Goal: Task Accomplishment & Management: Use online tool/utility

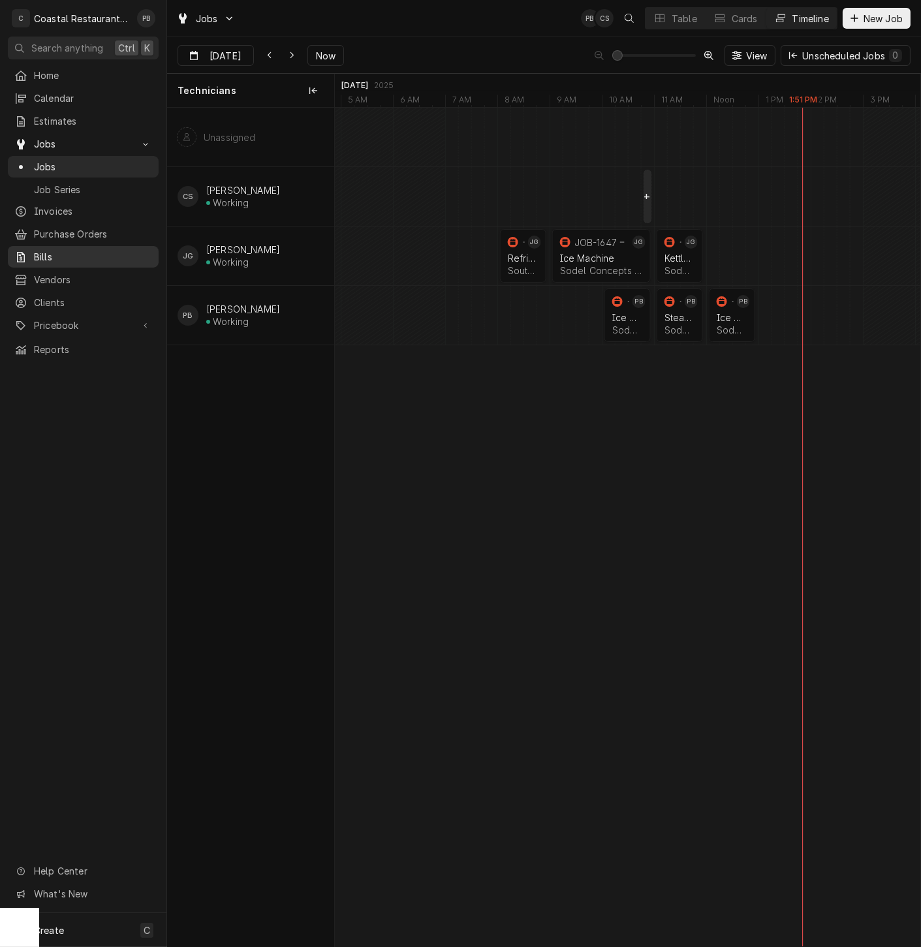
scroll to position [0, 11612]
click at [323, 52] on span "Now" at bounding box center [325, 56] width 25 height 14
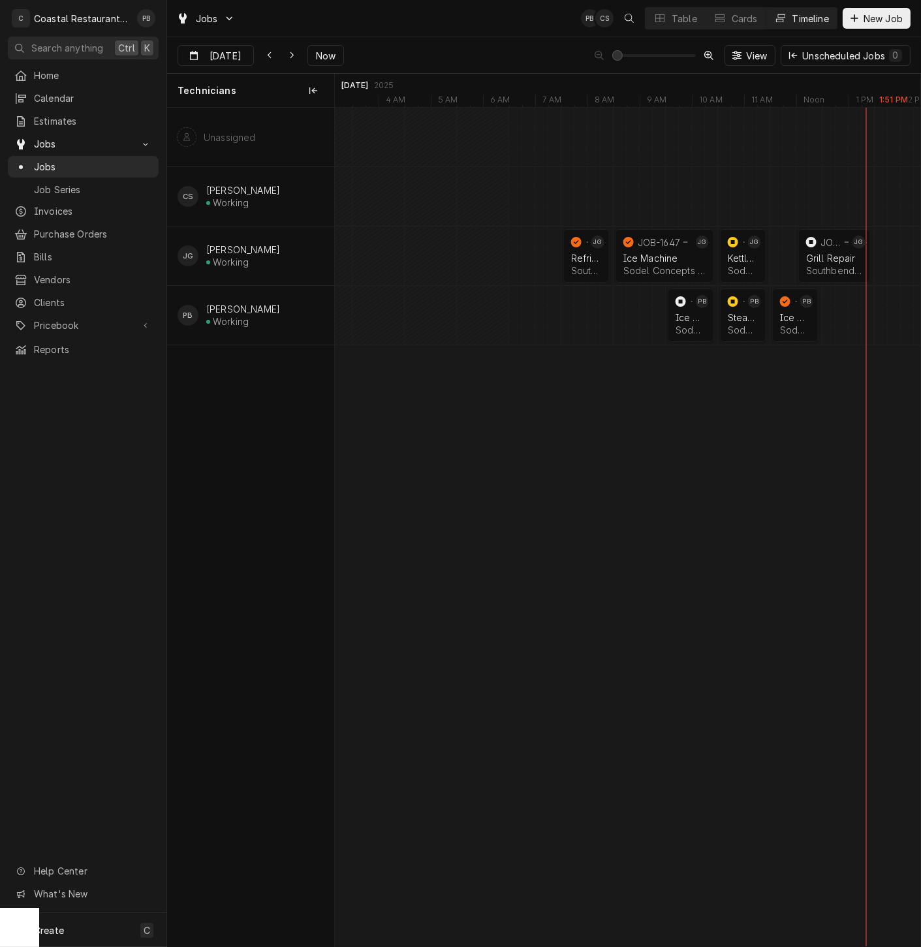
scroll to position [0, 0]
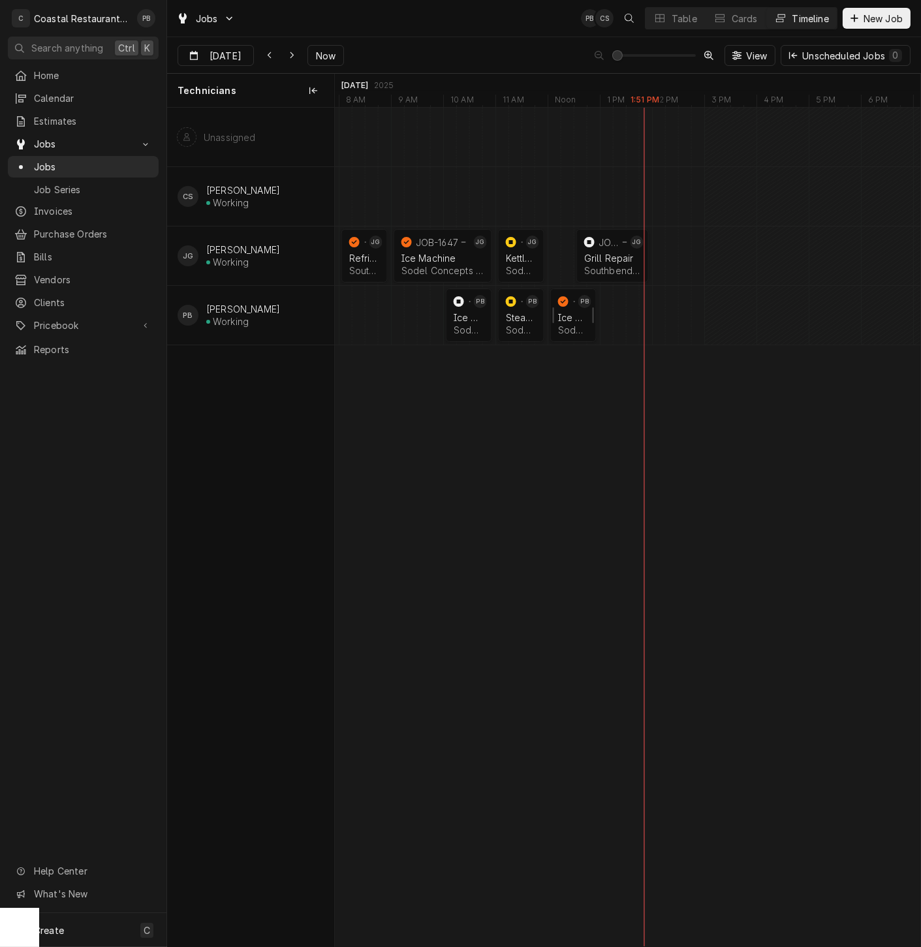
click at [567, 307] on div "Dynamic Content Wrapper" at bounding box center [563, 302] width 16 height 16
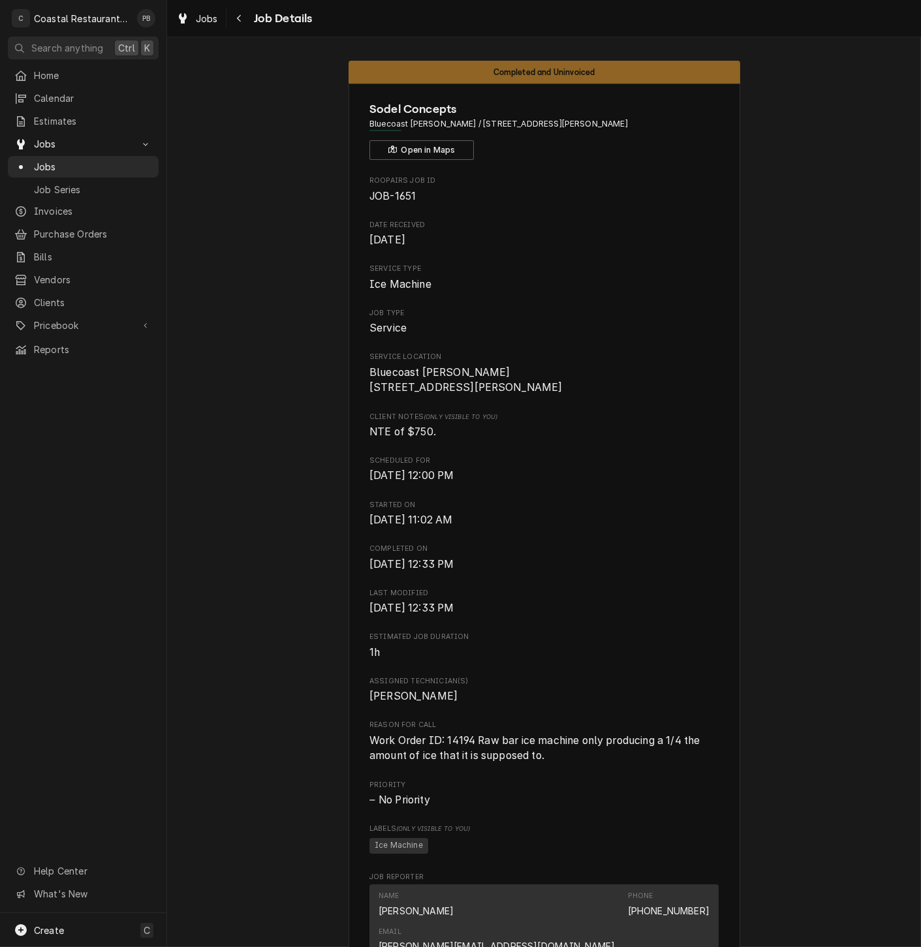
scroll to position [732, 0]
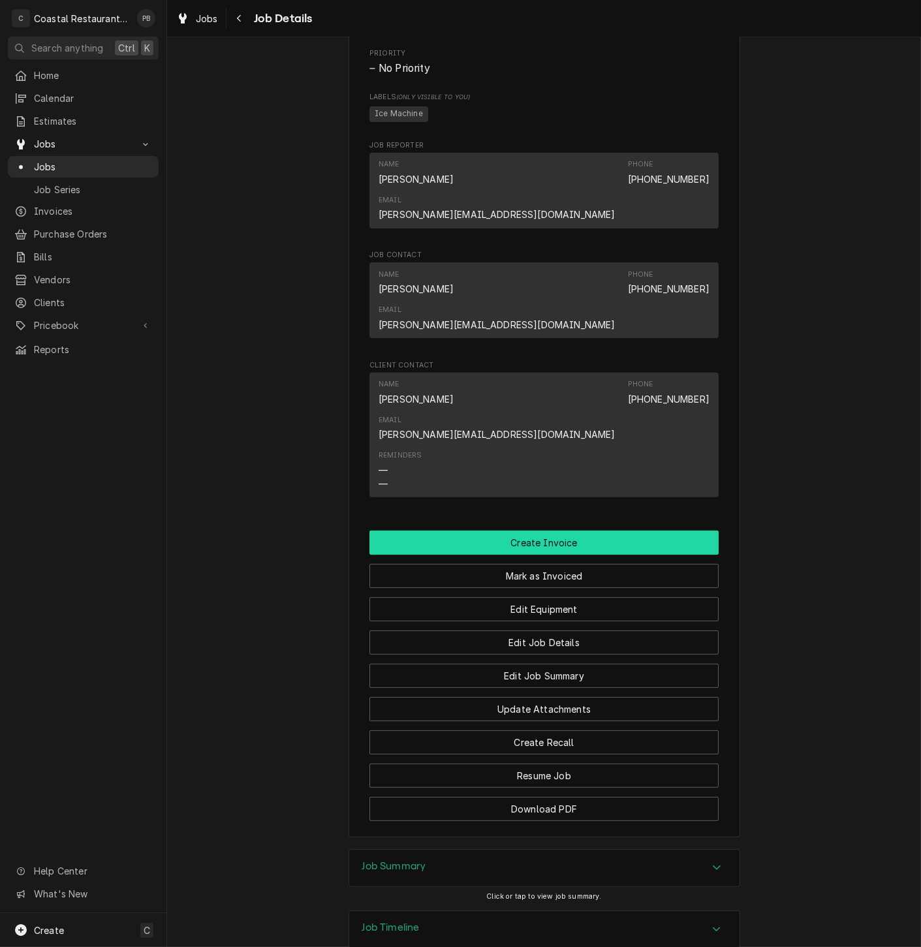
click at [535, 531] on button "Create Invoice" at bounding box center [543, 543] width 349 height 24
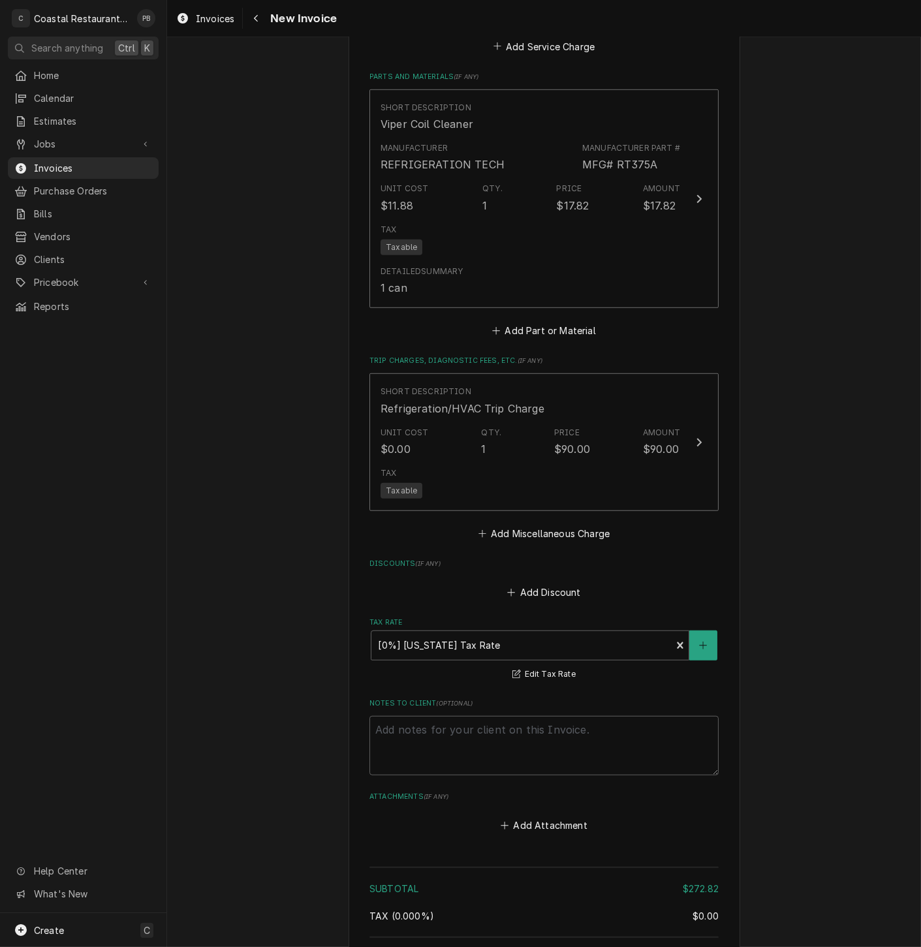
scroll to position [1648, 0]
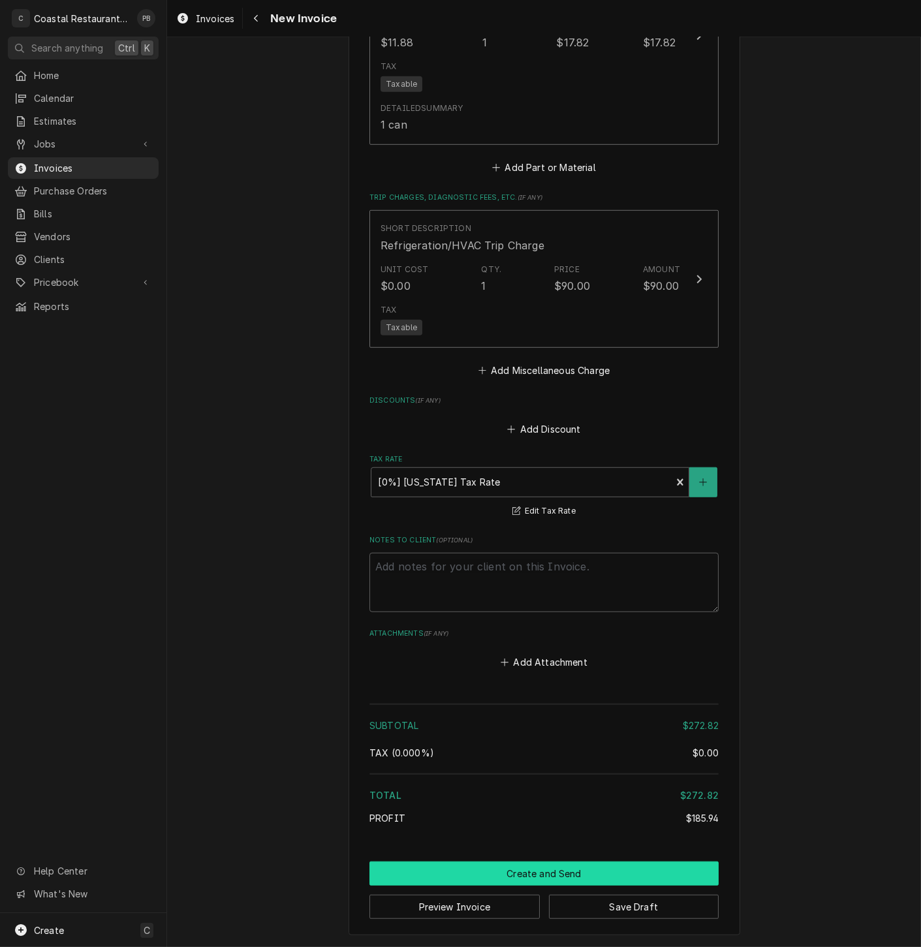
click at [529, 865] on button "Create and Send" at bounding box center [543, 874] width 349 height 24
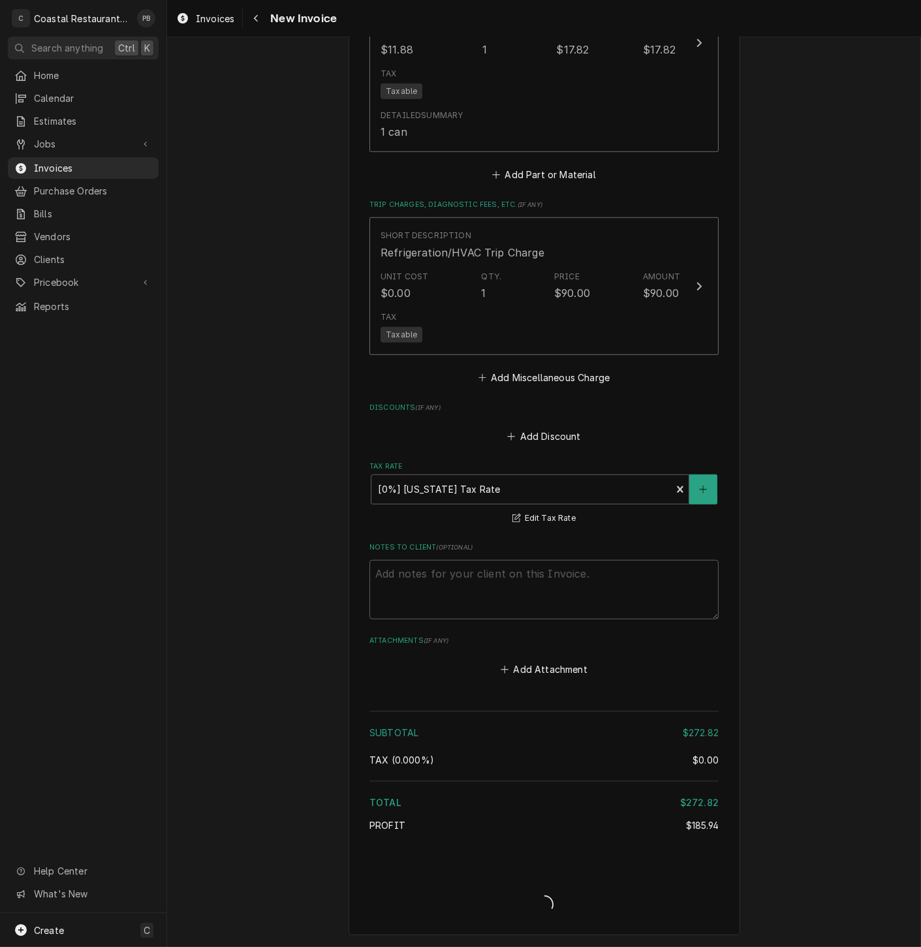
scroll to position [1640, 0]
type textarea "x"
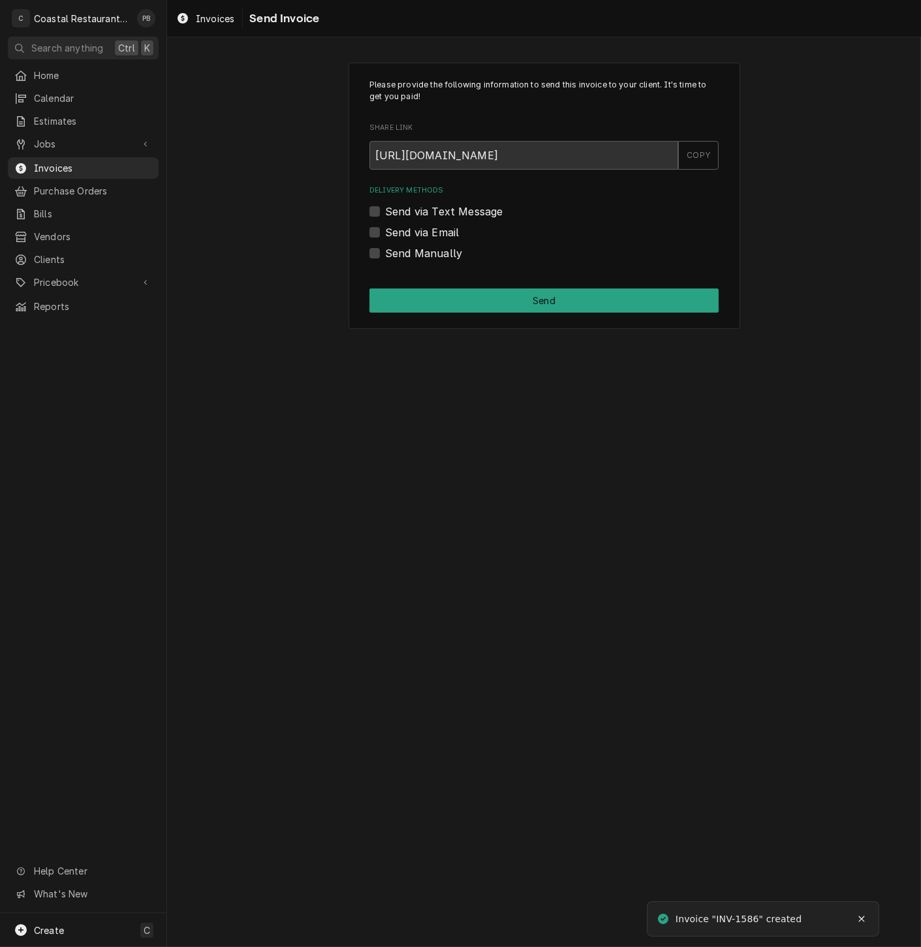
click at [385, 230] on label "Send via Email" at bounding box center [422, 233] width 74 height 16
click at [385, 230] on input "Send via Email" at bounding box center [559, 239] width 349 height 29
checkbox input "true"
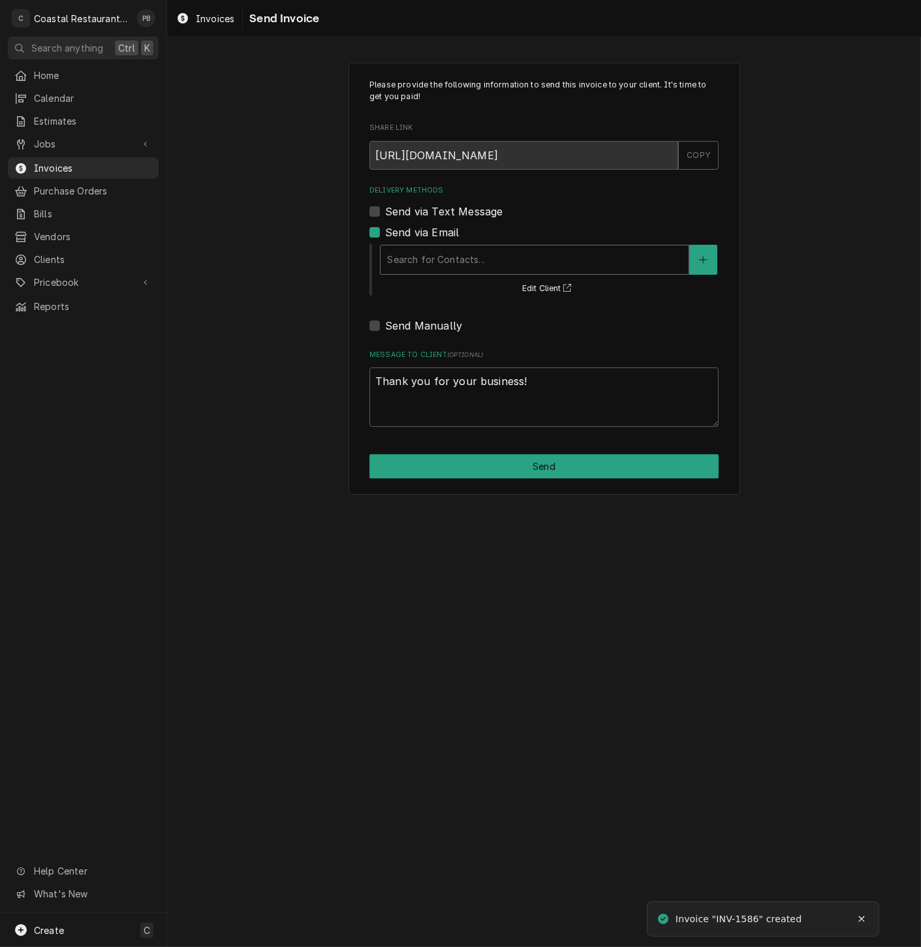
click at [501, 264] on div "Delivery Methods" at bounding box center [534, 259] width 295 height 23
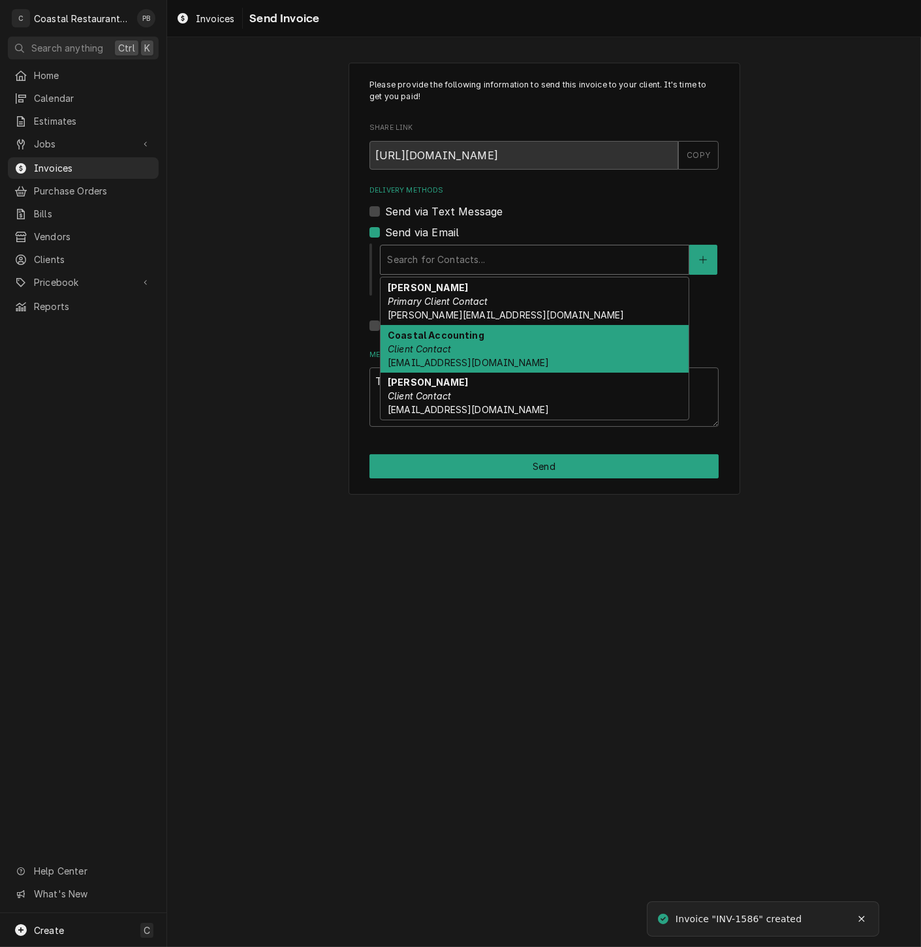
click at [479, 348] on div "Coastal Accounting Client Contact Accounting@coastalrestaurantrepair.com" at bounding box center [535, 349] width 308 height 48
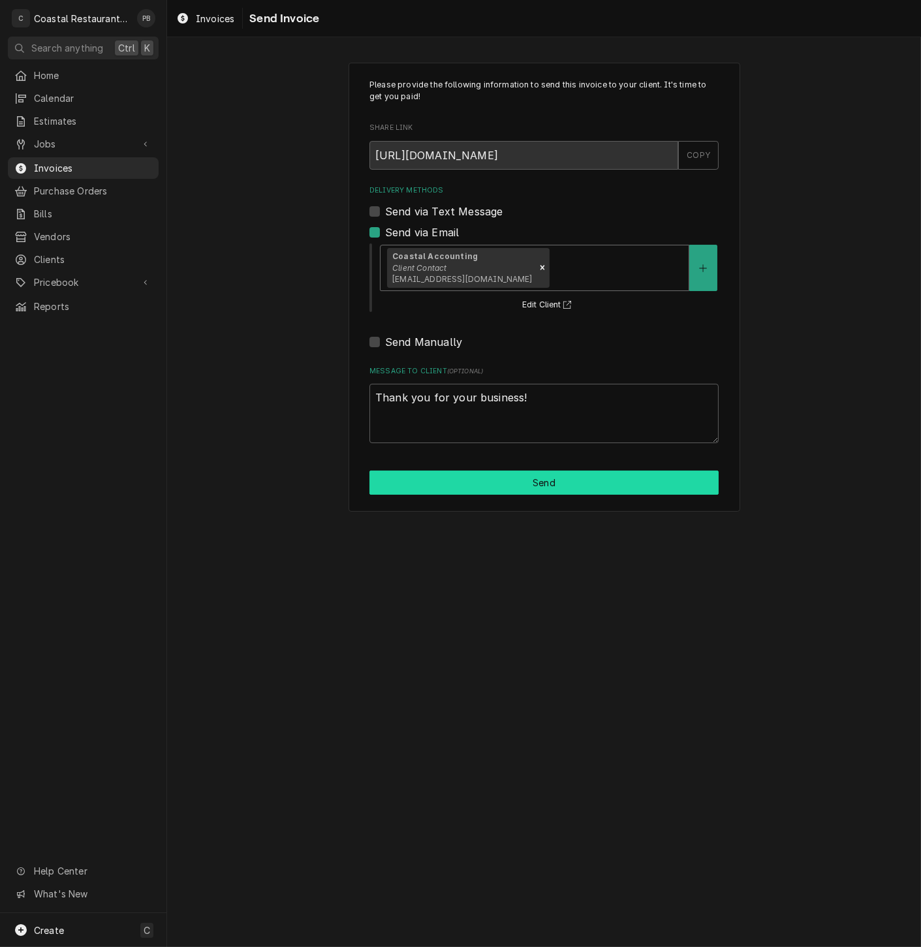
click at [533, 478] on button "Send" at bounding box center [543, 483] width 349 height 24
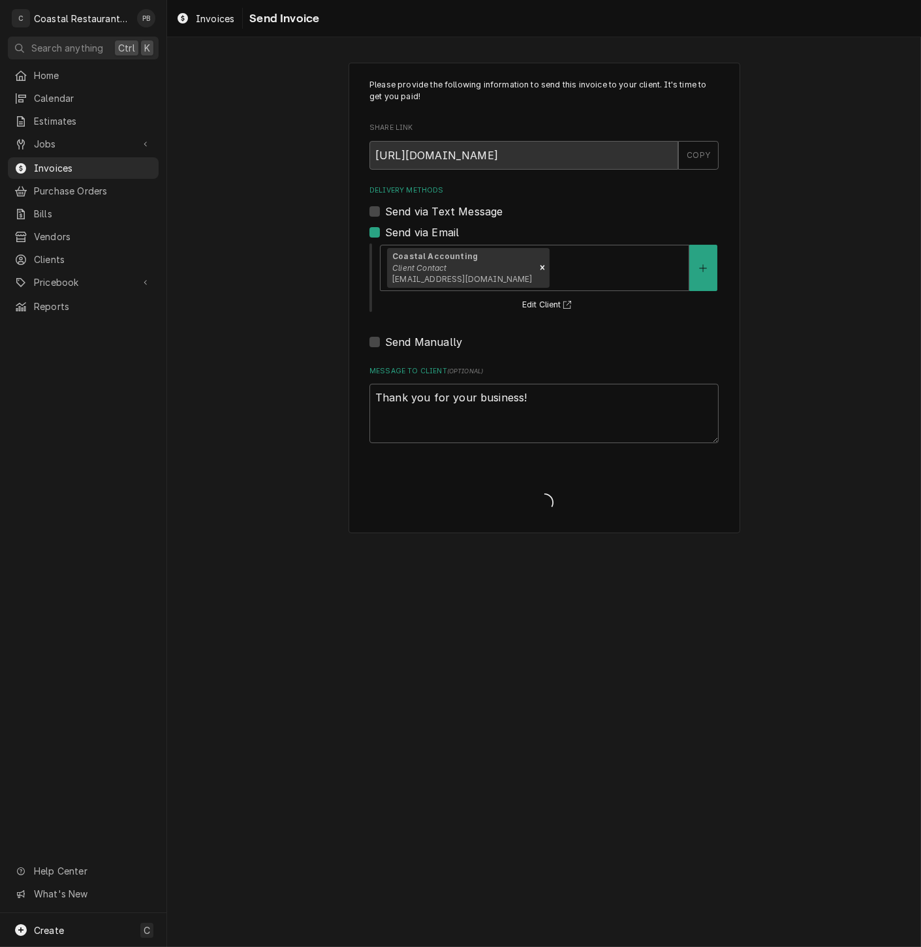
type textarea "x"
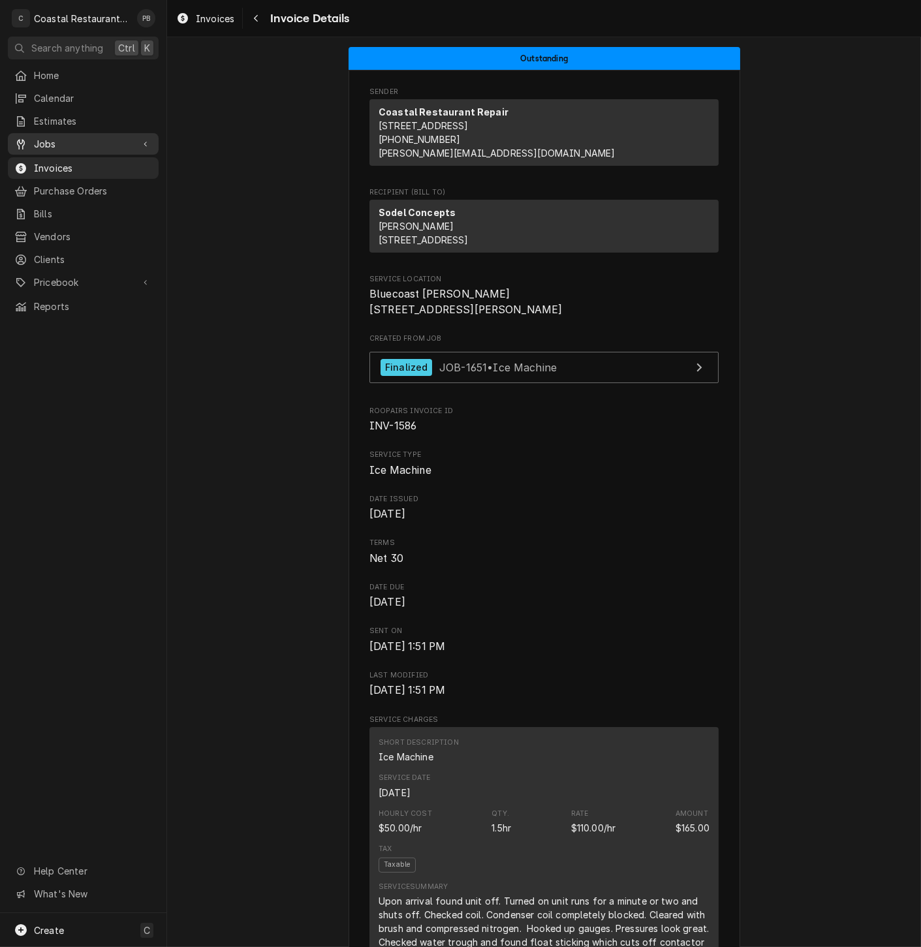
click at [65, 137] on span "Jobs" at bounding box center [83, 144] width 99 height 14
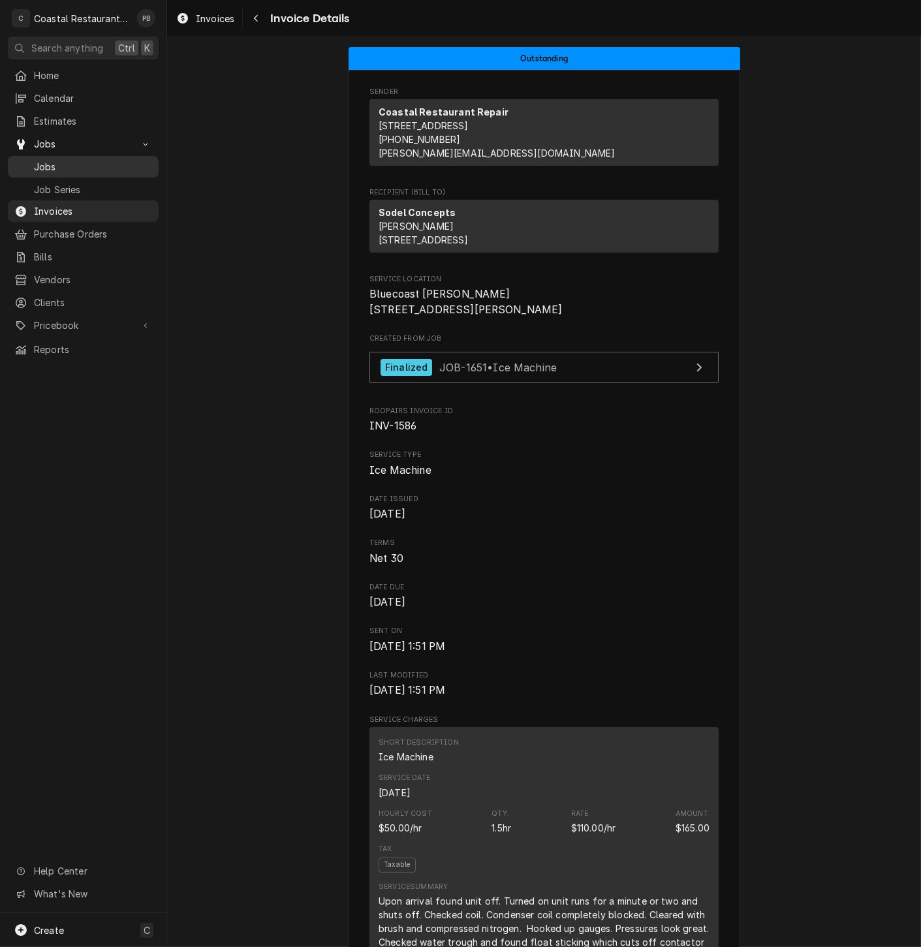
click at [67, 159] on div "Jobs" at bounding box center [83, 167] width 146 height 16
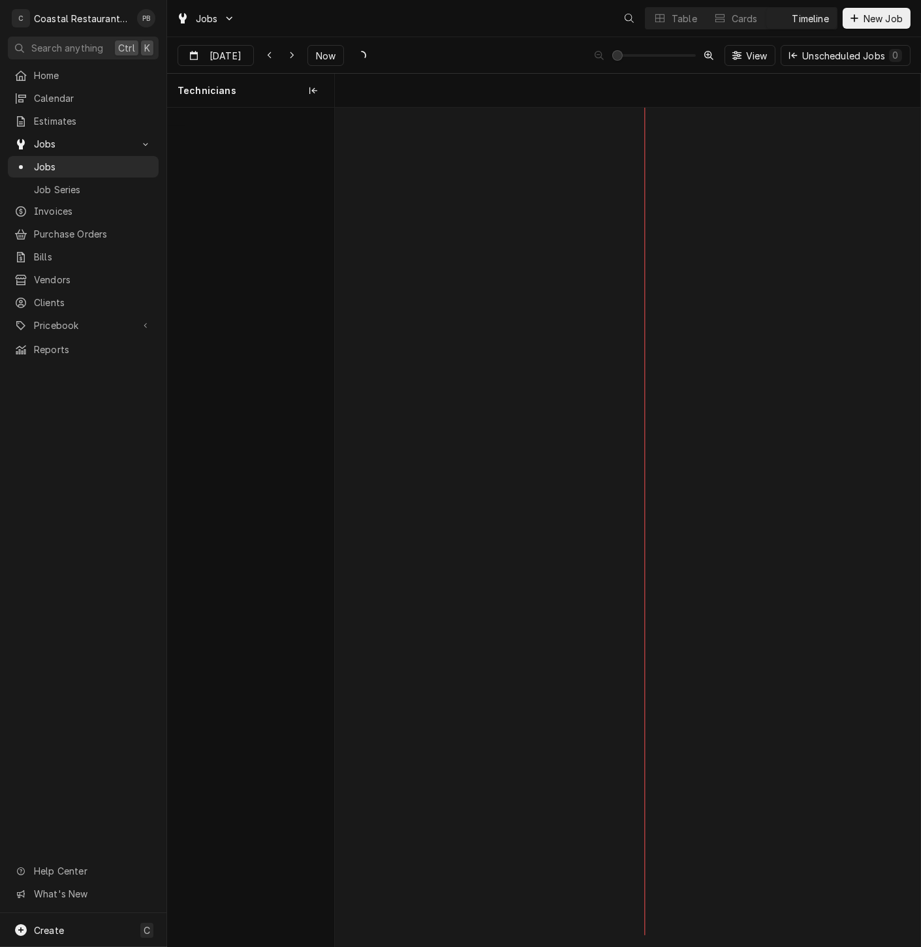
scroll to position [0, 11614]
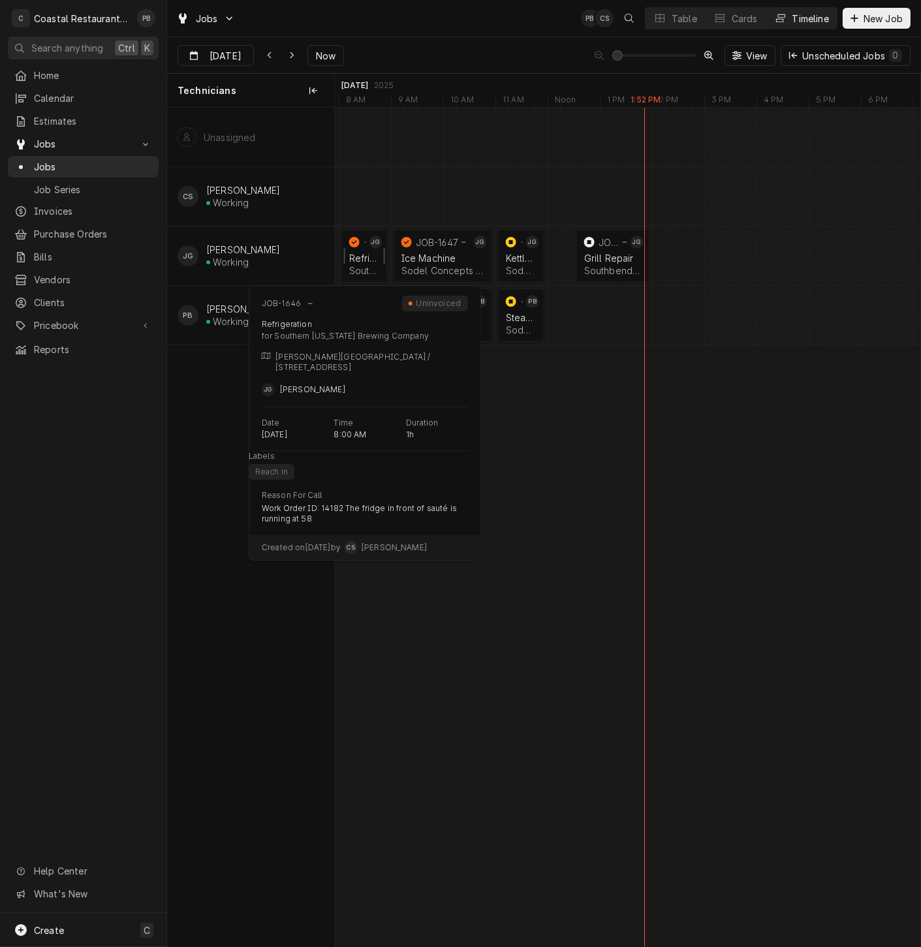
click at [363, 259] on div "Refrigeration" at bounding box center [364, 258] width 31 height 11
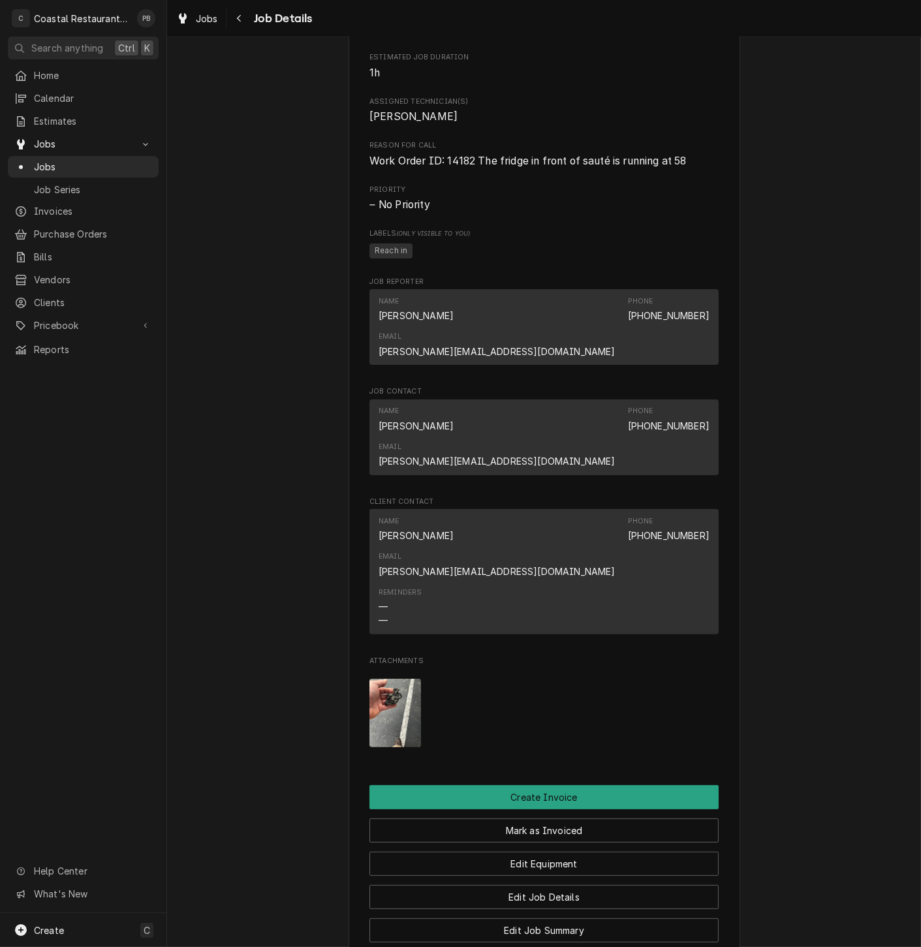
scroll to position [798, 0]
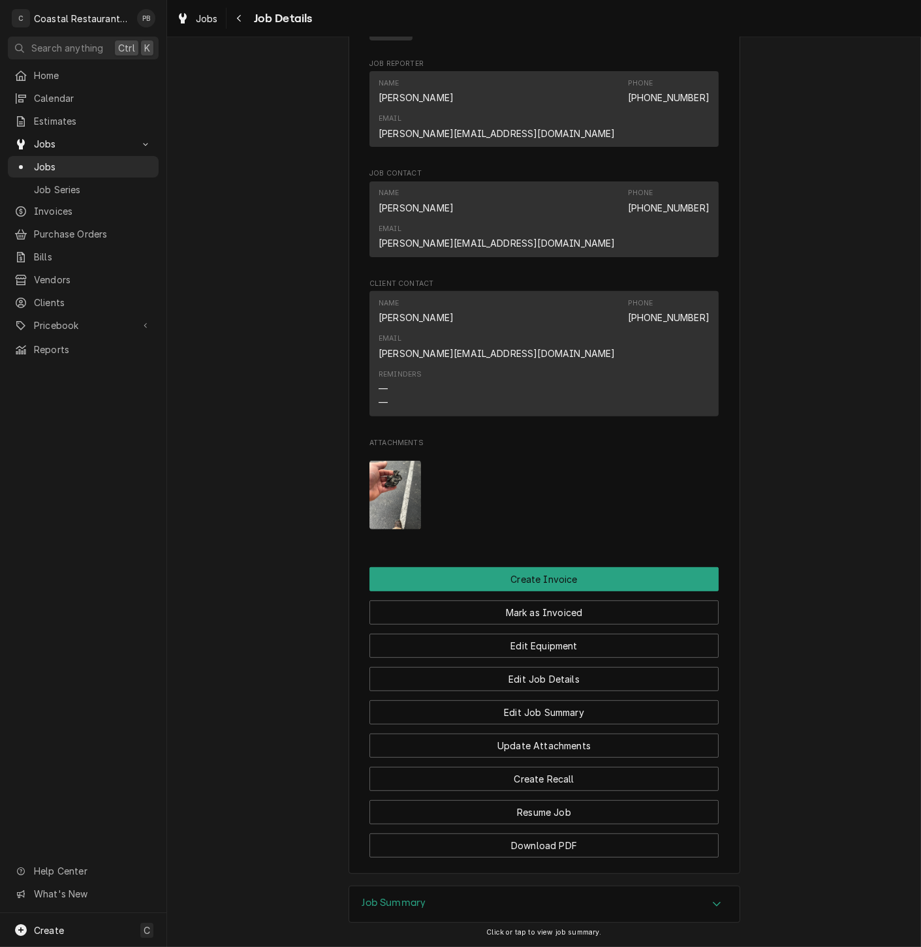
click at [643, 886] on div "Job Summary" at bounding box center [544, 904] width 390 height 37
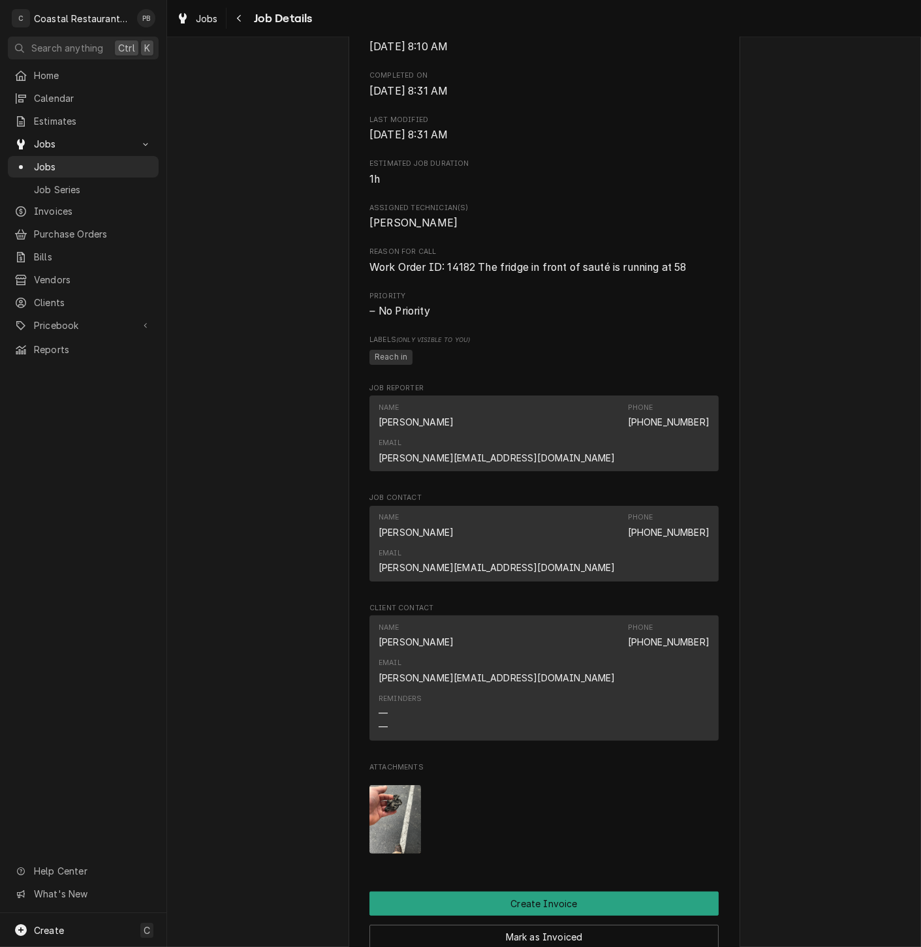
scroll to position [653, 0]
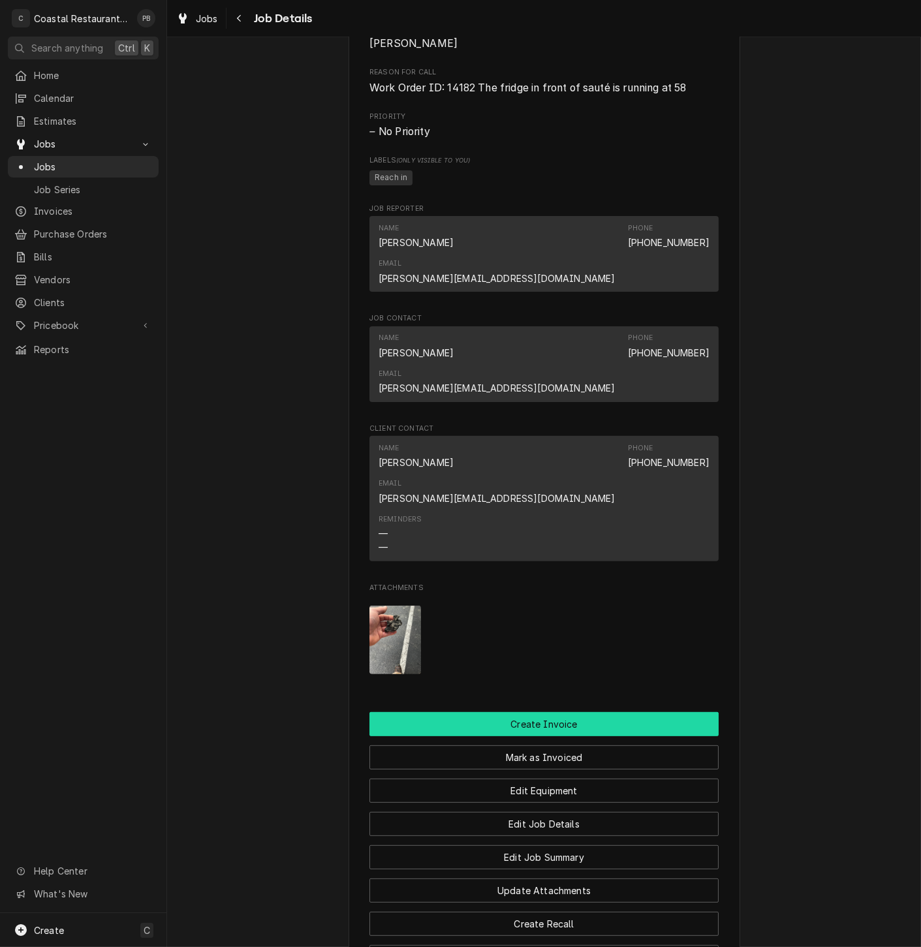
click at [527, 712] on button "Create Invoice" at bounding box center [543, 724] width 349 height 24
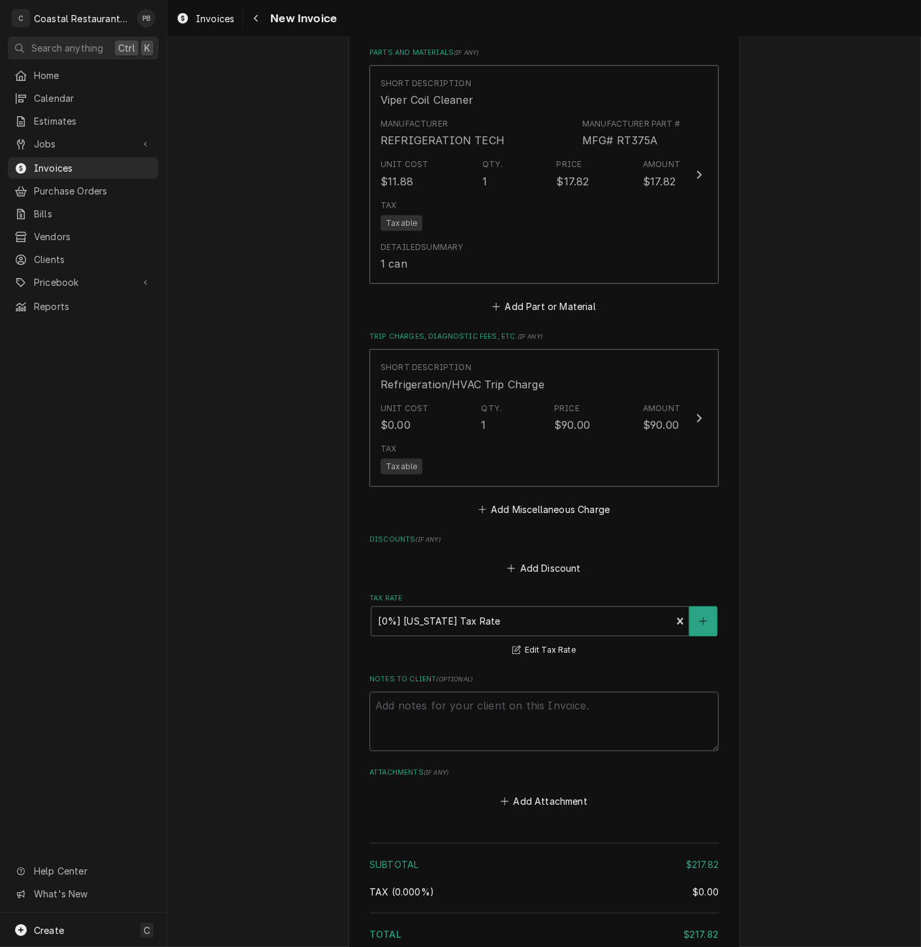
scroll to position [1554, 0]
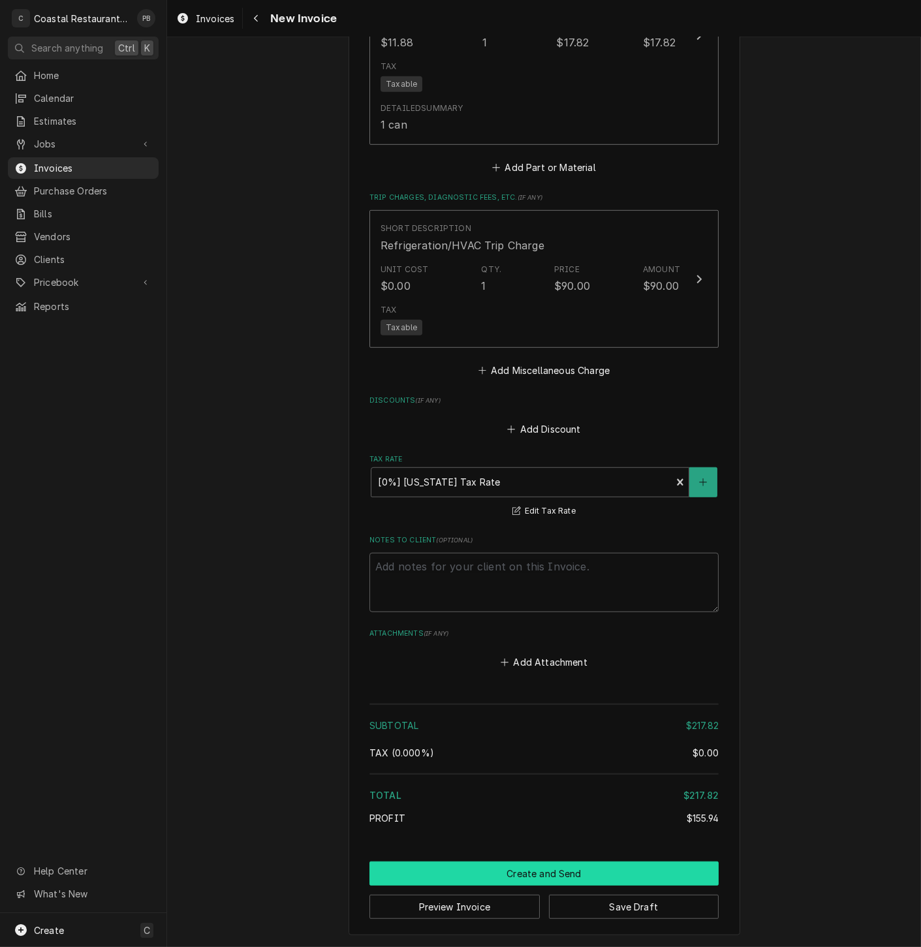
click at [544, 871] on button "Create and Send" at bounding box center [543, 874] width 349 height 24
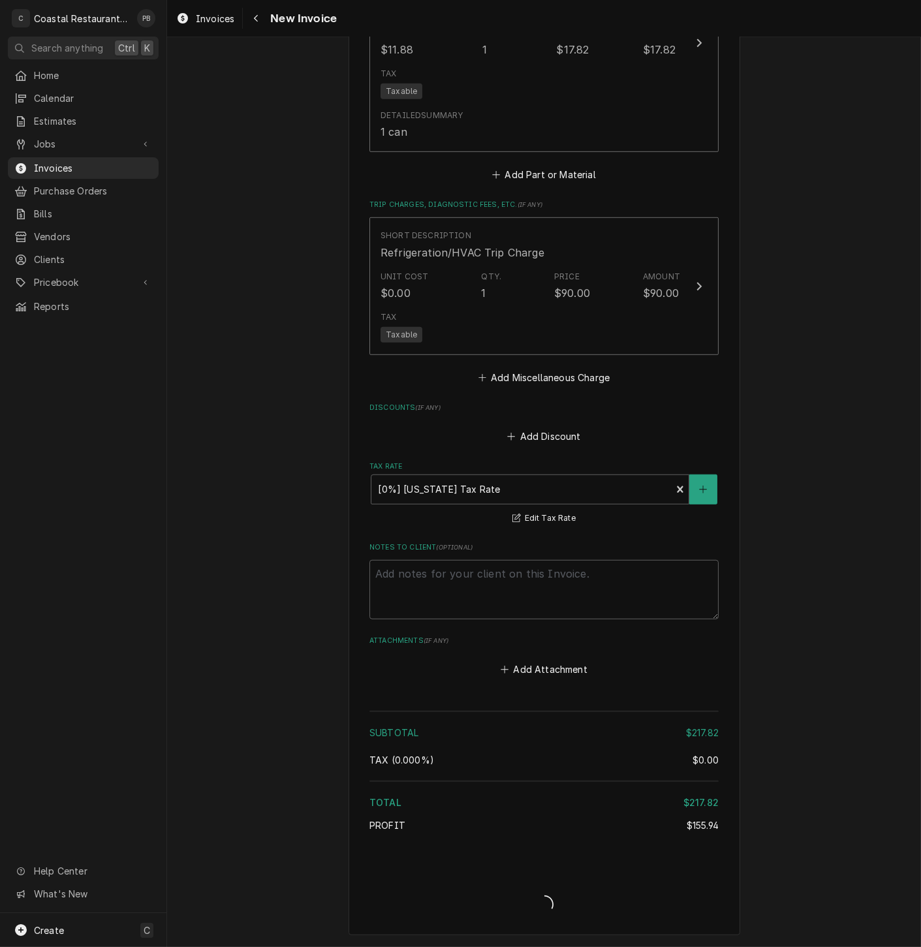
scroll to position [1546, 0]
type textarea "x"
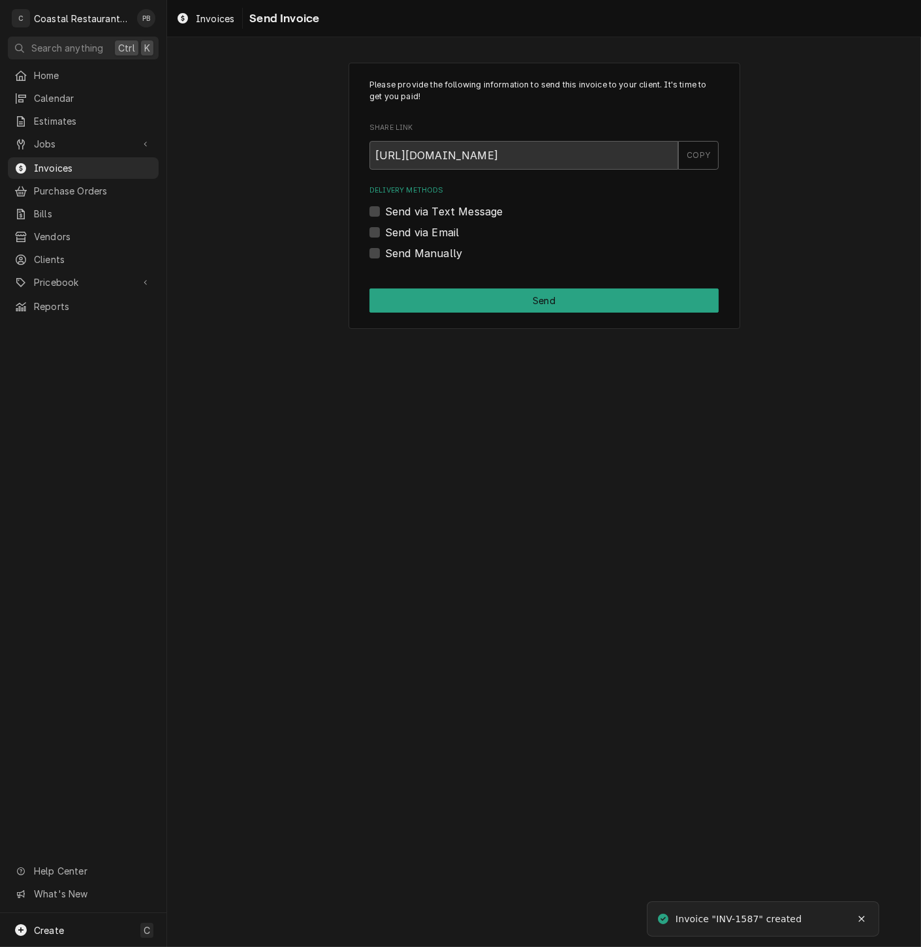
click at [385, 231] on label "Send via Email" at bounding box center [422, 233] width 74 height 16
click at [385, 231] on input "Send via Email" at bounding box center [559, 239] width 349 height 29
checkbox input "true"
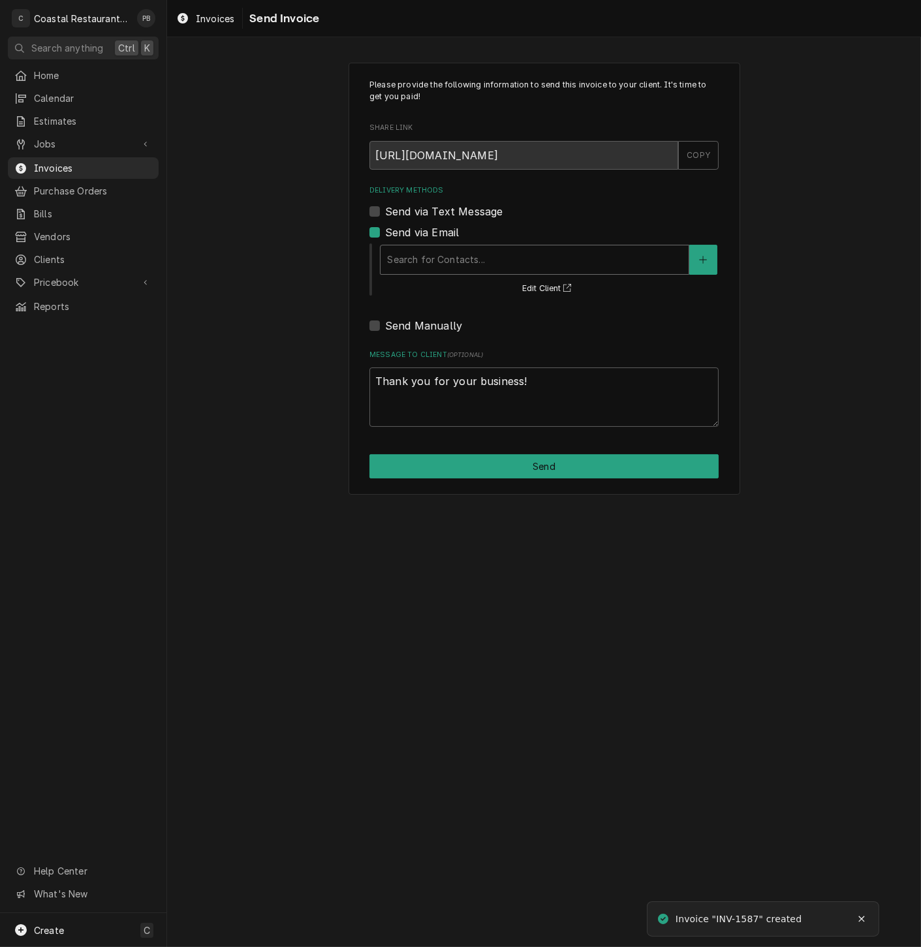
click at [505, 266] on div "Delivery Methods" at bounding box center [534, 259] width 295 height 23
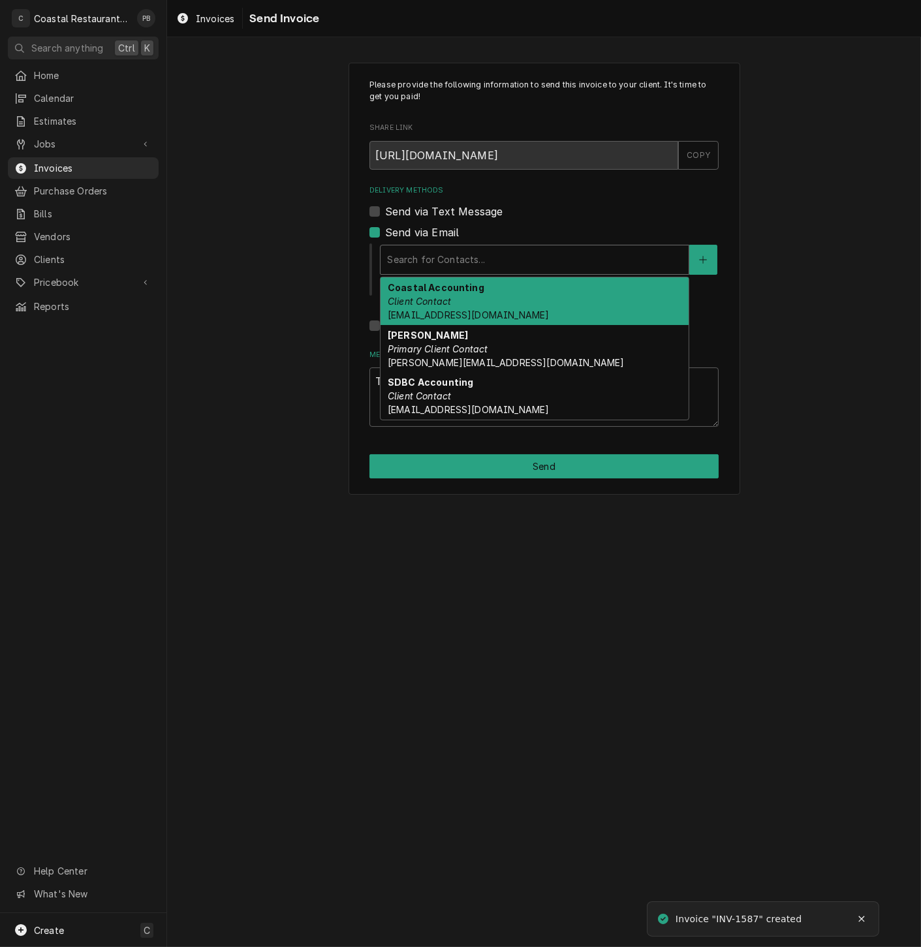
click at [489, 301] on div "Coastal Accounting Client Contact Accounting@coastalrestaurantrepair.com" at bounding box center [535, 301] width 308 height 48
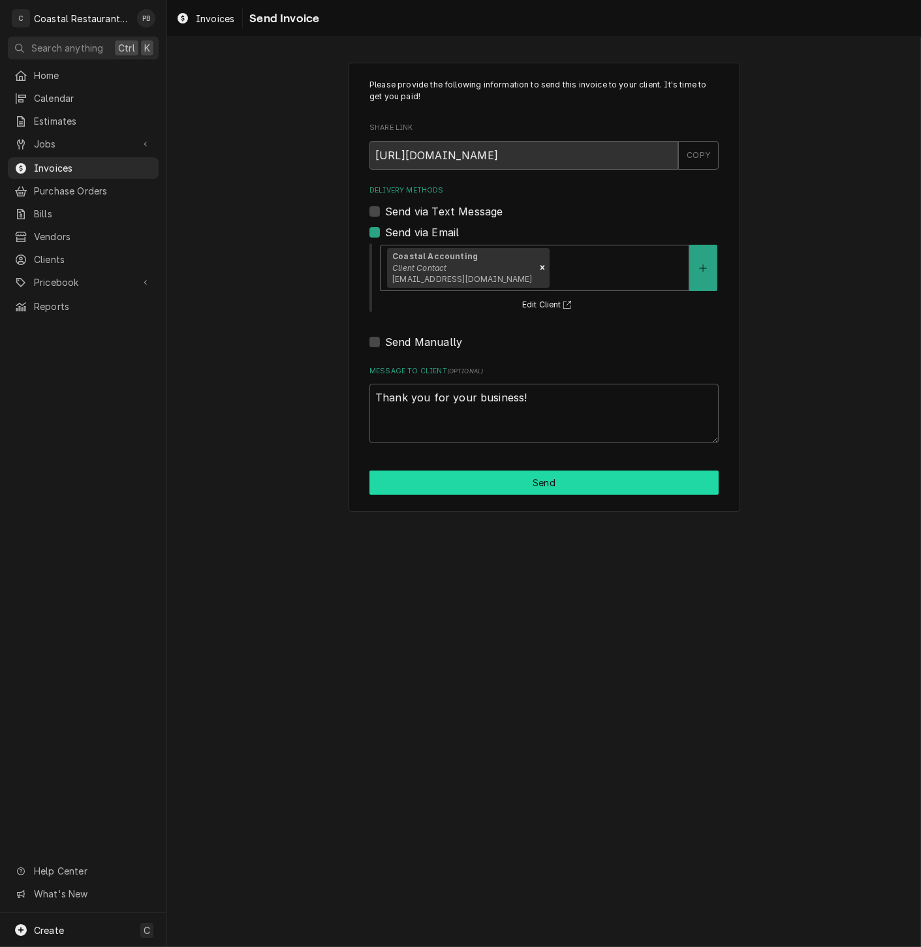
click at [523, 480] on button "Send" at bounding box center [543, 483] width 349 height 24
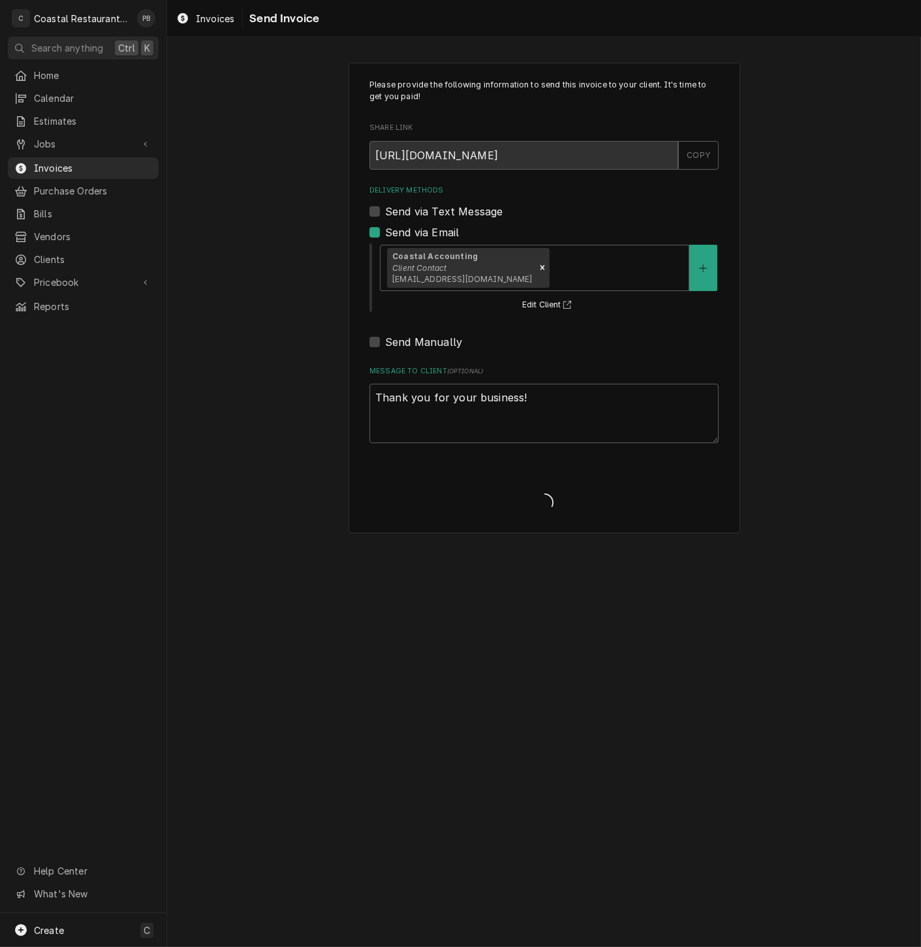
type textarea "x"
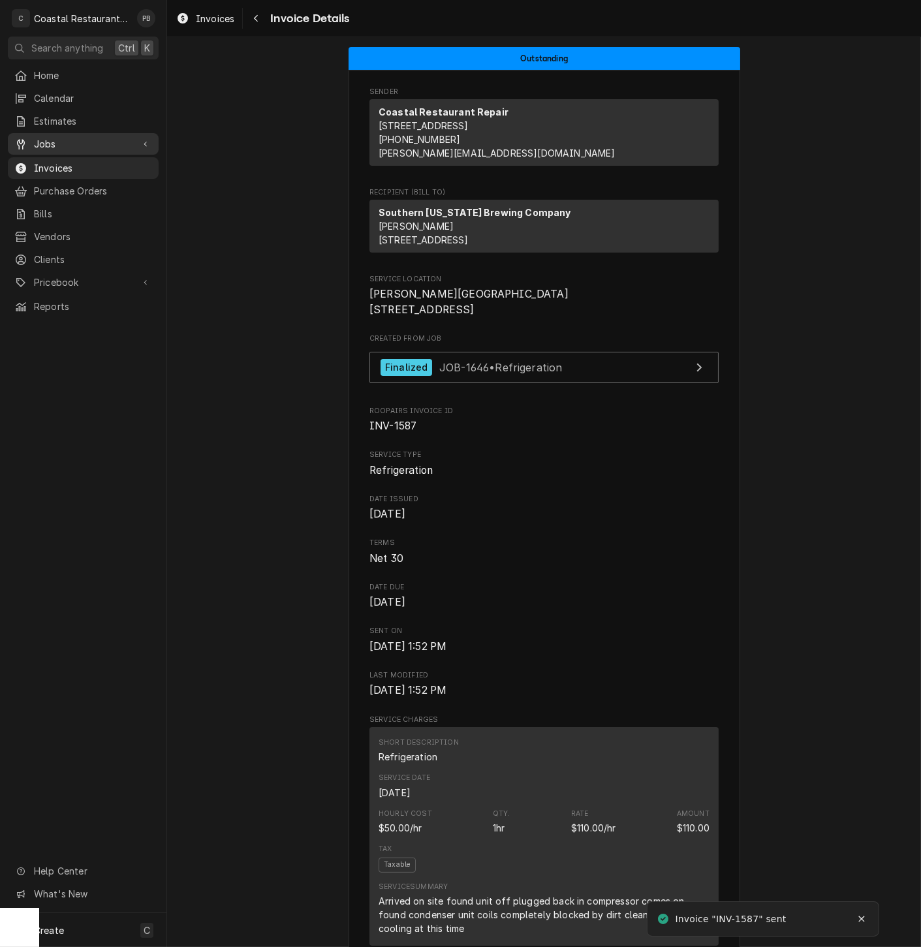
click at [55, 138] on span "Jobs" at bounding box center [83, 144] width 99 height 14
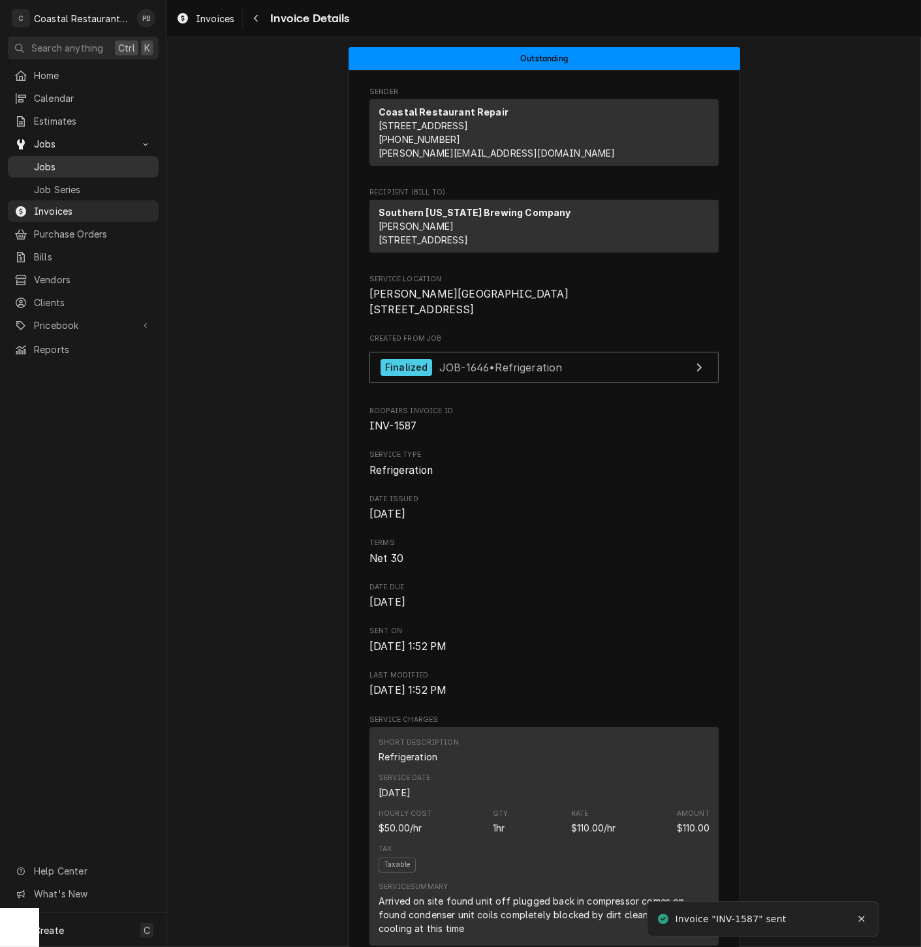
click at [57, 164] on span "Jobs" at bounding box center [93, 167] width 118 height 14
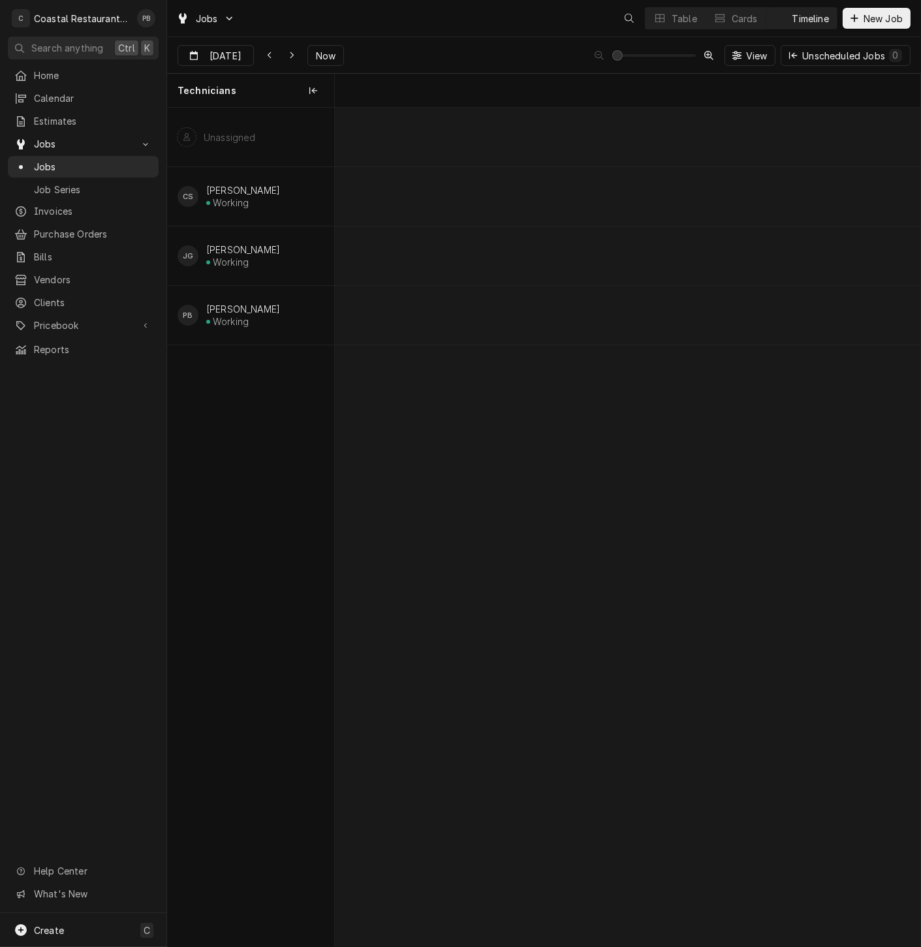
scroll to position [0, 11614]
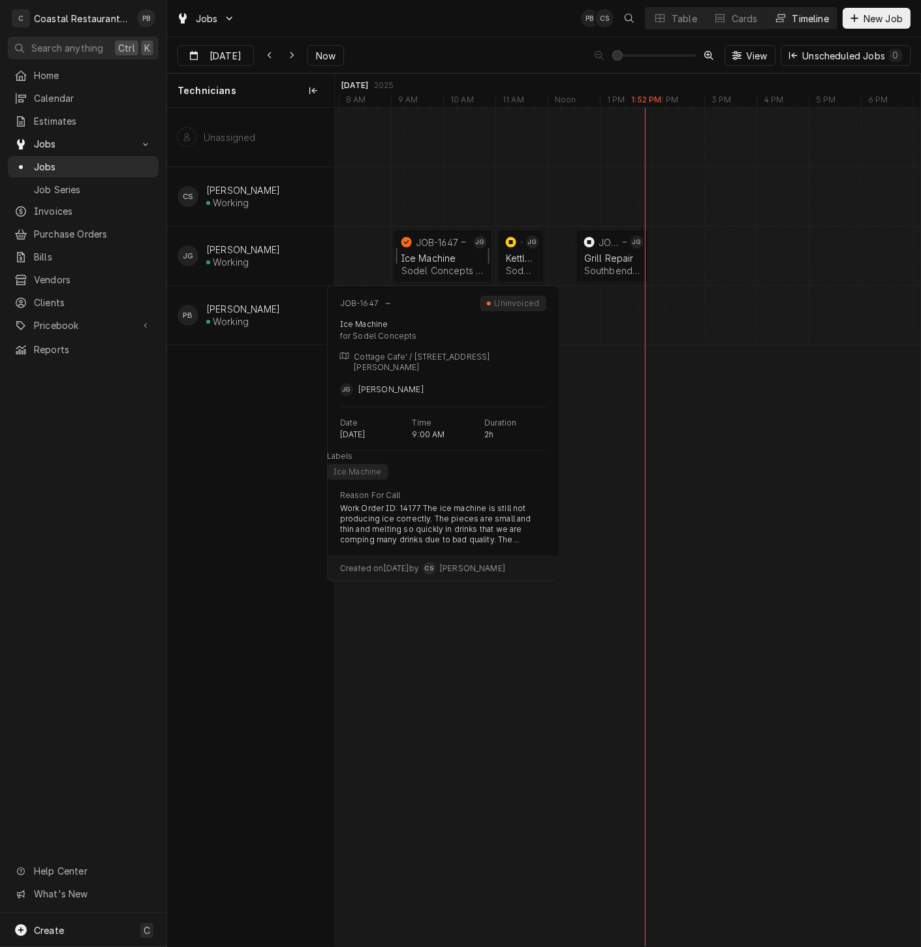
click at [428, 253] on div "Ice Machine" at bounding box center [442, 258] width 83 height 11
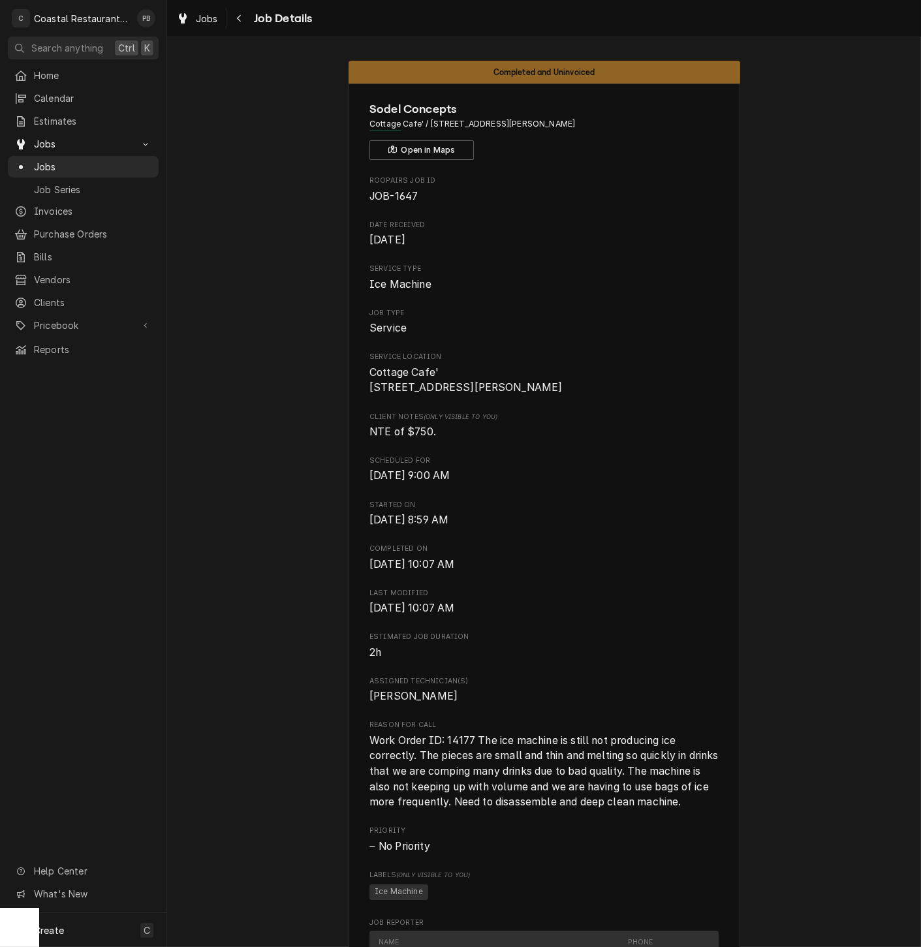
click at [719, 431] on div "Sodel Concepts Cottage Cafe' / 33034 Coastal Hwy, Bethany Beach, DE 19930 Open …" at bounding box center [545, 850] width 392 height 1532
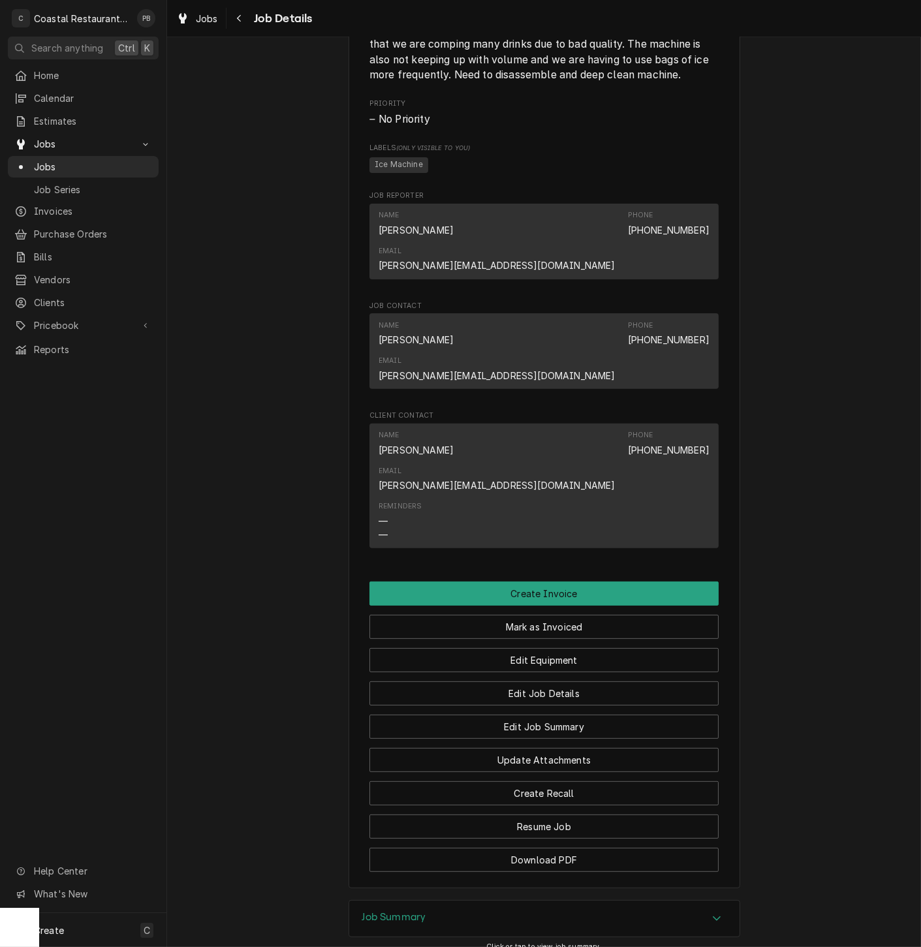
scroll to position [793, 0]
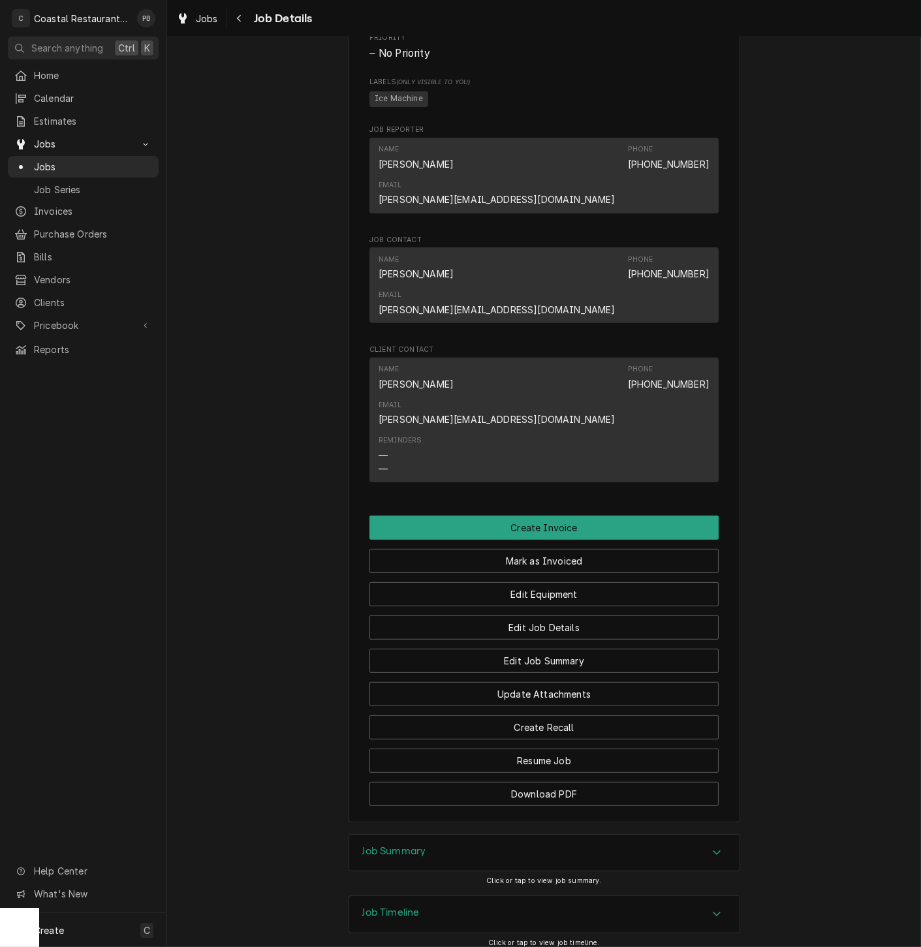
click at [624, 835] on div "Job Summary" at bounding box center [544, 853] width 390 height 37
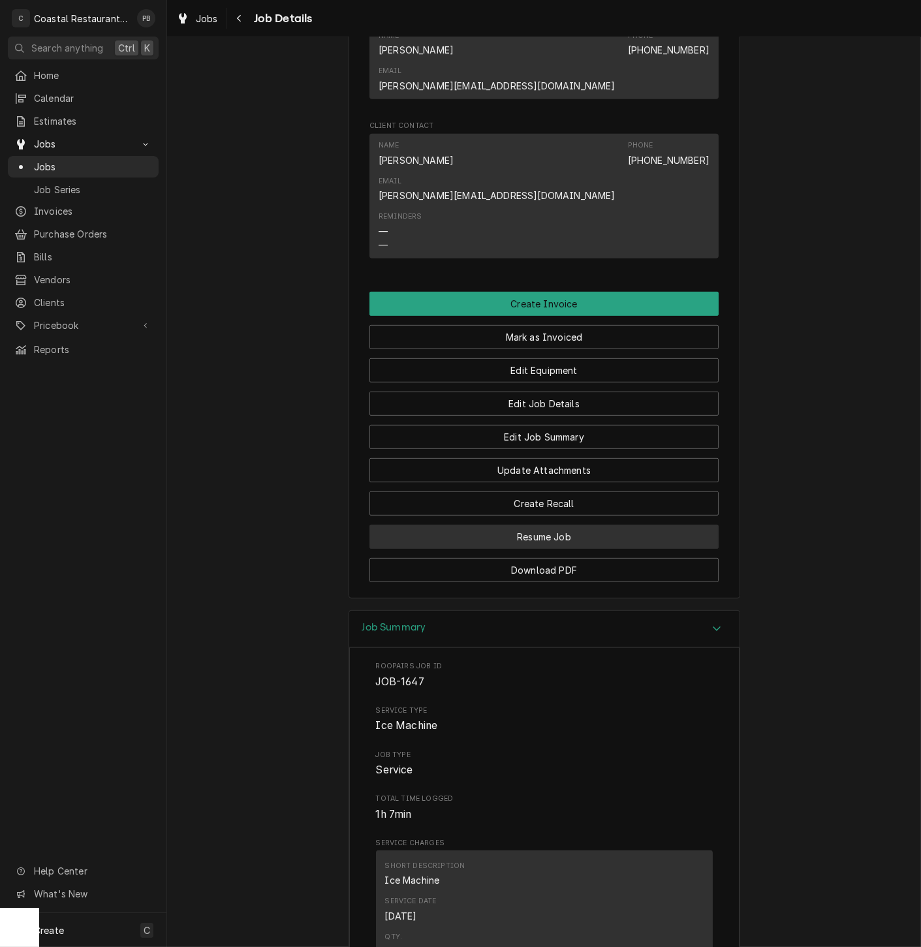
scroll to position [921, 0]
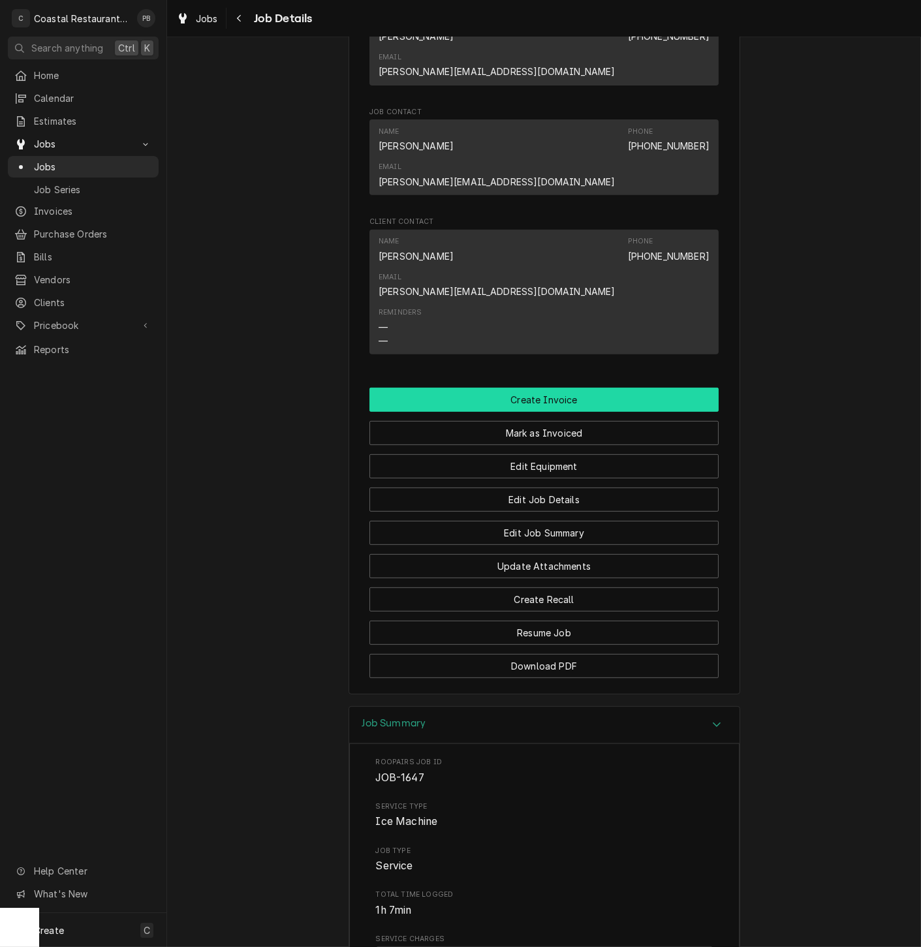
click at [531, 388] on button "Create Invoice" at bounding box center [543, 400] width 349 height 24
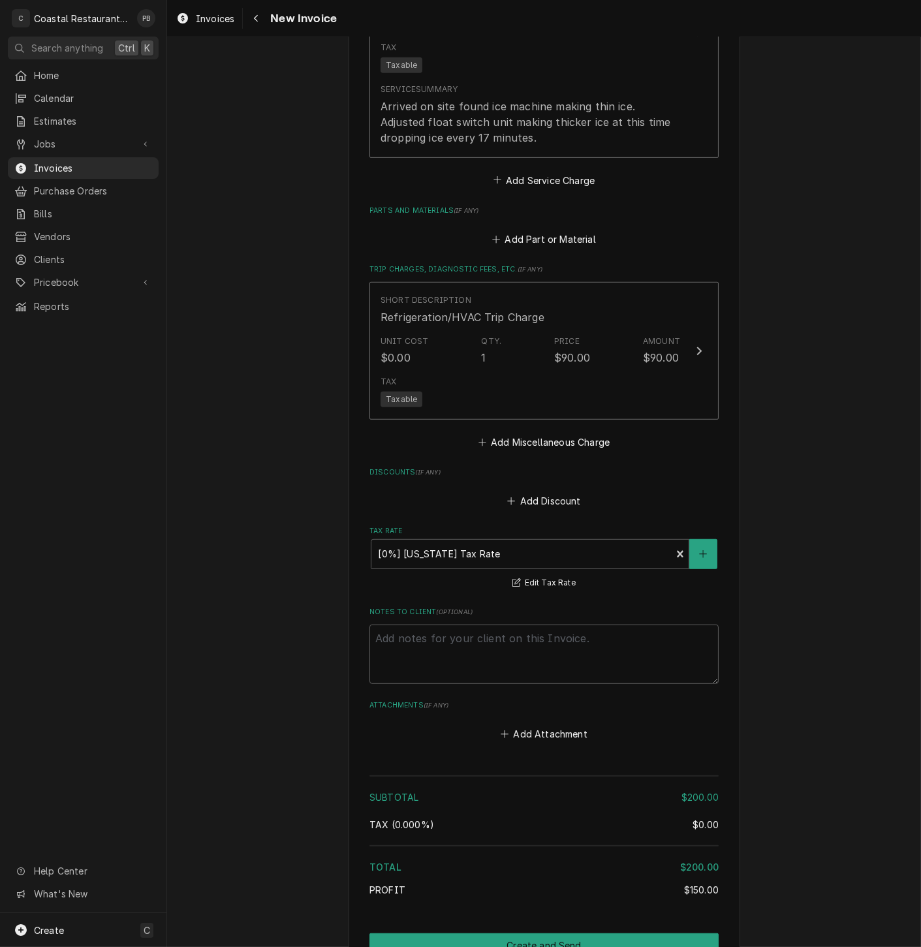
scroll to position [1329, 0]
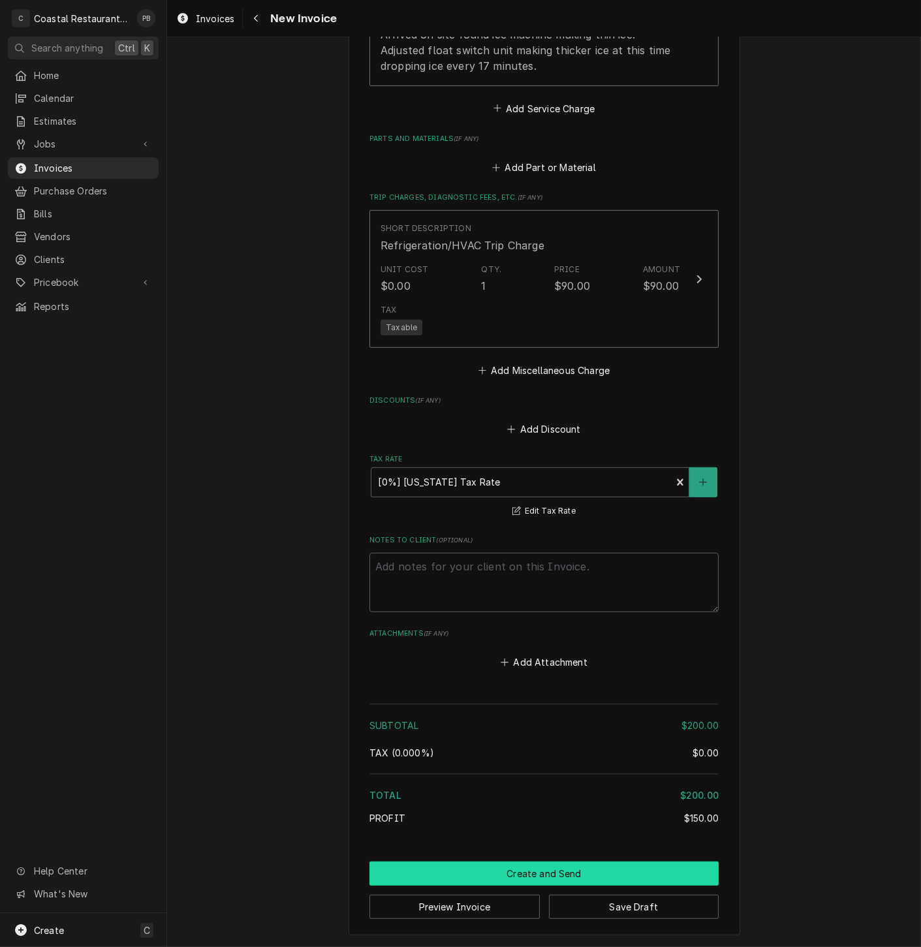
click at [529, 871] on button "Create and Send" at bounding box center [543, 874] width 349 height 24
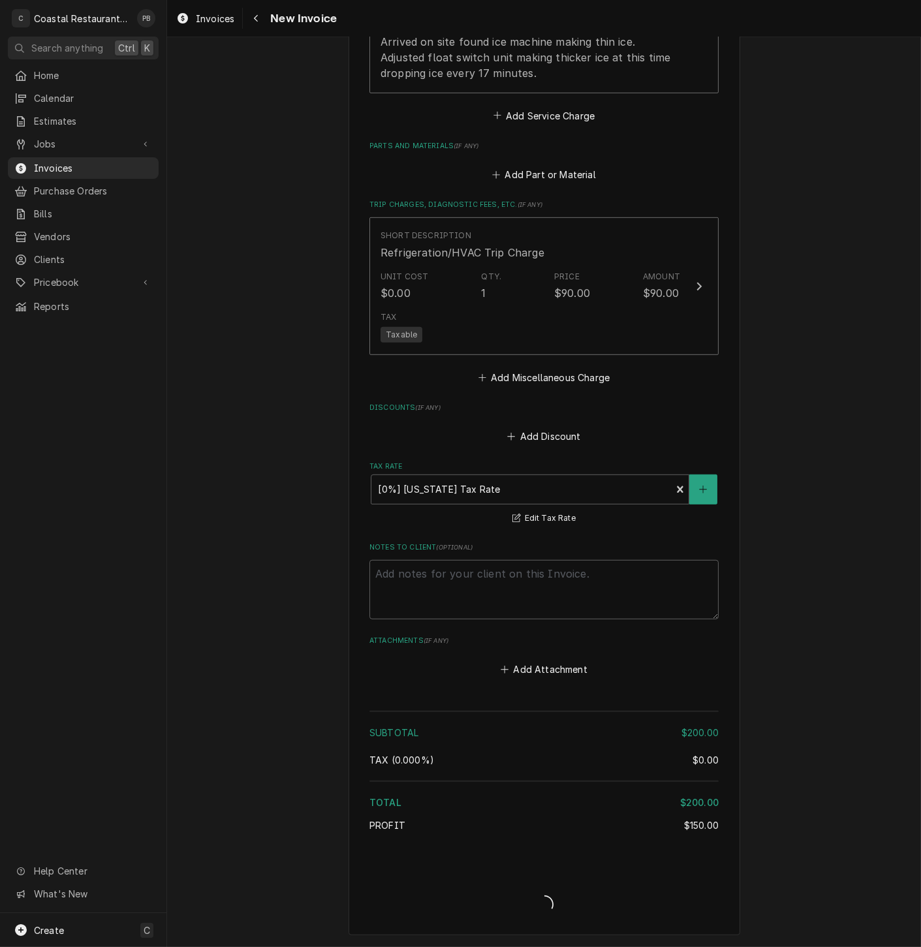
type textarea "x"
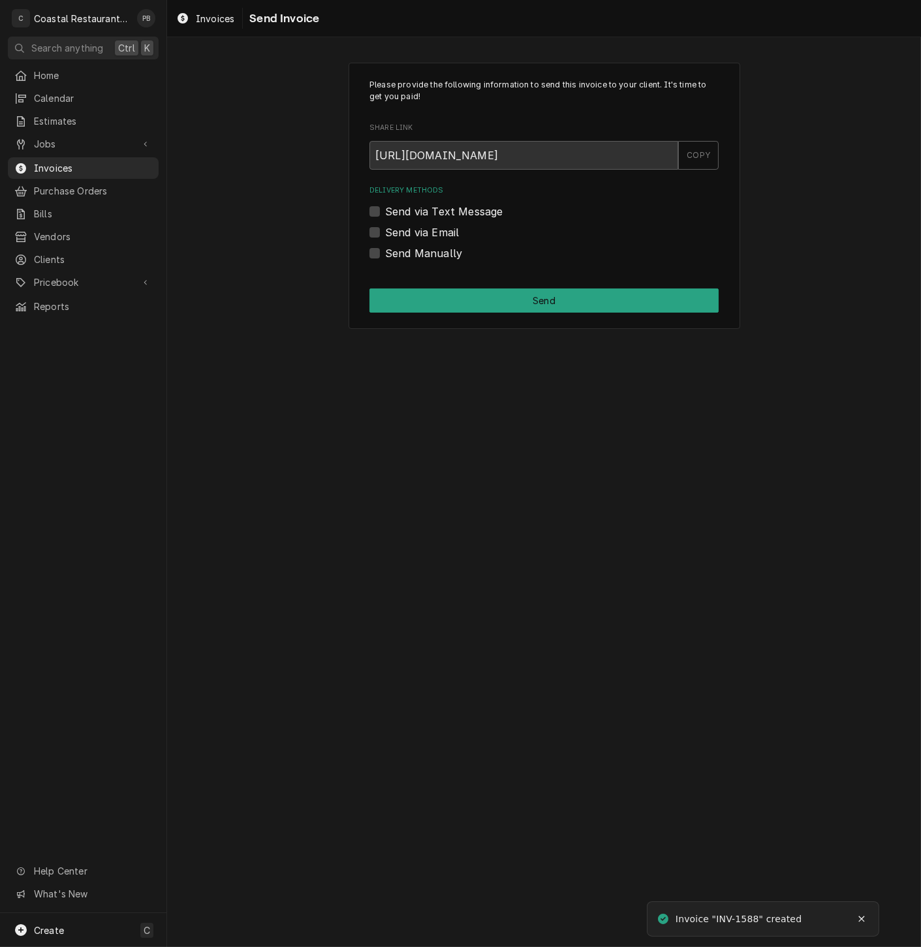
click at [385, 235] on label "Send via Email" at bounding box center [422, 233] width 74 height 16
click at [385, 235] on input "Send via Email" at bounding box center [559, 239] width 349 height 29
checkbox input "true"
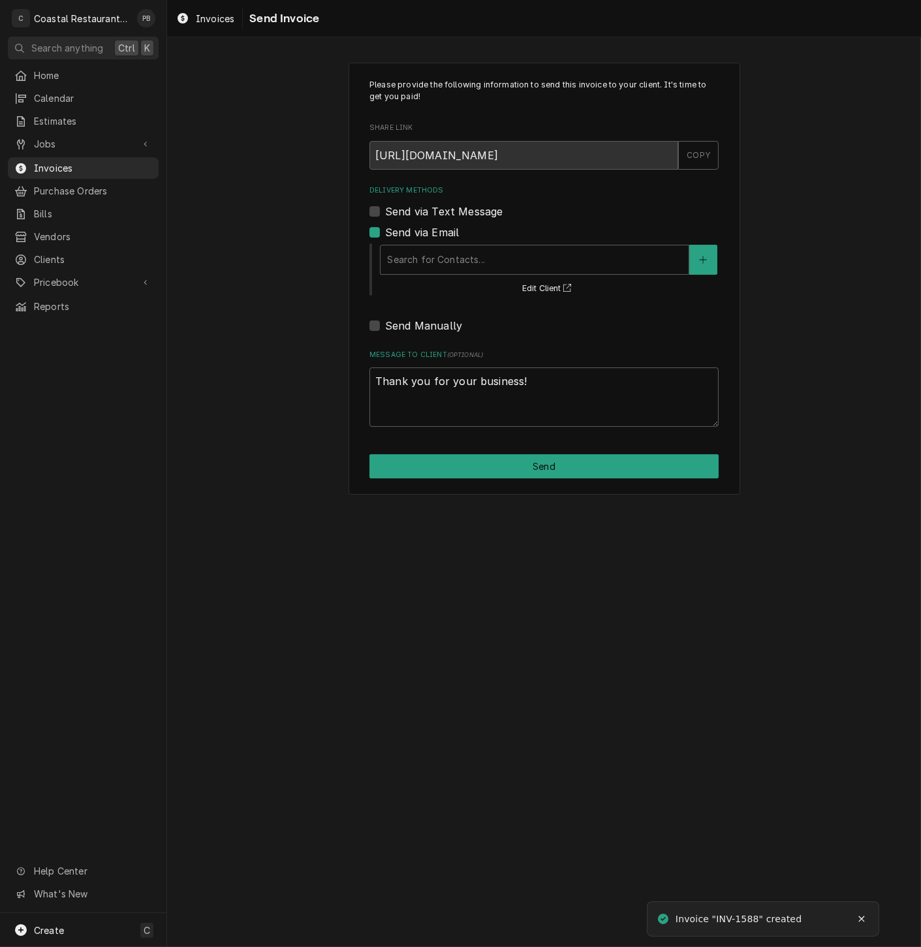
click at [584, 275] on div "Search for Contacts... Edit Client" at bounding box center [549, 269] width 340 height 54
click at [574, 270] on div "Delivery Methods" at bounding box center [534, 259] width 295 height 23
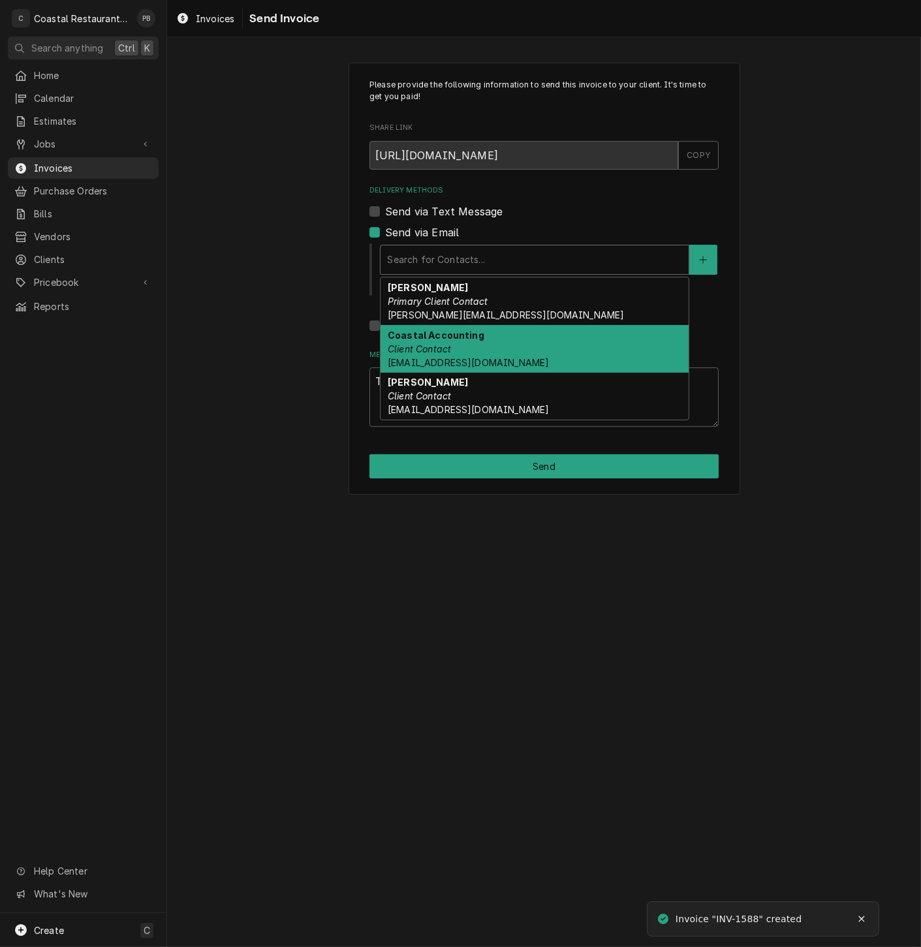
click at [544, 347] on div "Coastal Accounting Client Contact [EMAIL_ADDRESS][DOMAIN_NAME]" at bounding box center [535, 349] width 308 height 48
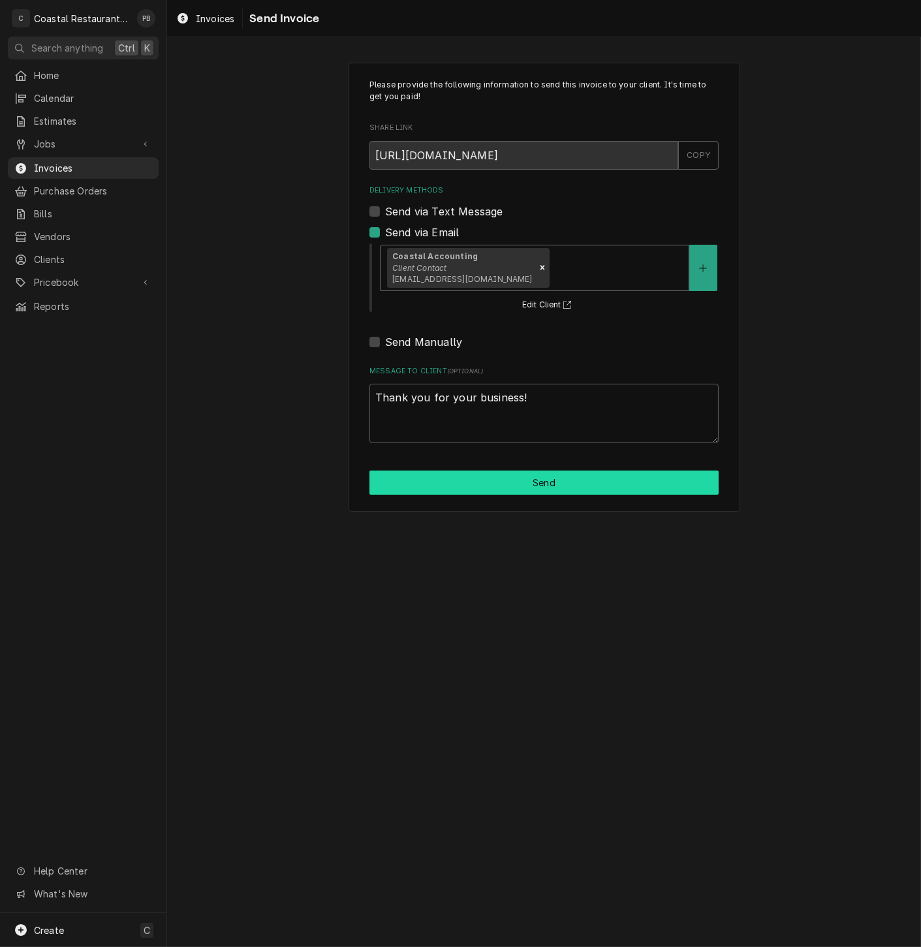
click at [543, 490] on button "Send" at bounding box center [543, 483] width 349 height 24
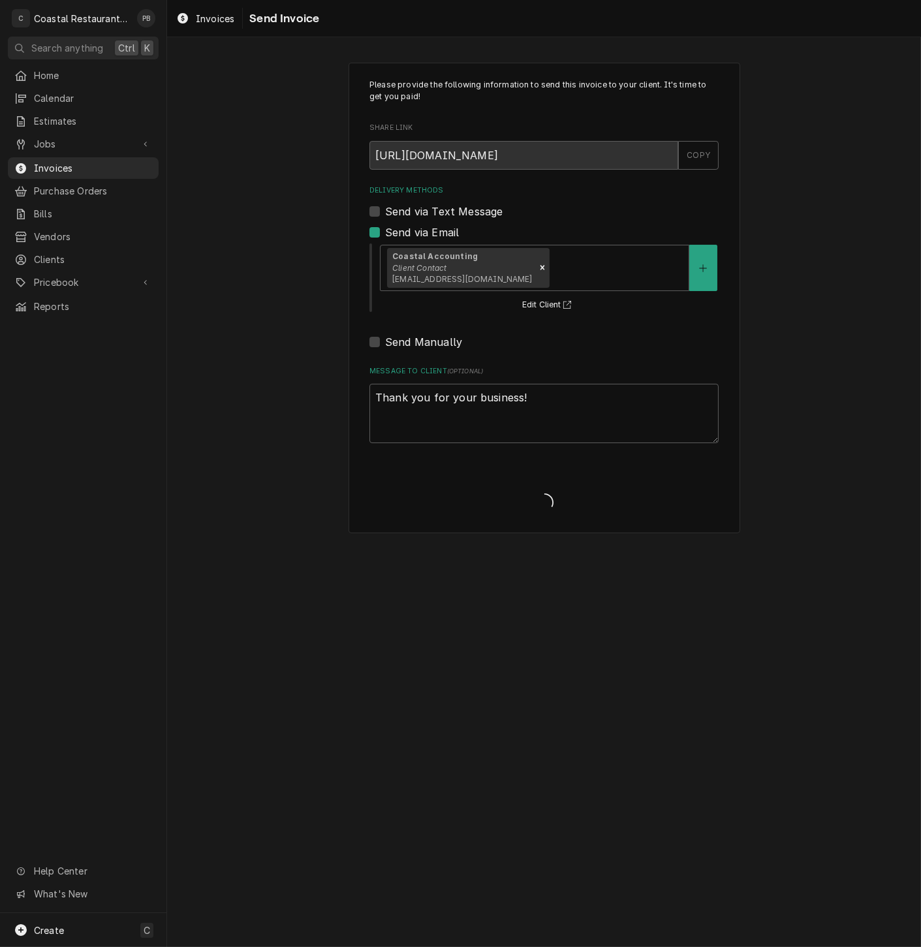
type textarea "x"
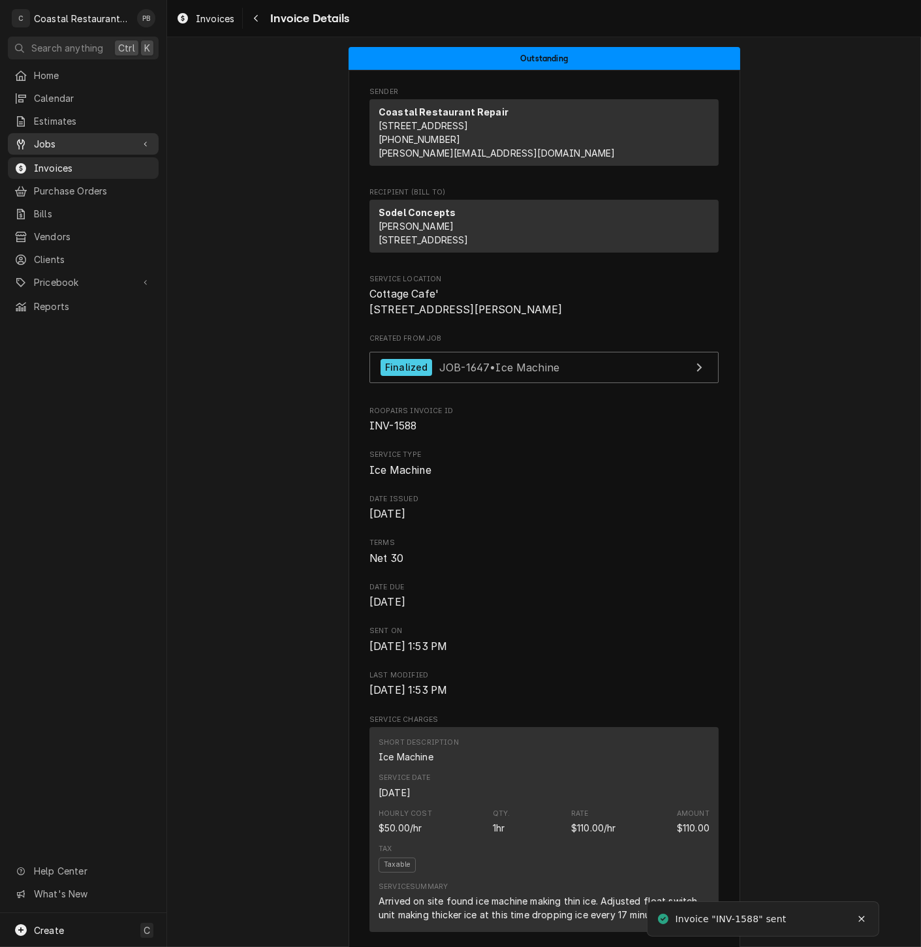
click at [65, 140] on span "Jobs" at bounding box center [83, 144] width 99 height 14
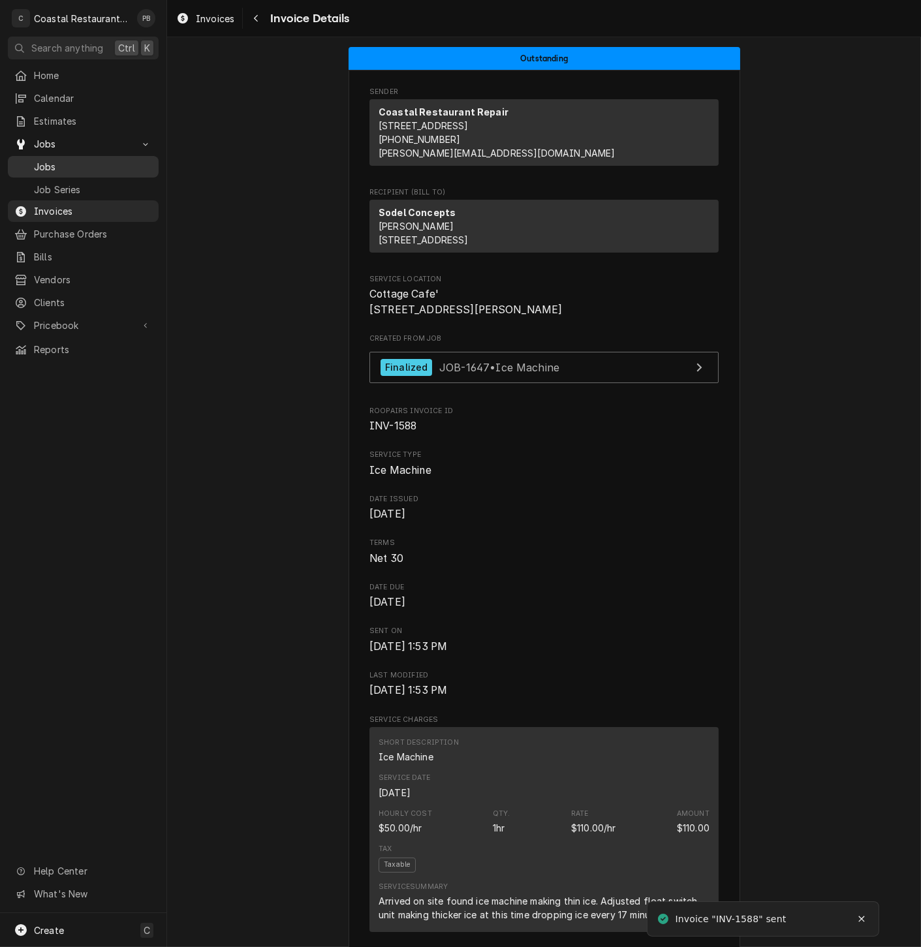
click at [64, 161] on span "Jobs" at bounding box center [93, 167] width 118 height 14
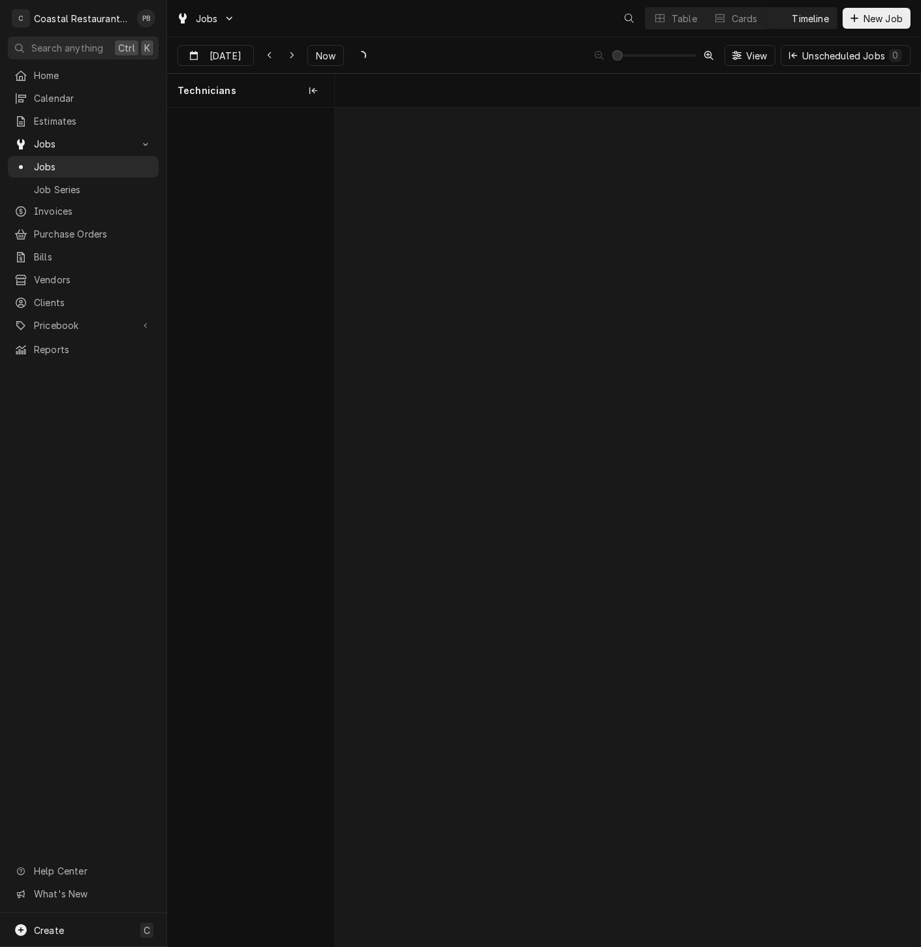
scroll to position [0, 11614]
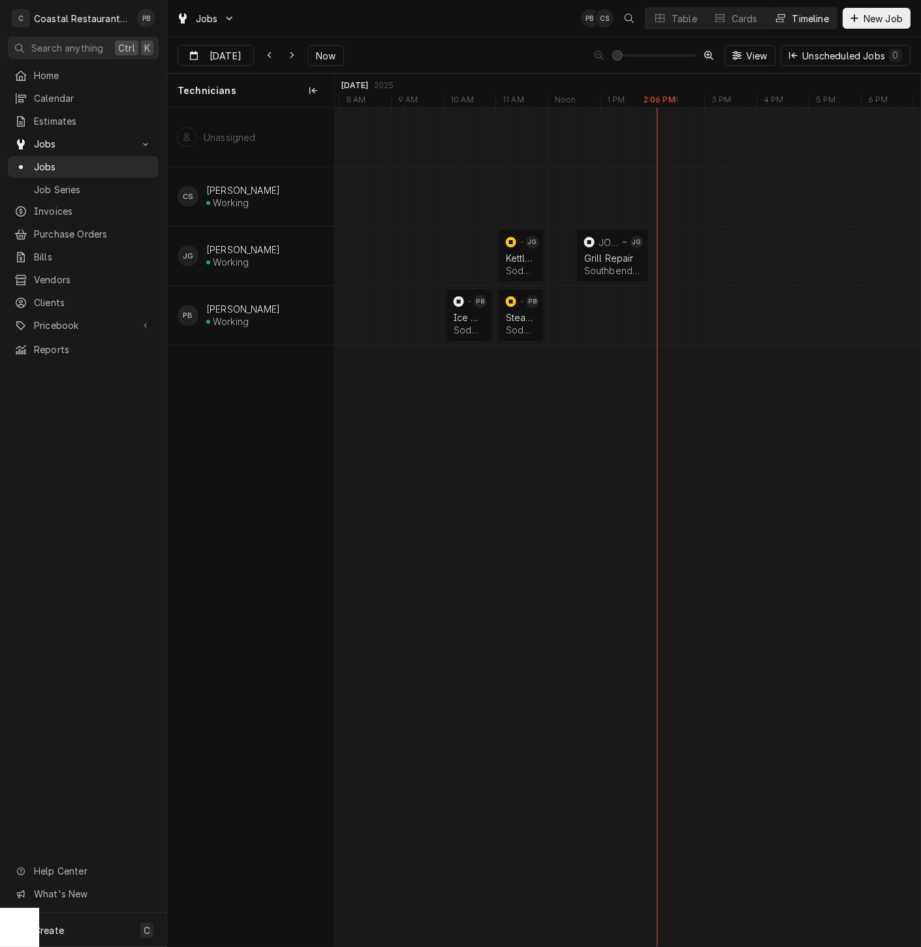
click at [64, 161] on span "Jobs" at bounding box center [93, 167] width 118 height 14
drag, startPoint x: 0, startPoint y: 0, endPoint x: 50, endPoint y: 183, distance: 190.0
click at [50, 183] on div "Jobs Job Series" at bounding box center [83, 177] width 151 height 43
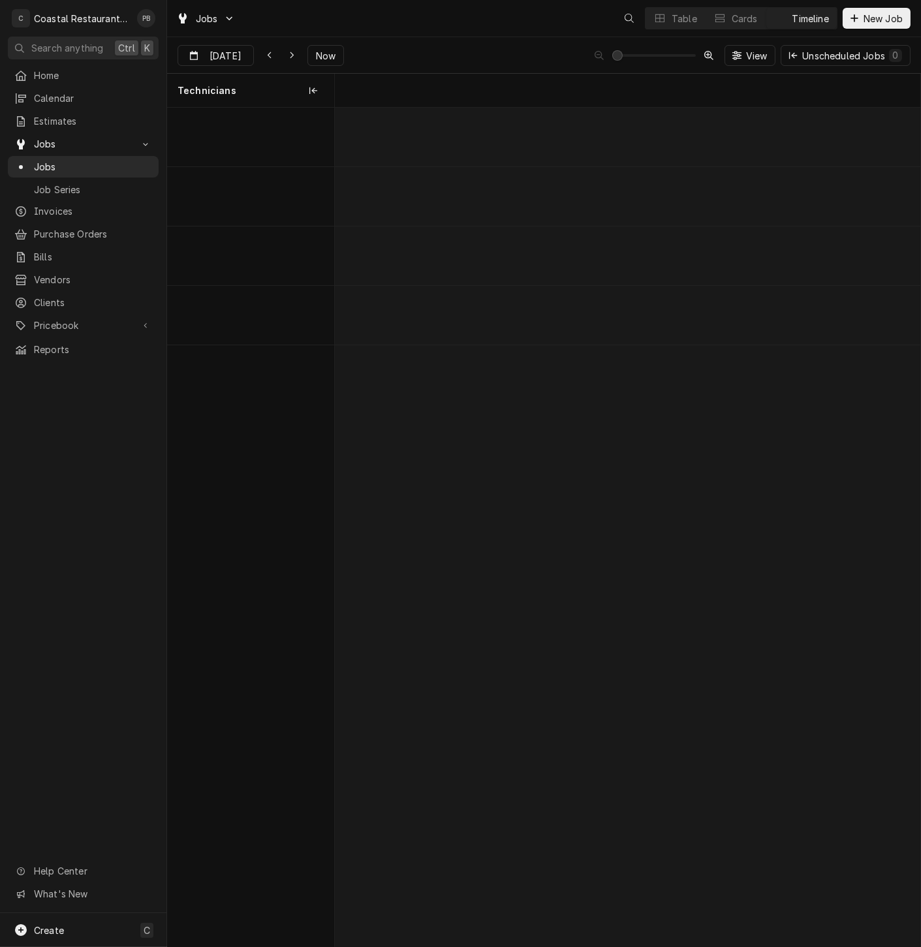
scroll to position [0, 11614]
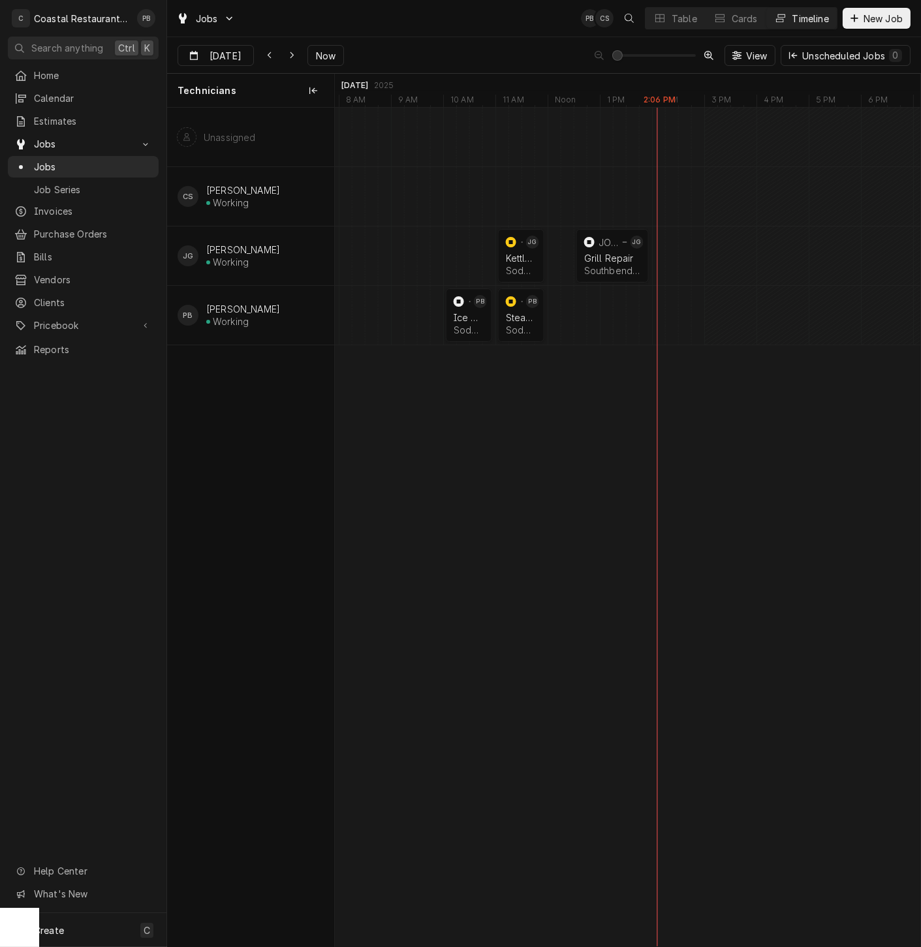
click at [405, 38] on div "Sep [DATE] Now View Unscheduled Jobs 0" at bounding box center [544, 55] width 754 height 37
click at [405, 37] on div "Sep [DATE] Now View Unscheduled Jobs 0" at bounding box center [544, 55] width 754 height 37
click at [68, 137] on span "Jobs" at bounding box center [83, 144] width 99 height 14
click at [59, 138] on span "Jobs" at bounding box center [83, 144] width 99 height 14
click at [65, 160] on span "Jobs" at bounding box center [93, 167] width 118 height 14
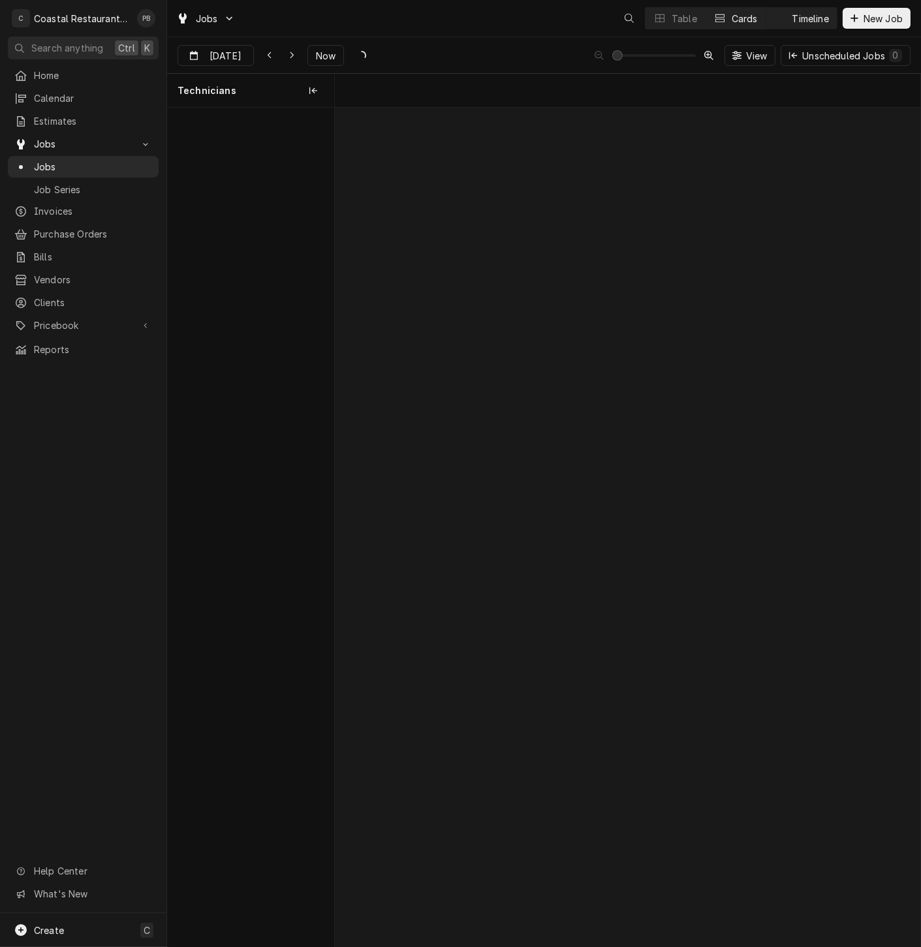
scroll to position [0, 11614]
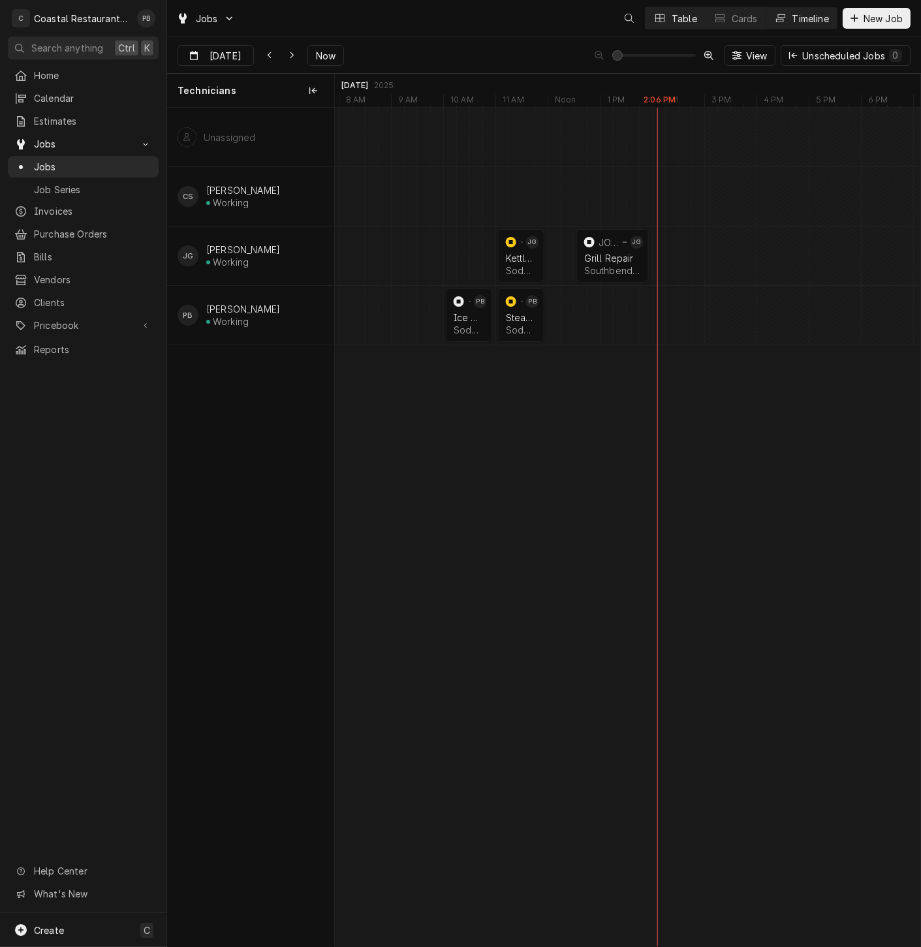
click at [679, 20] on div "Table" at bounding box center [684, 19] width 25 height 14
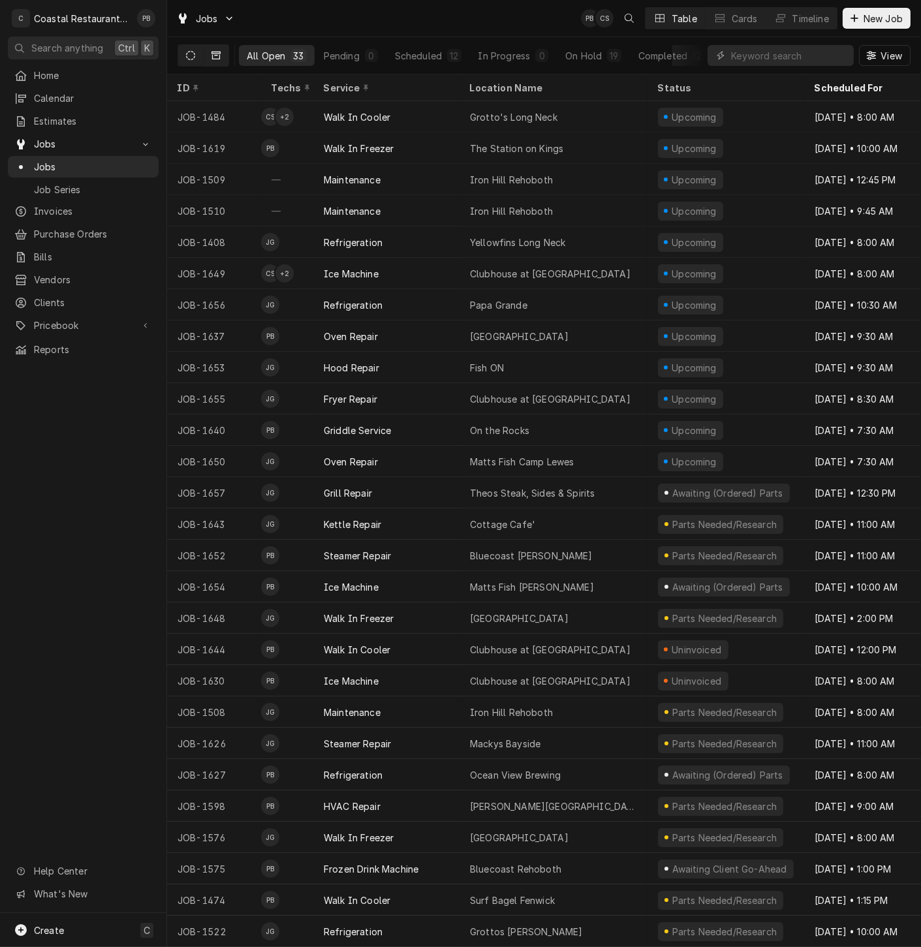
click at [215, 53] on icon "Dynamic Content Wrapper" at bounding box center [215, 56] width 9 height 8
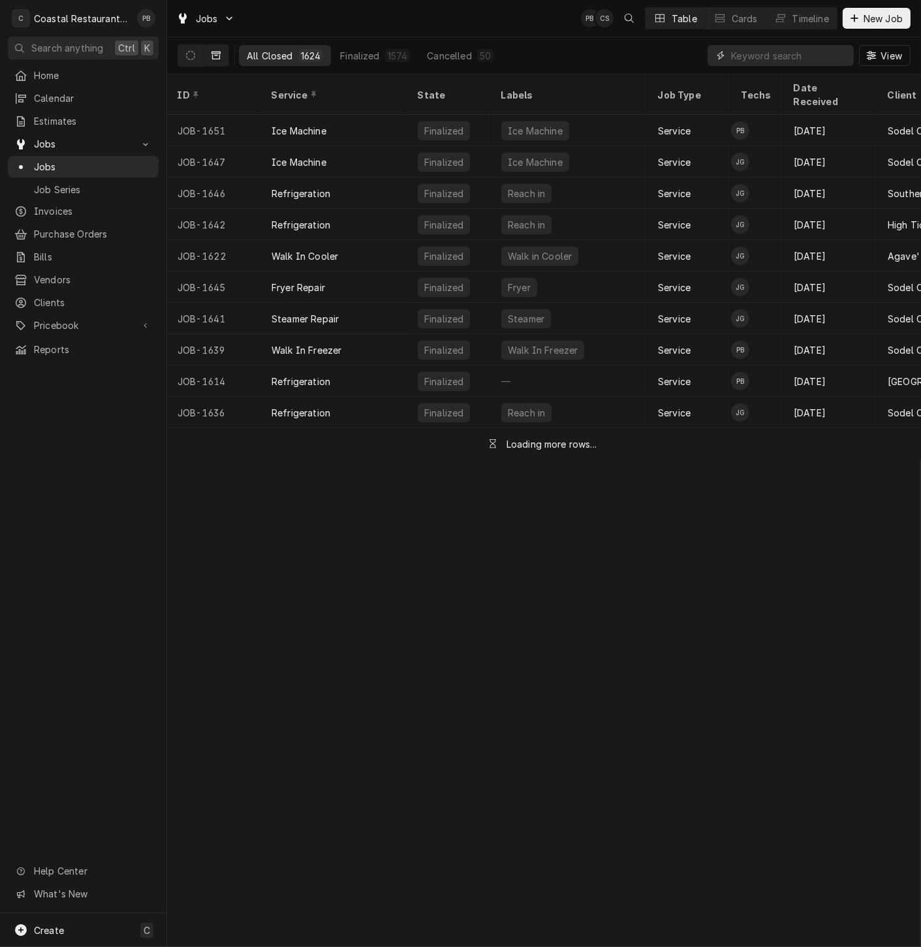
click at [804, 63] on input "Dynamic Content Wrapper" at bounding box center [789, 55] width 116 height 21
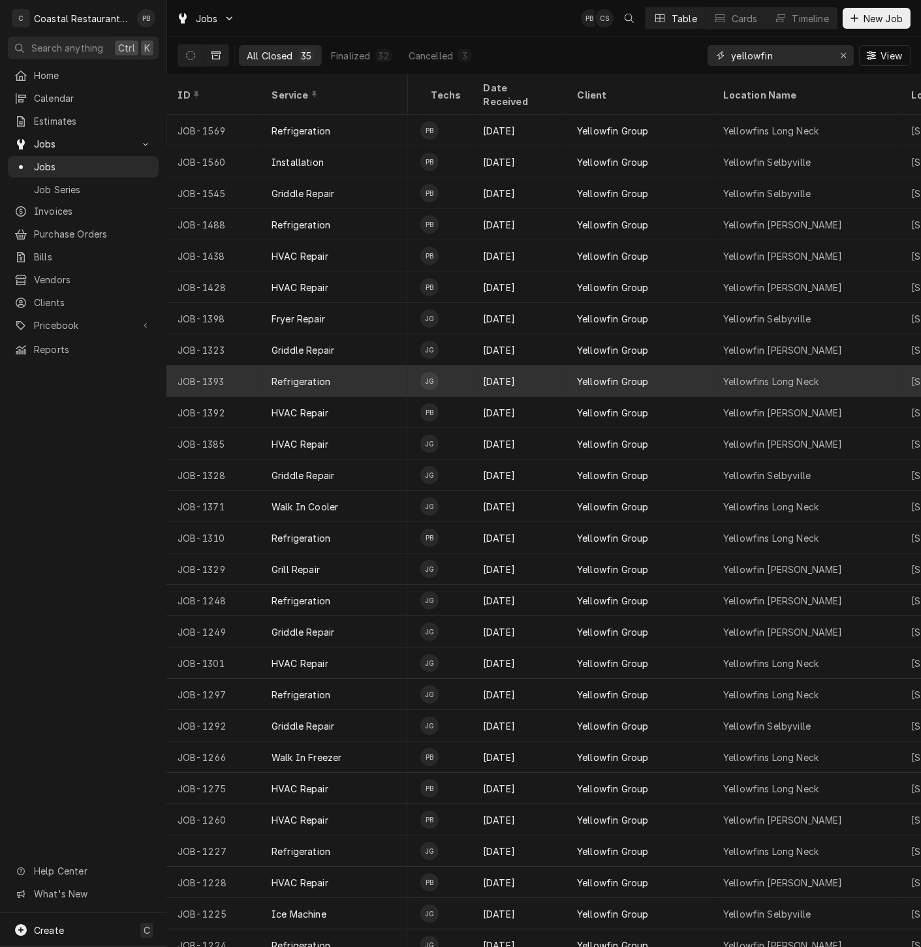
scroll to position [0, 313]
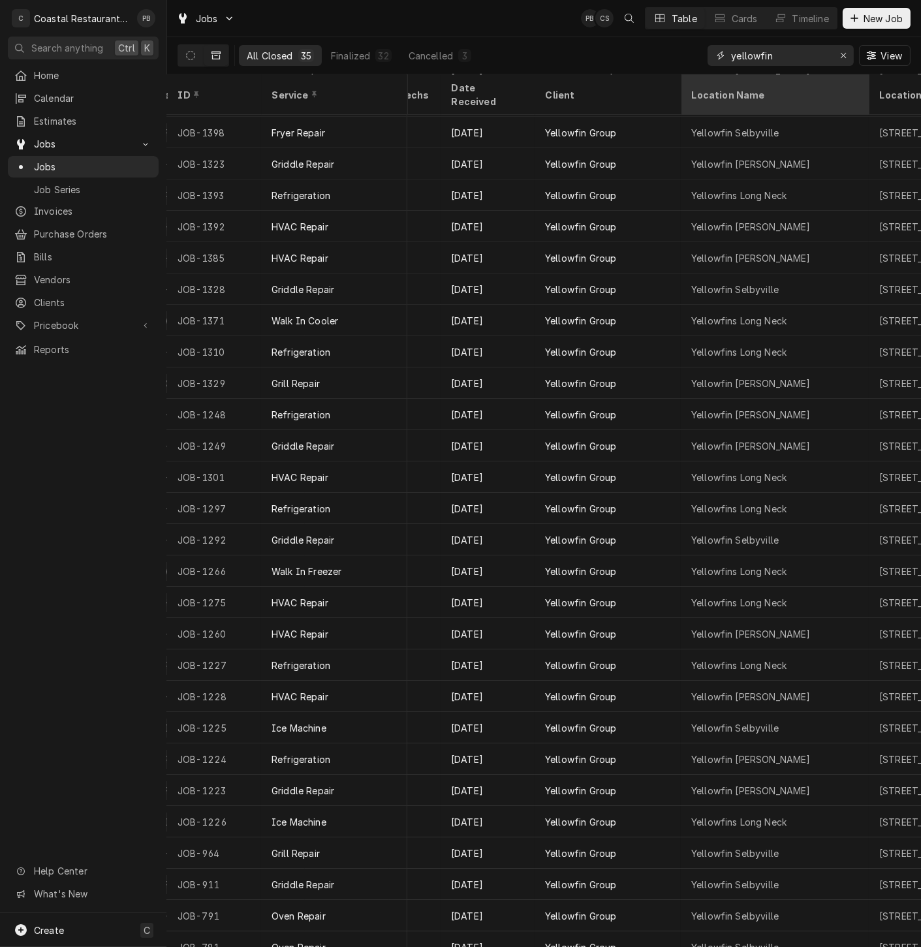
type input "yellowfin"
click at [738, 79] on div "Location Name" at bounding box center [774, 94] width 183 height 35
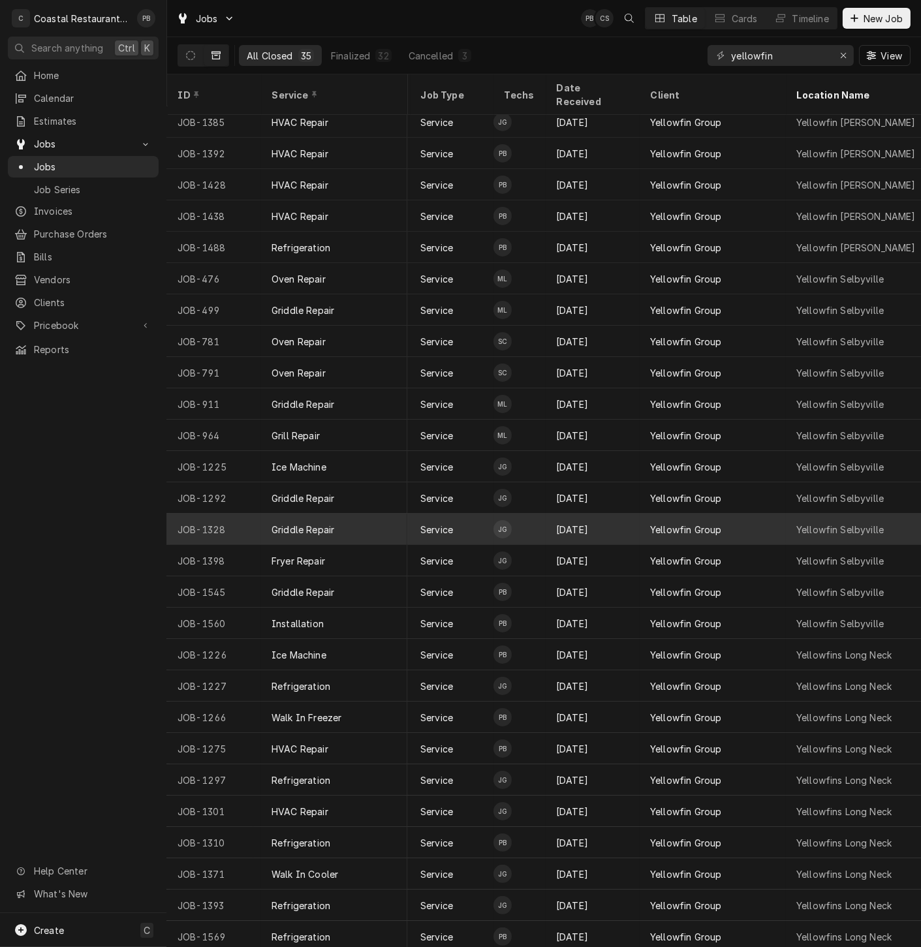
scroll to position [259, 238]
click at [316, 523] on div "Griddle Repair" at bounding box center [303, 530] width 63 height 14
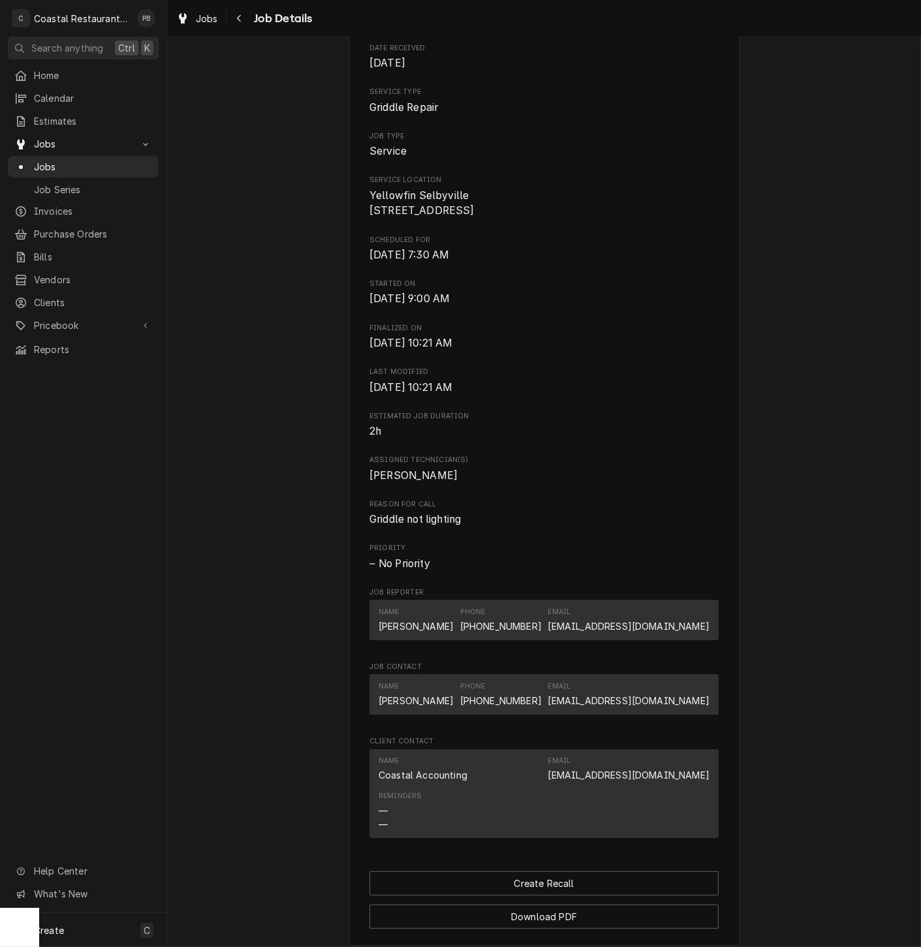
scroll to position [386, 0]
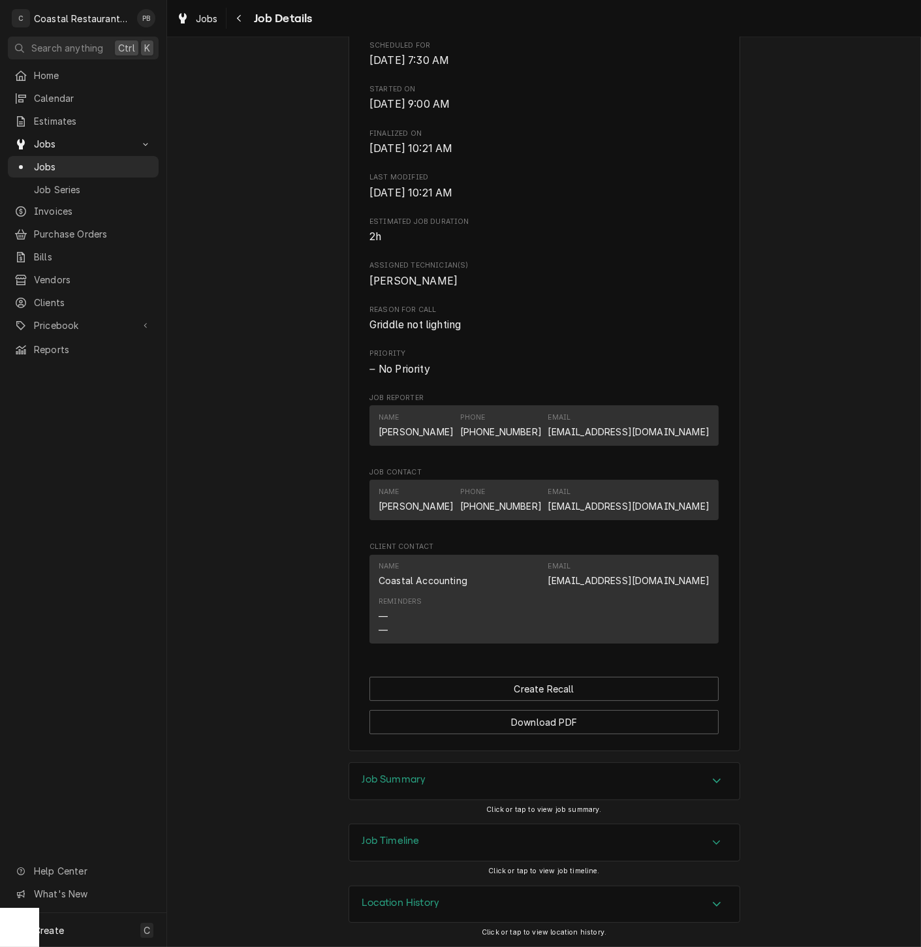
click at [704, 772] on div "Job Summary" at bounding box center [544, 781] width 390 height 37
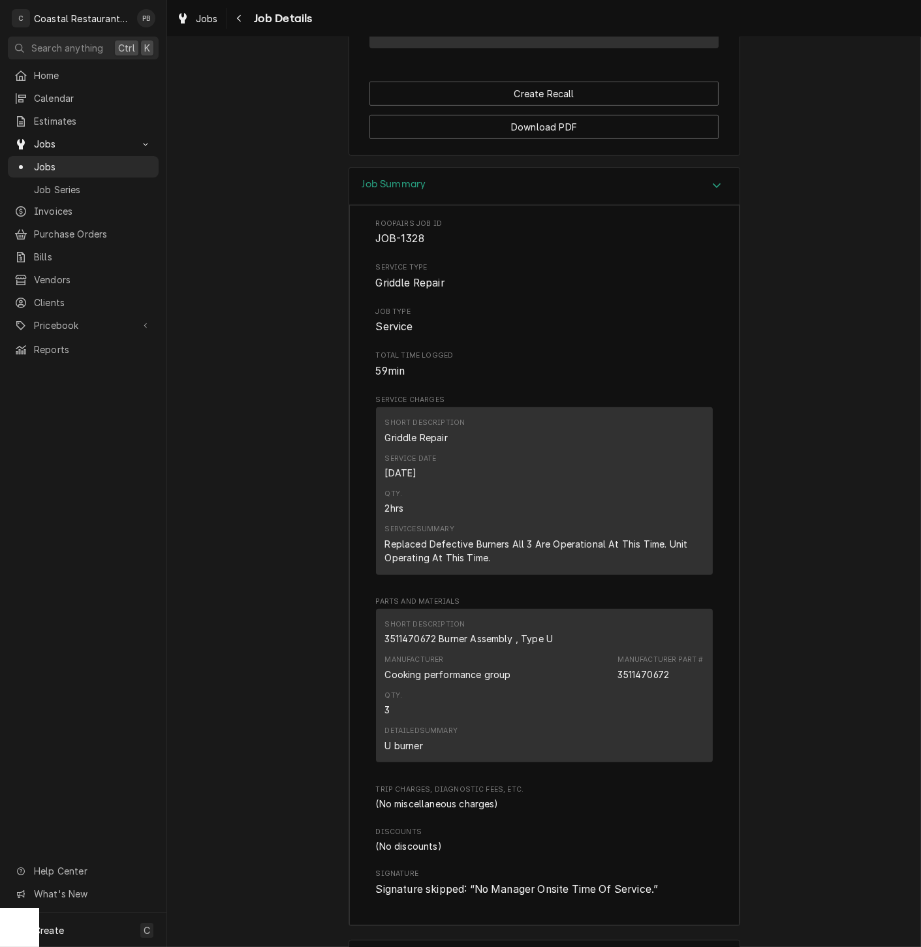
scroll to position [459, 0]
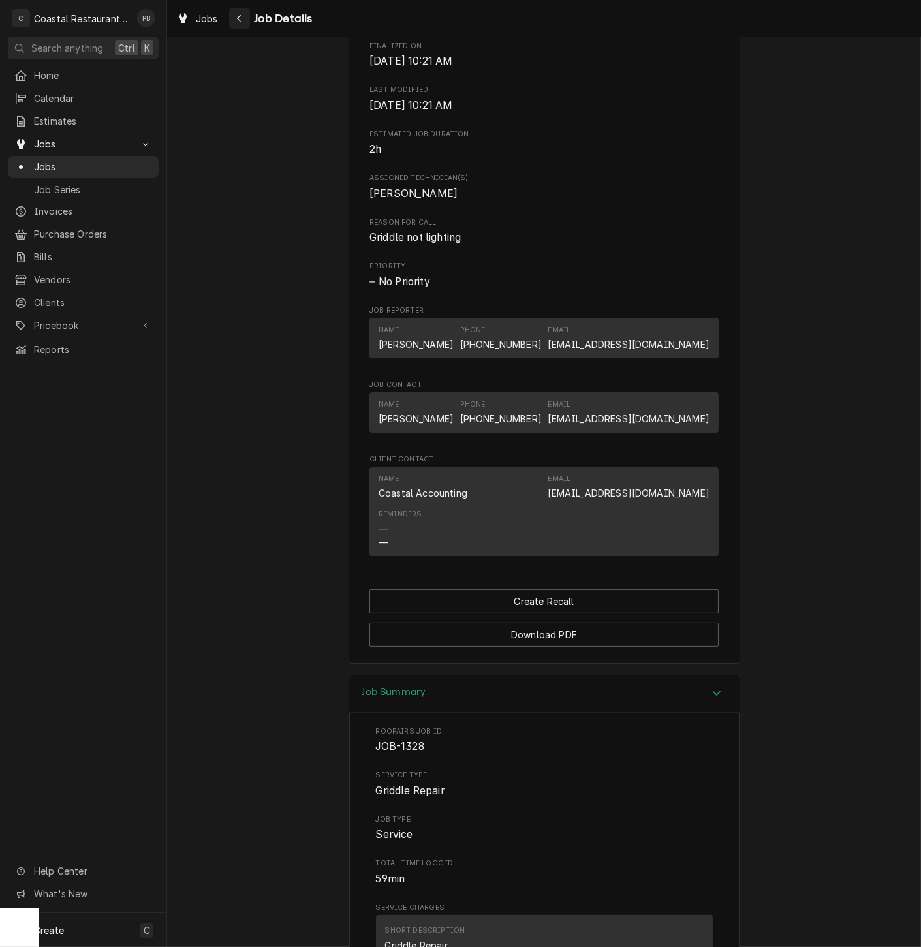
click at [244, 20] on div "Navigate back" at bounding box center [239, 18] width 13 height 13
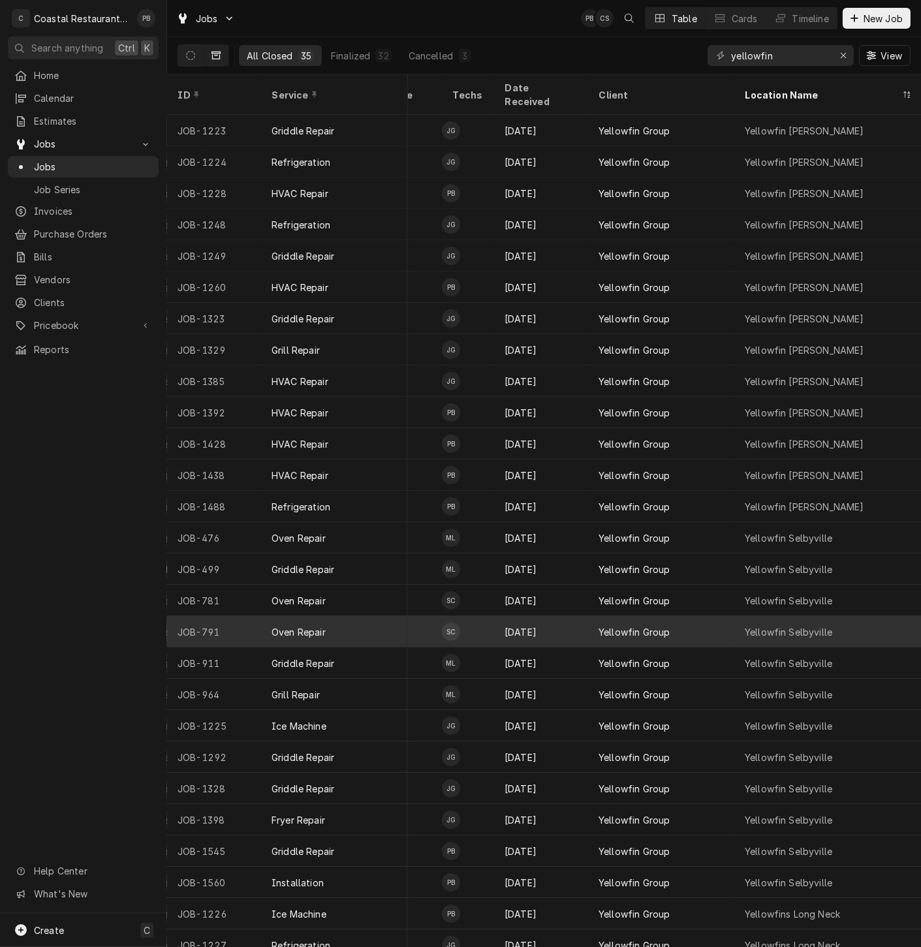
scroll to position [0, 290]
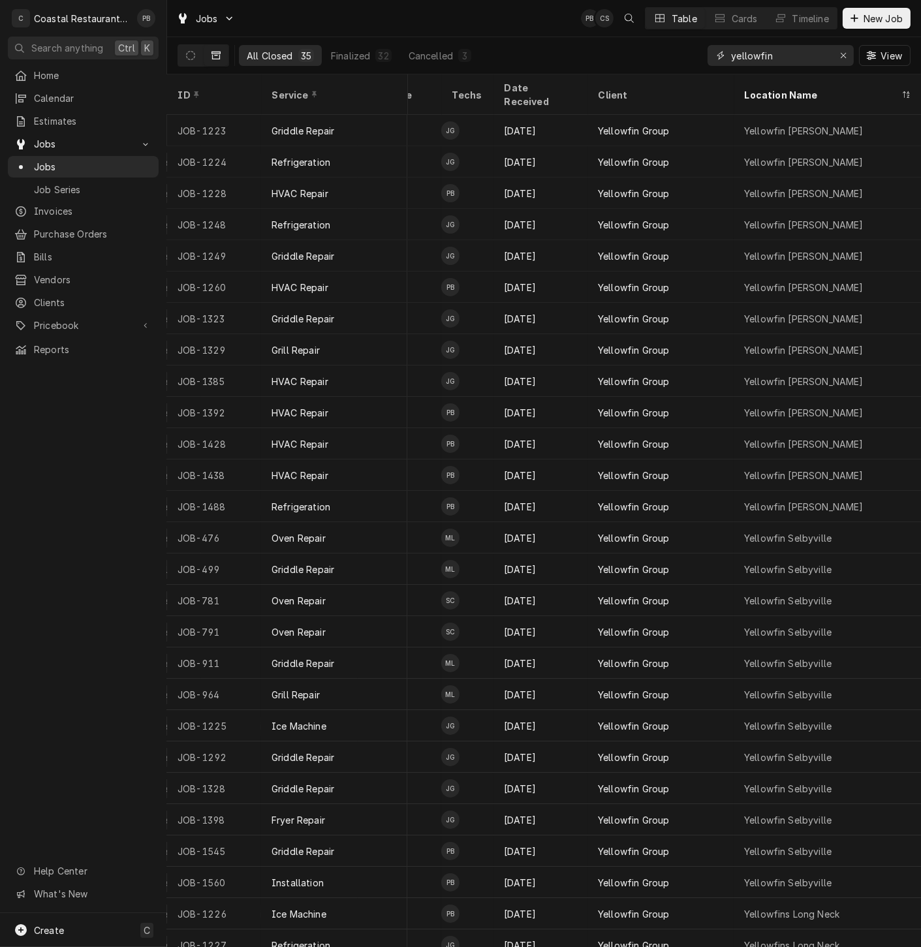
click at [796, 53] on input "yellowfin" at bounding box center [780, 55] width 98 height 21
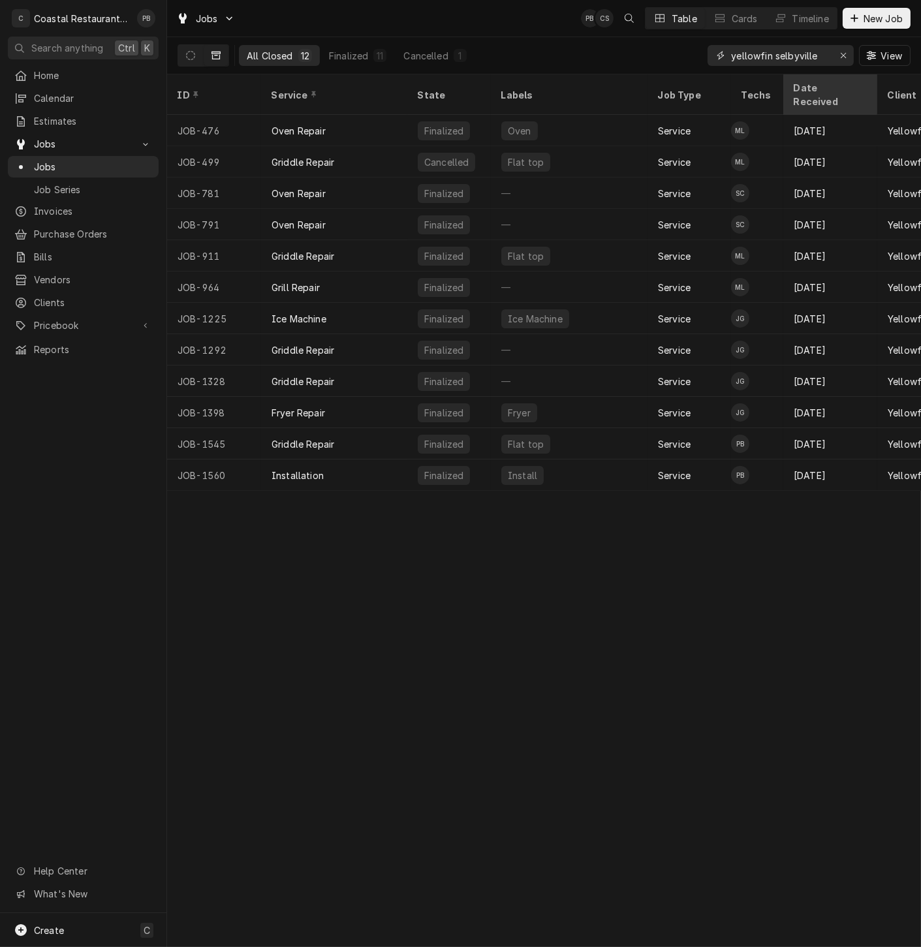
type input "yellowfin selbyville"
click at [809, 86] on div "Date Received" at bounding box center [829, 94] width 70 height 27
click at [815, 88] on div "Date Received" at bounding box center [824, 94] width 60 height 27
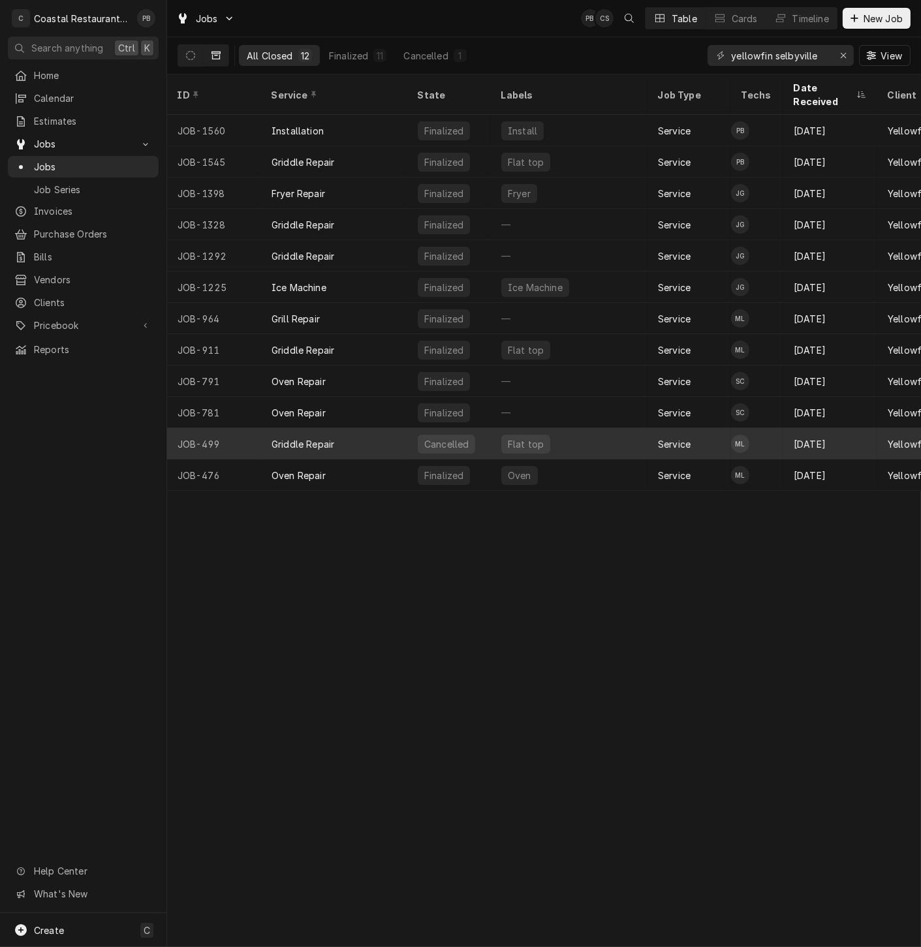
click at [353, 428] on div "Griddle Repair" at bounding box center [334, 443] width 146 height 31
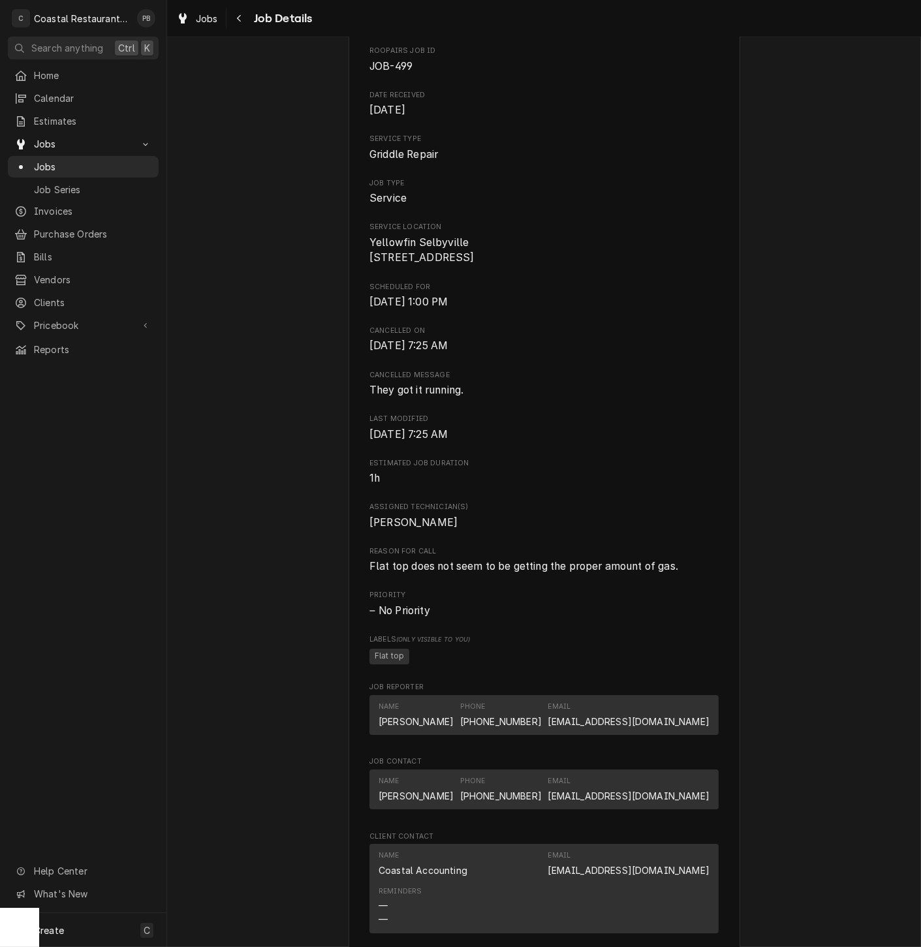
scroll to position [339, 0]
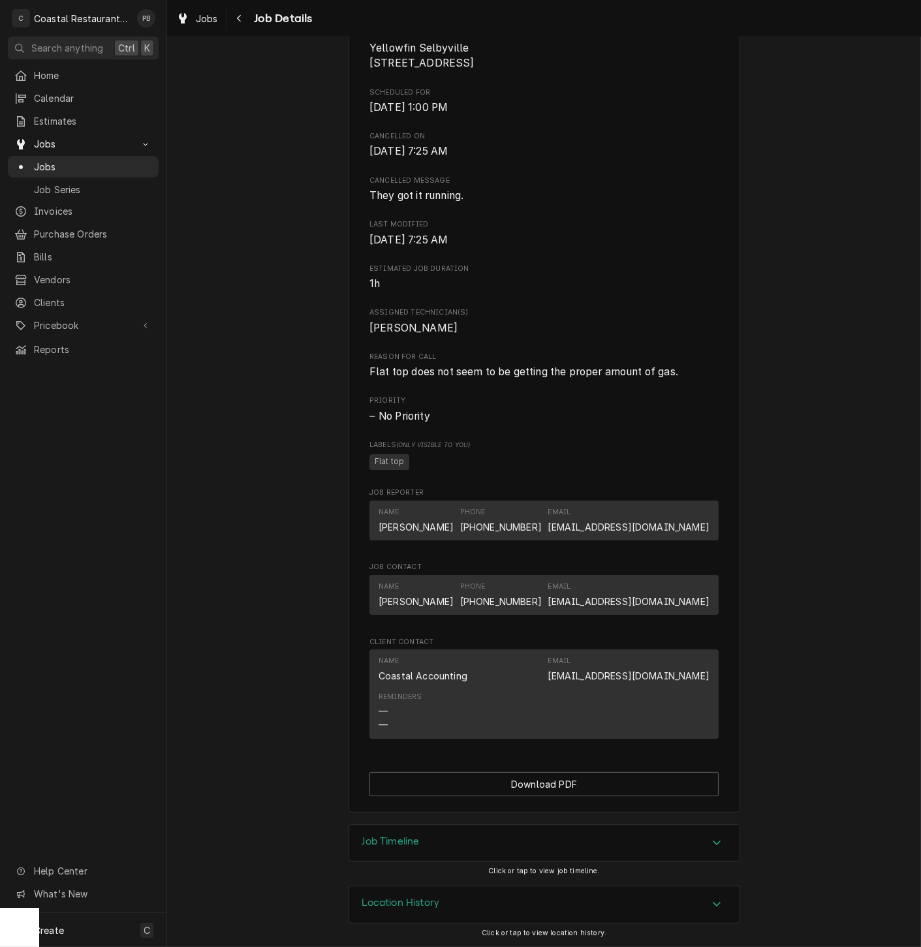
click at [690, 843] on div "Job Timeline" at bounding box center [544, 843] width 390 height 37
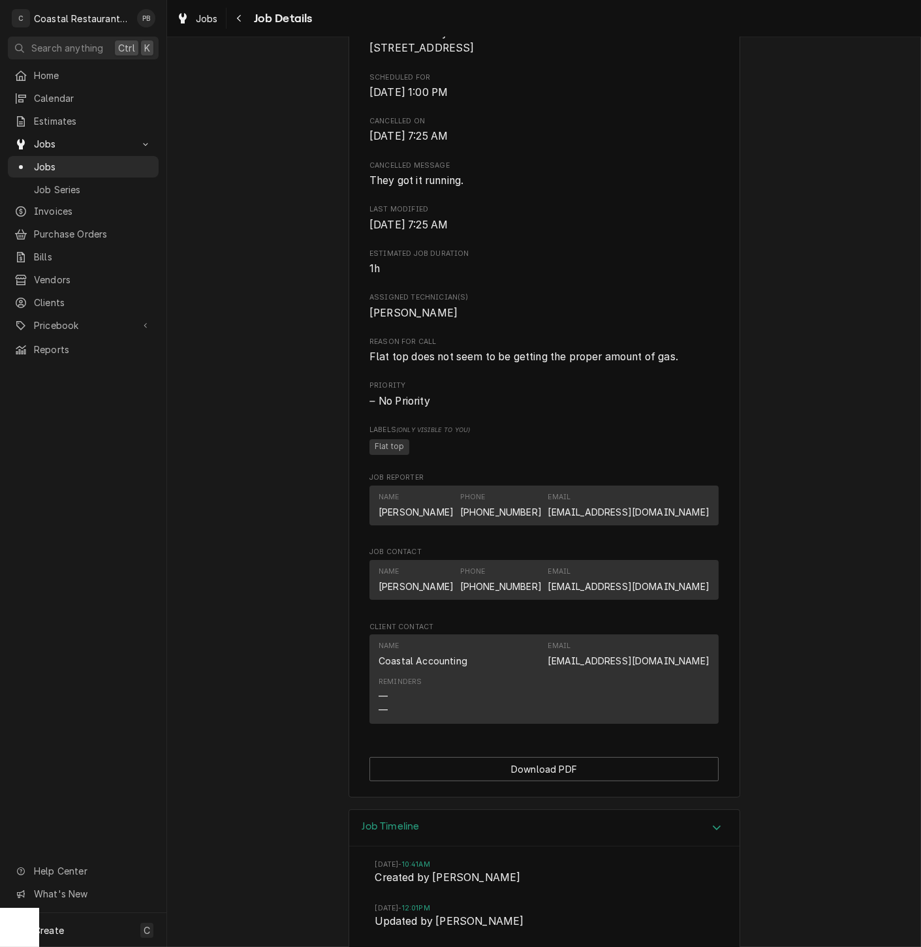
click at [690, 841] on div "Job Timeline" at bounding box center [544, 828] width 390 height 37
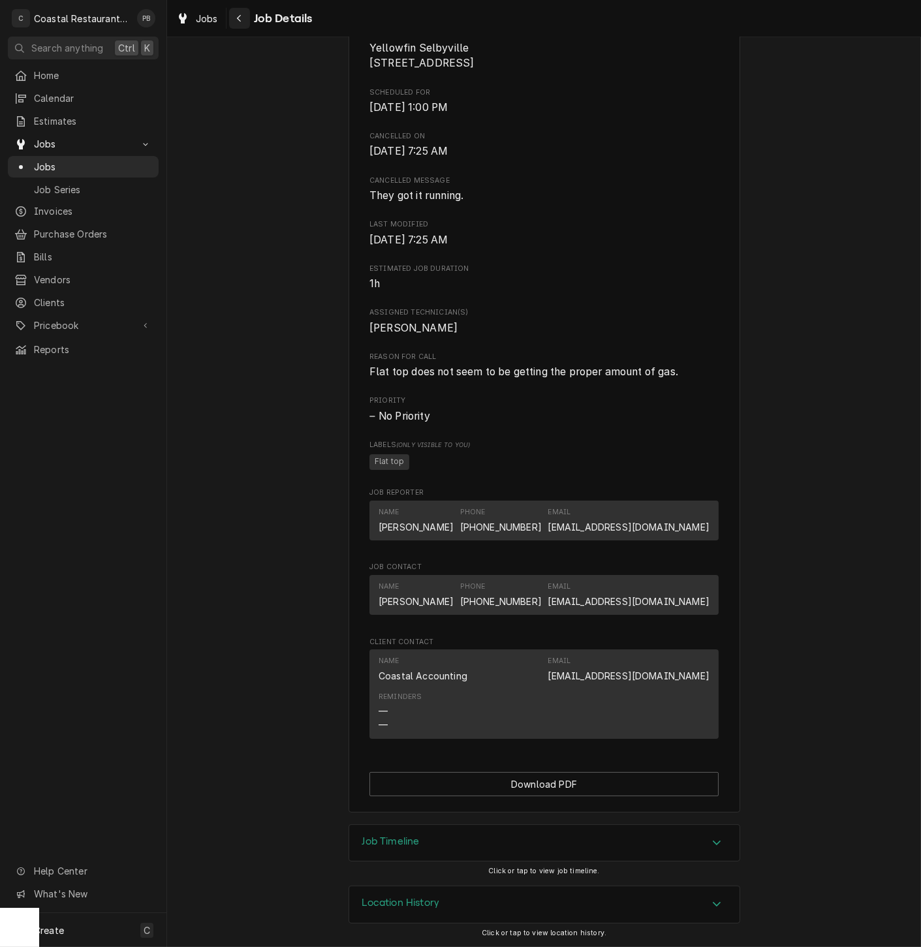
click at [245, 18] on div "Navigate back" at bounding box center [239, 18] width 13 height 13
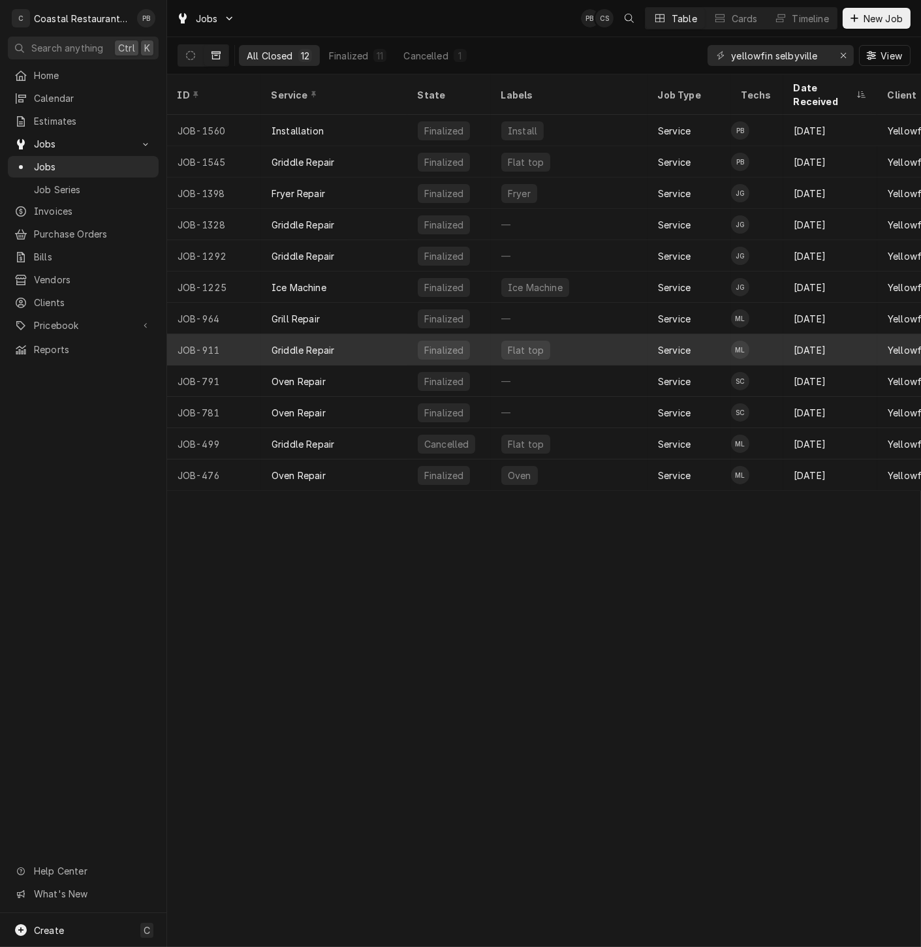
click at [332, 343] on div "Griddle Repair" at bounding box center [303, 350] width 63 height 14
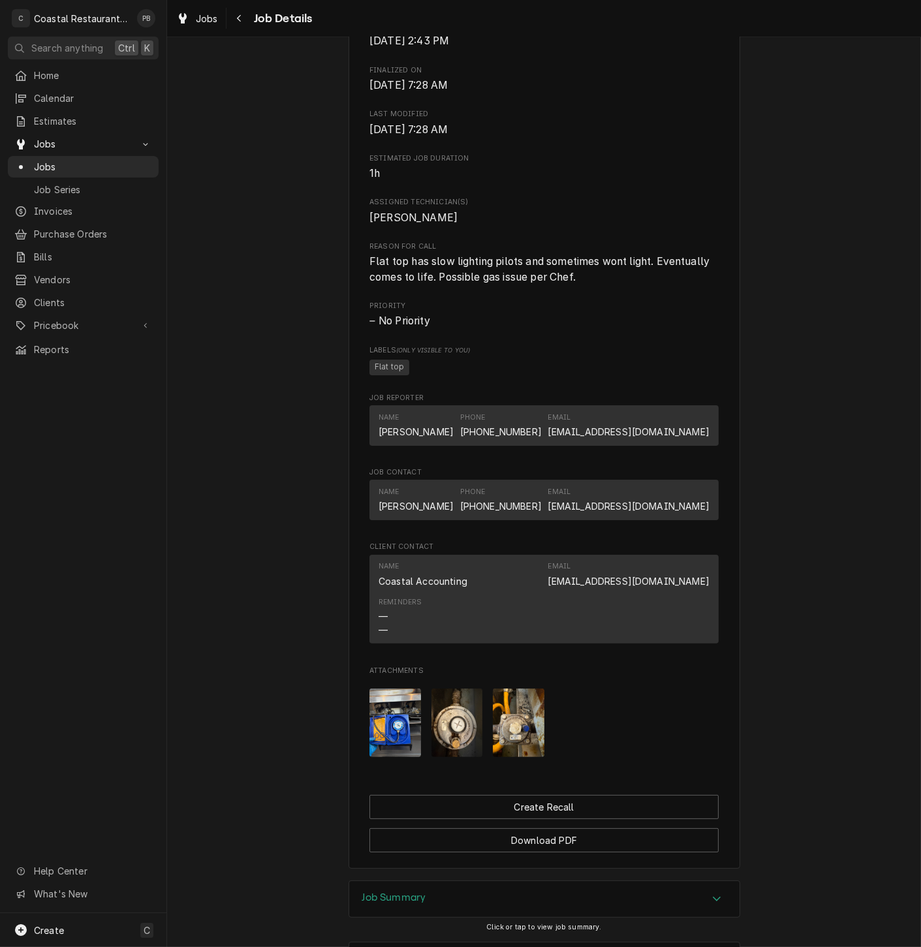
scroll to position [568, 0]
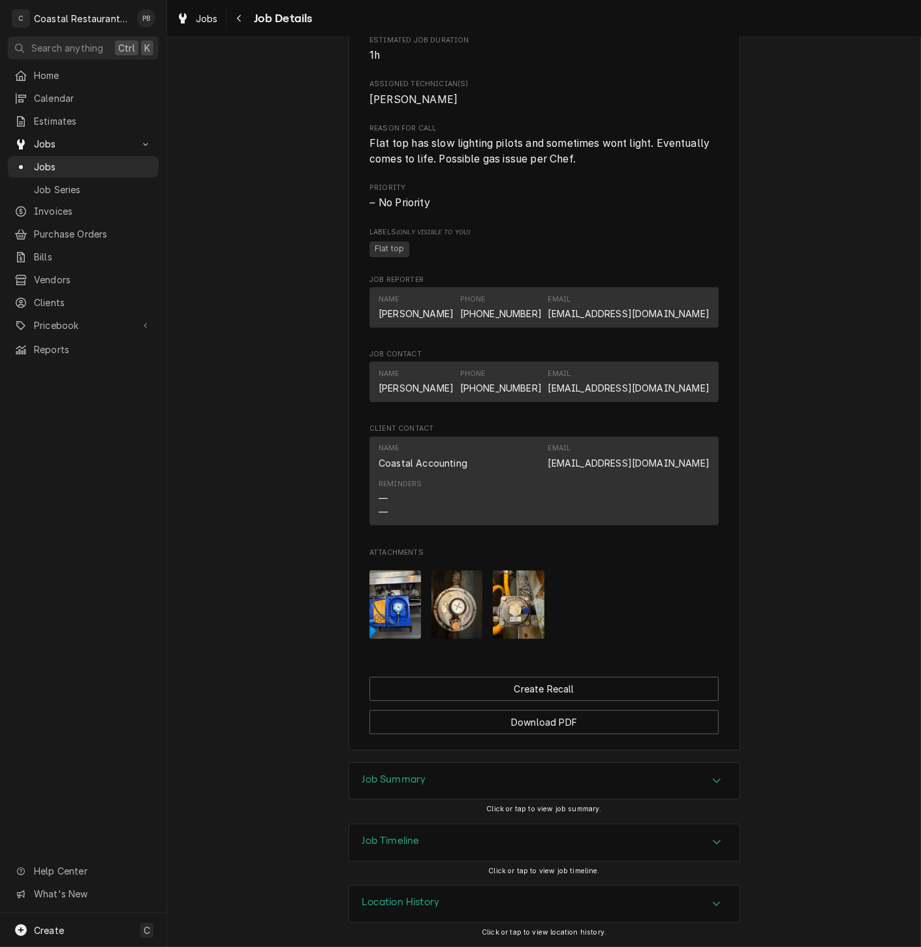
click at [695, 774] on div "Job Summary" at bounding box center [544, 781] width 390 height 37
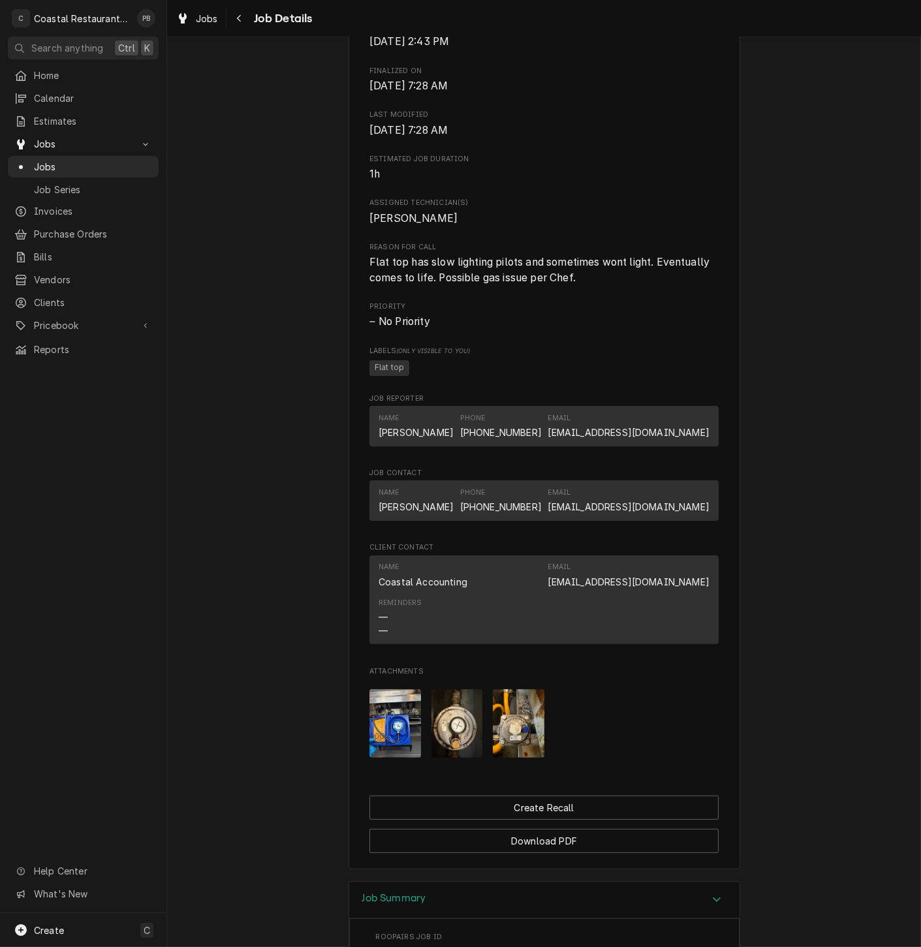
scroll to position [351, 0]
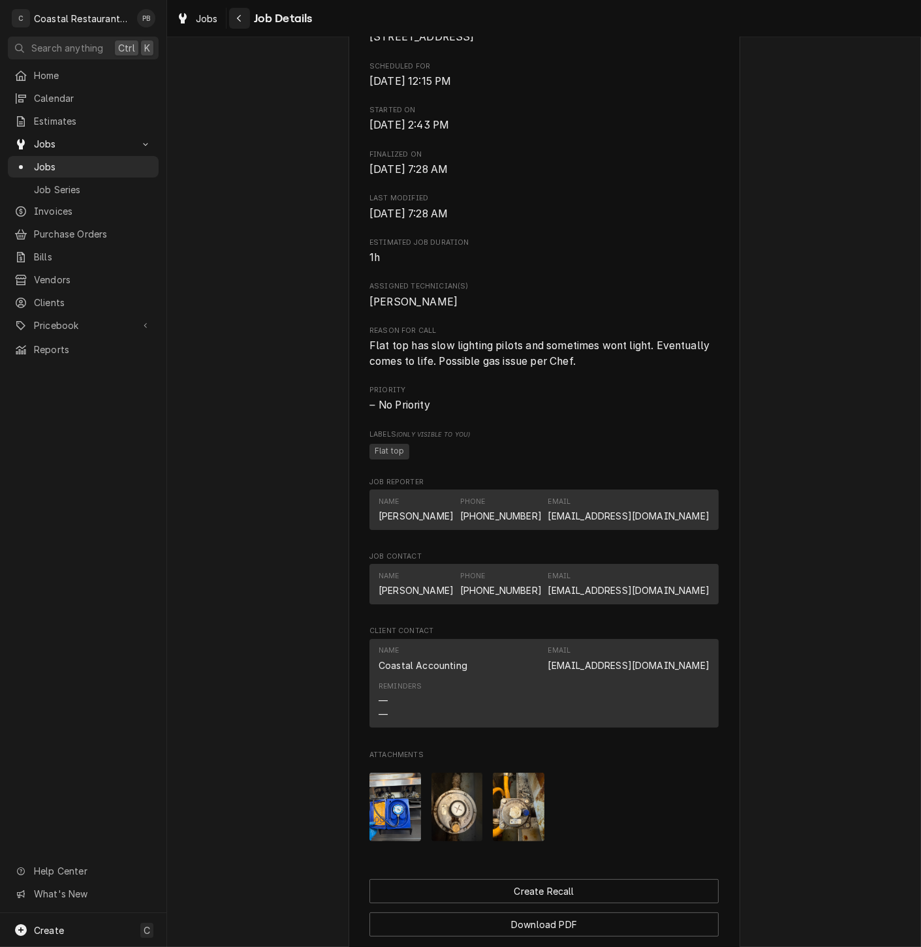
click at [235, 16] on div "Navigate back" at bounding box center [239, 18] width 13 height 13
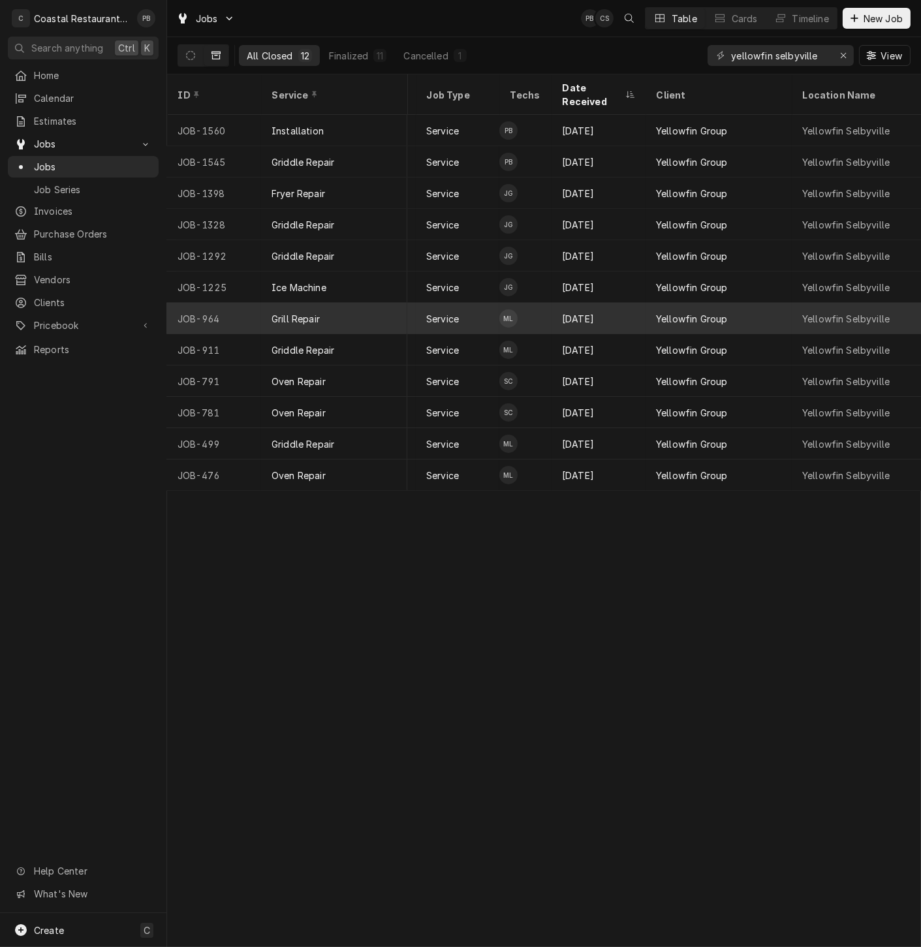
scroll to position [0, 232]
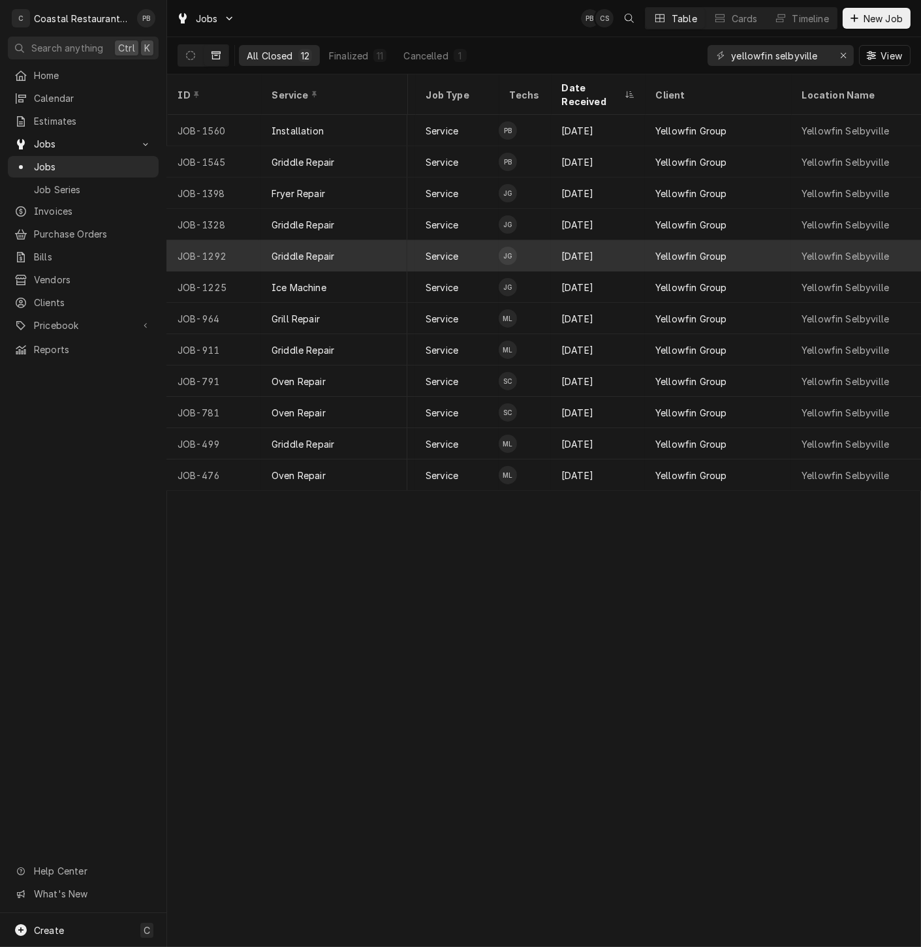
click at [482, 240] on div "Service" at bounding box center [457, 255] width 84 height 31
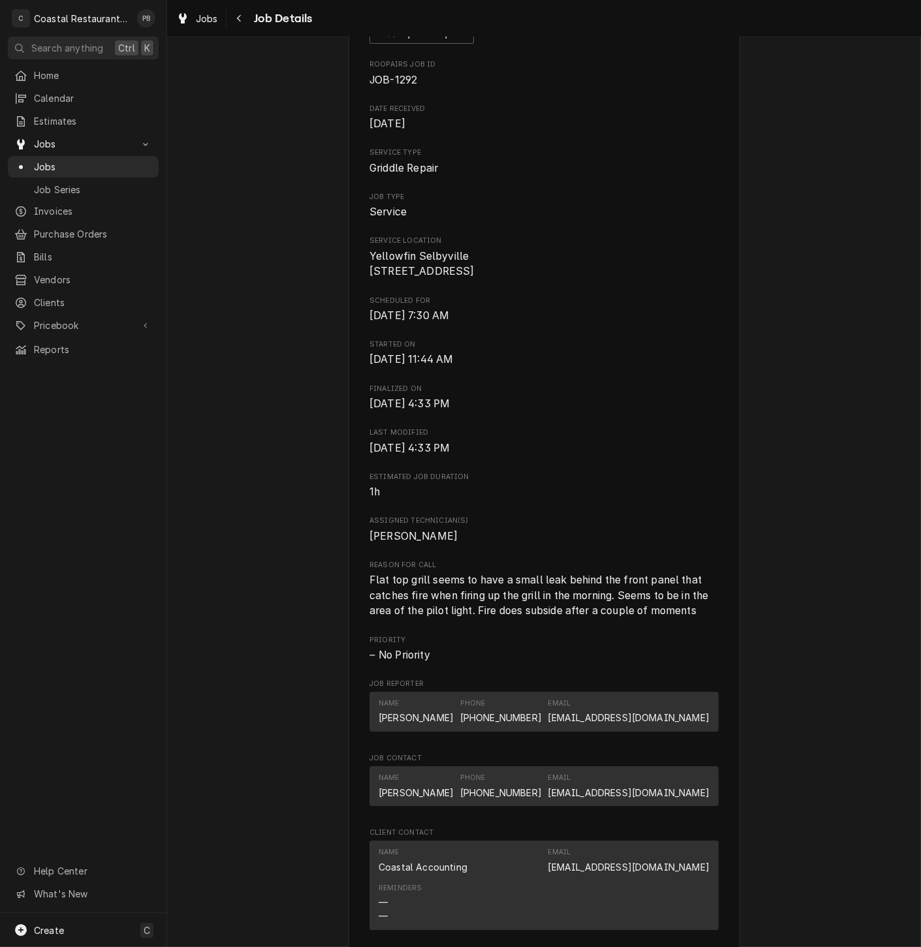
scroll to position [362, 0]
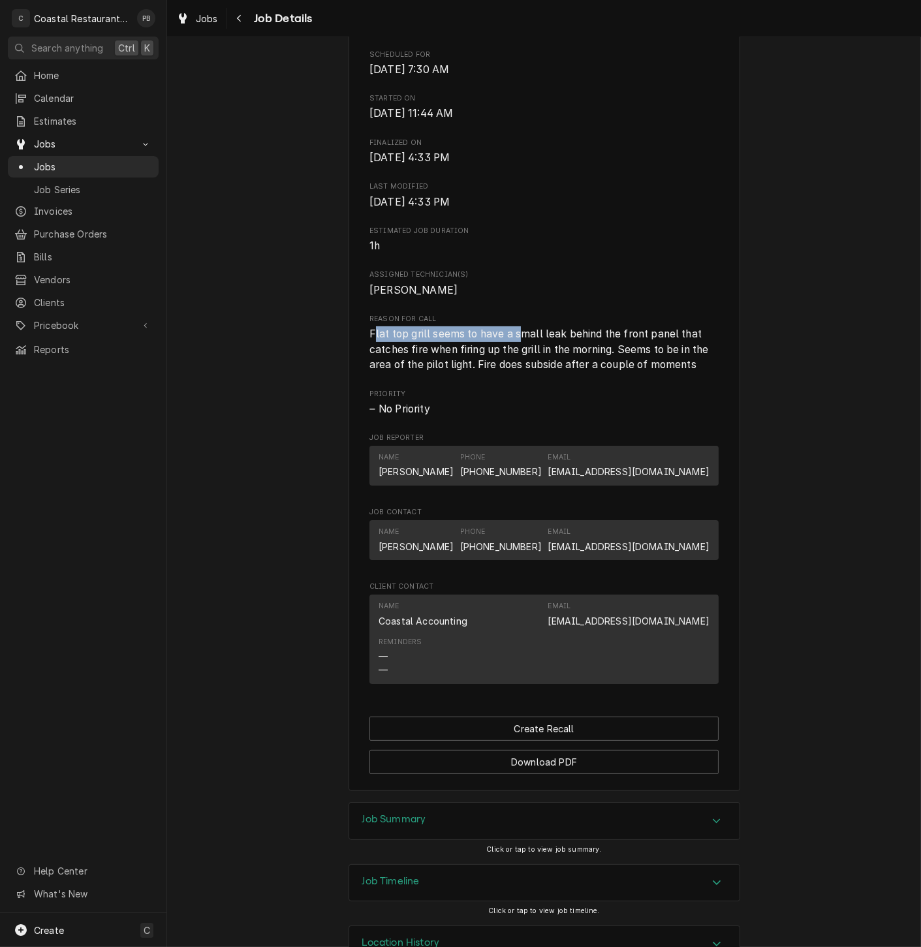
drag, startPoint x: 367, startPoint y: 349, endPoint x: 518, endPoint y: 346, distance: 150.8
click at [518, 346] on span "Flat top grill seems to have a small leak behind the front panel that catches f…" at bounding box center [540, 349] width 342 height 43
drag, startPoint x: 518, startPoint y: 346, endPoint x: 584, endPoint y: 344, distance: 66.0
click at [584, 344] on span "Flat top grill seems to have a small leak behind the front panel that catches f…" at bounding box center [540, 349] width 342 height 43
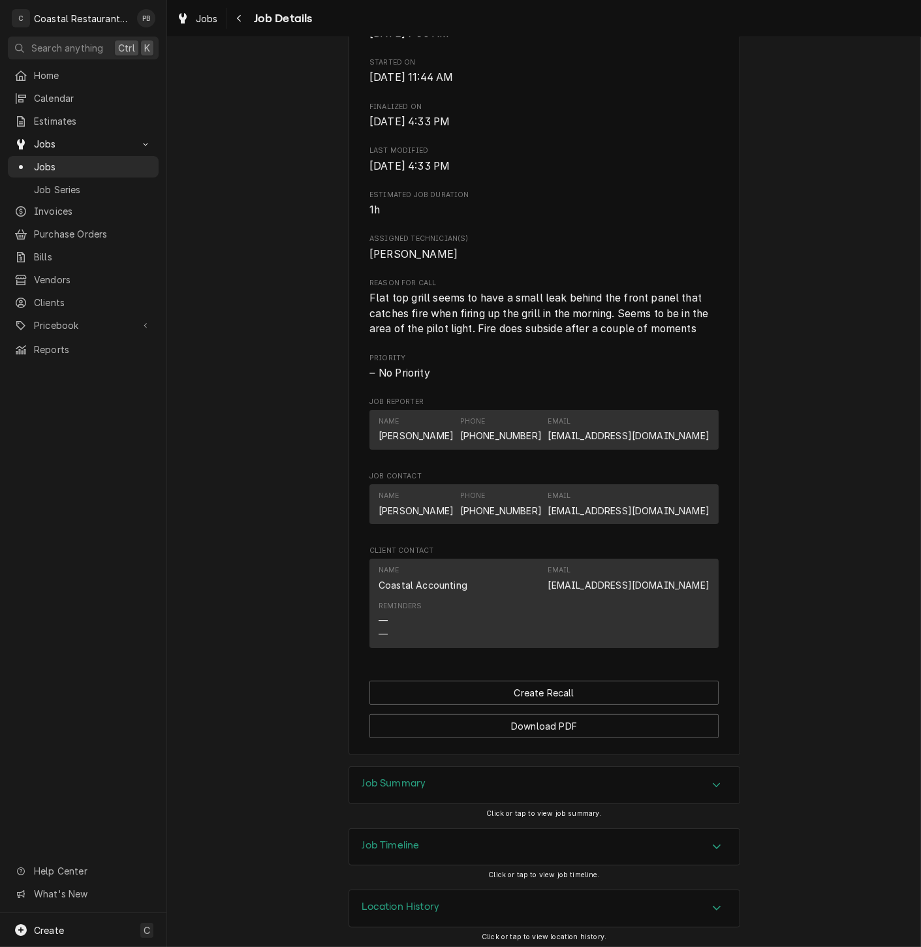
scroll to position [418, 0]
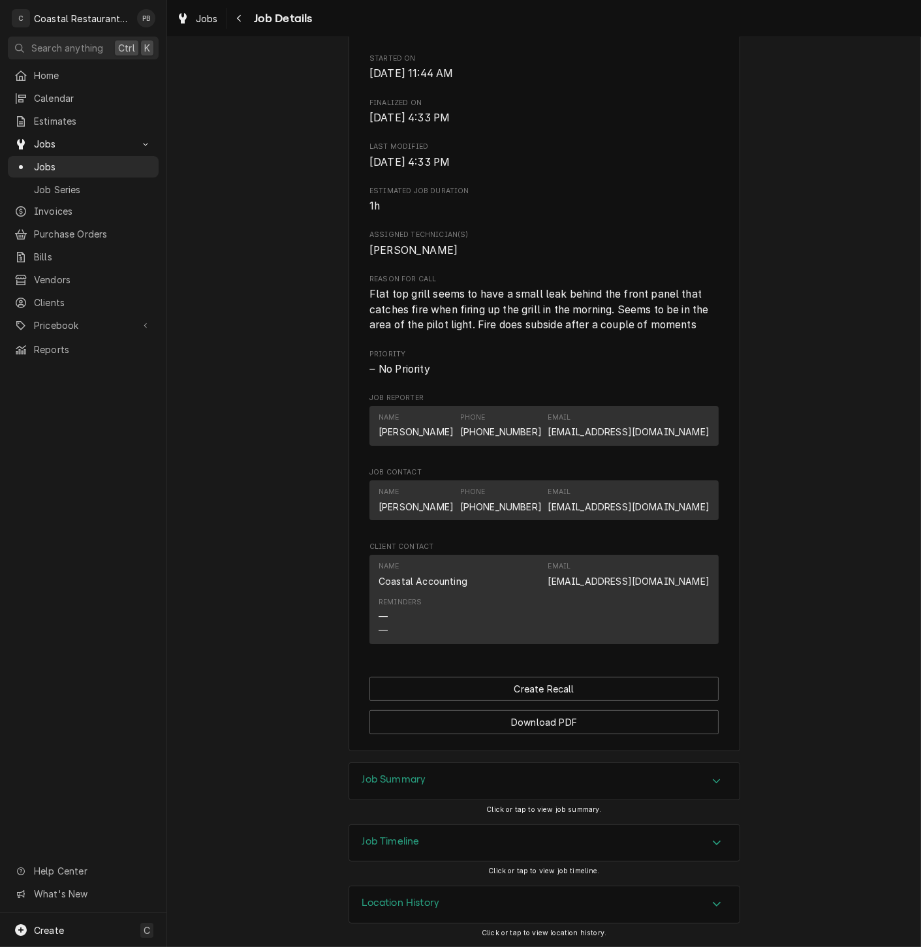
click at [712, 784] on icon "Accordion Header" at bounding box center [716, 781] width 9 height 10
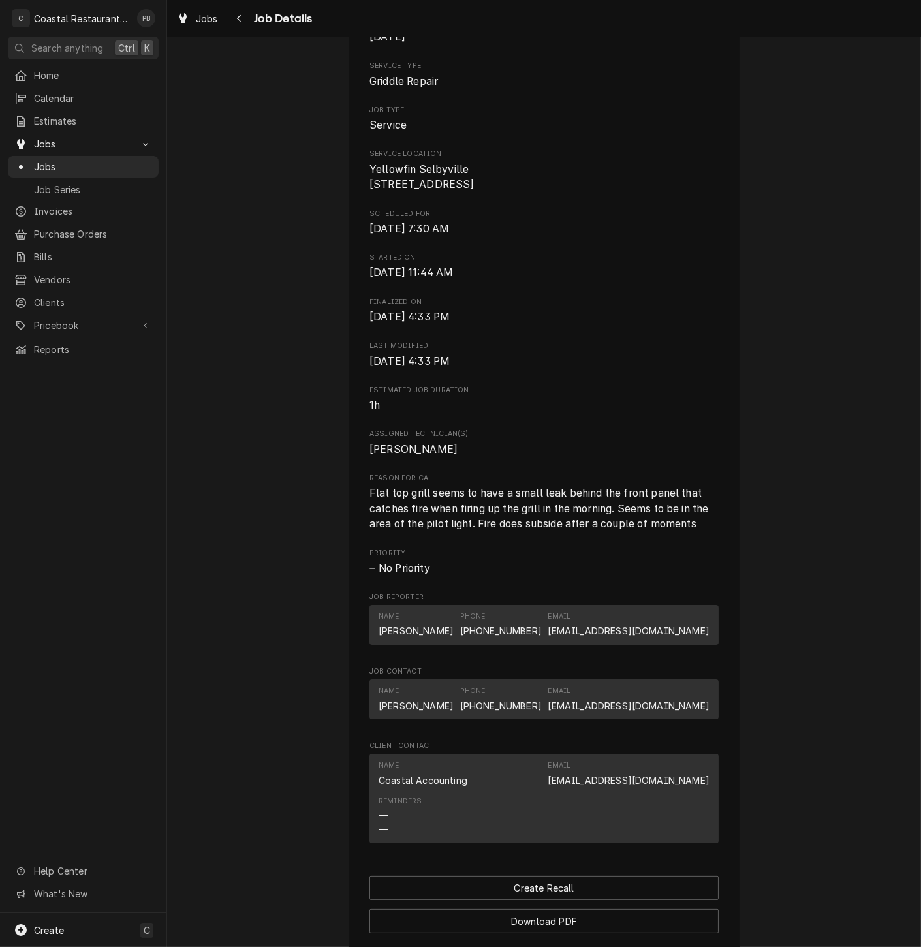
scroll to position [200, 0]
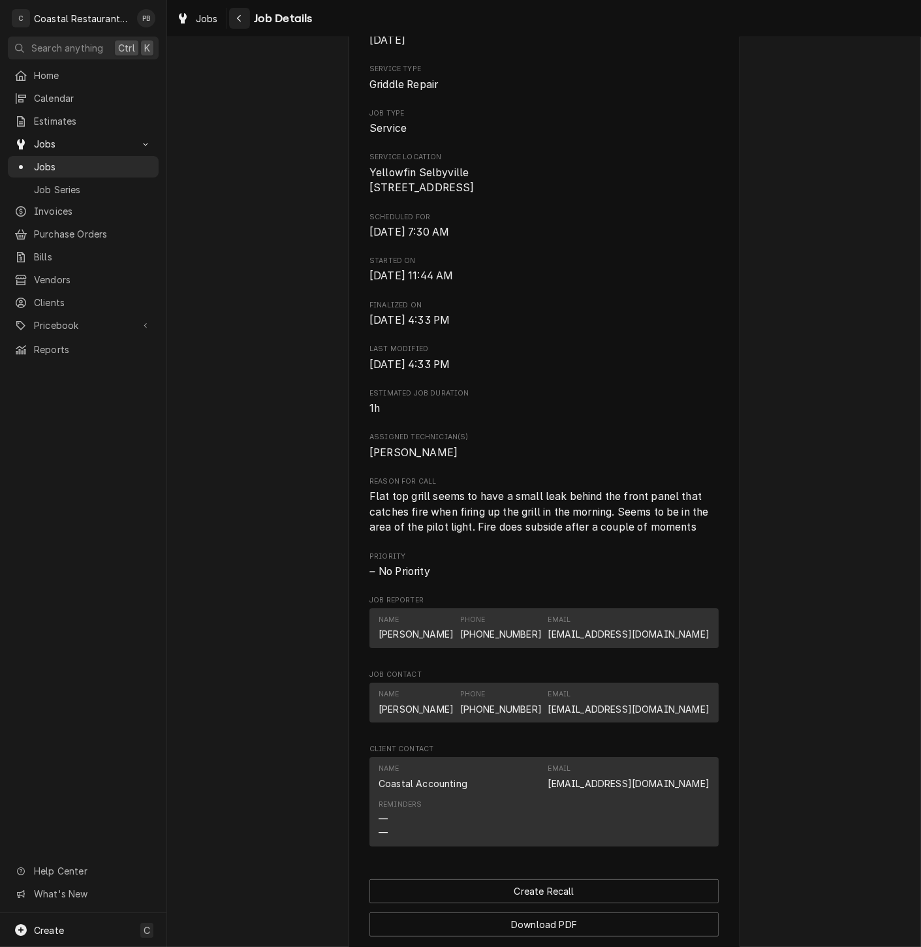
click at [245, 23] on div "Navigate back" at bounding box center [239, 18] width 13 height 13
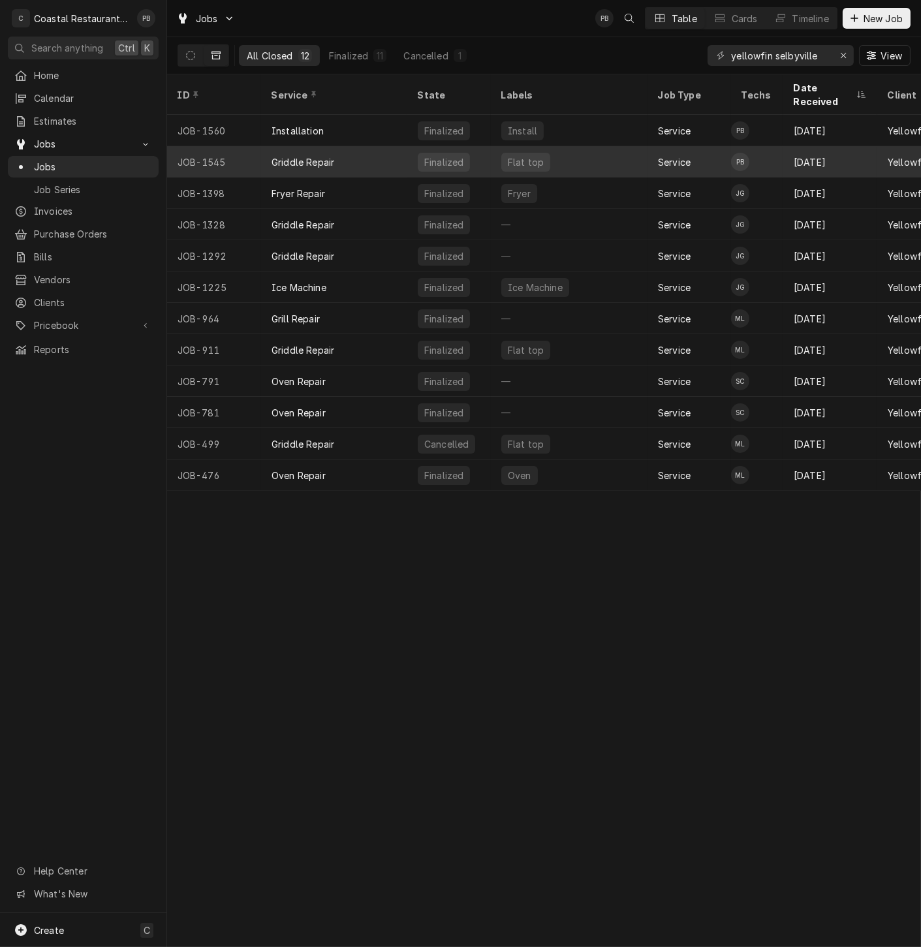
click at [331, 155] on div "Griddle Repair" at bounding box center [303, 162] width 63 height 14
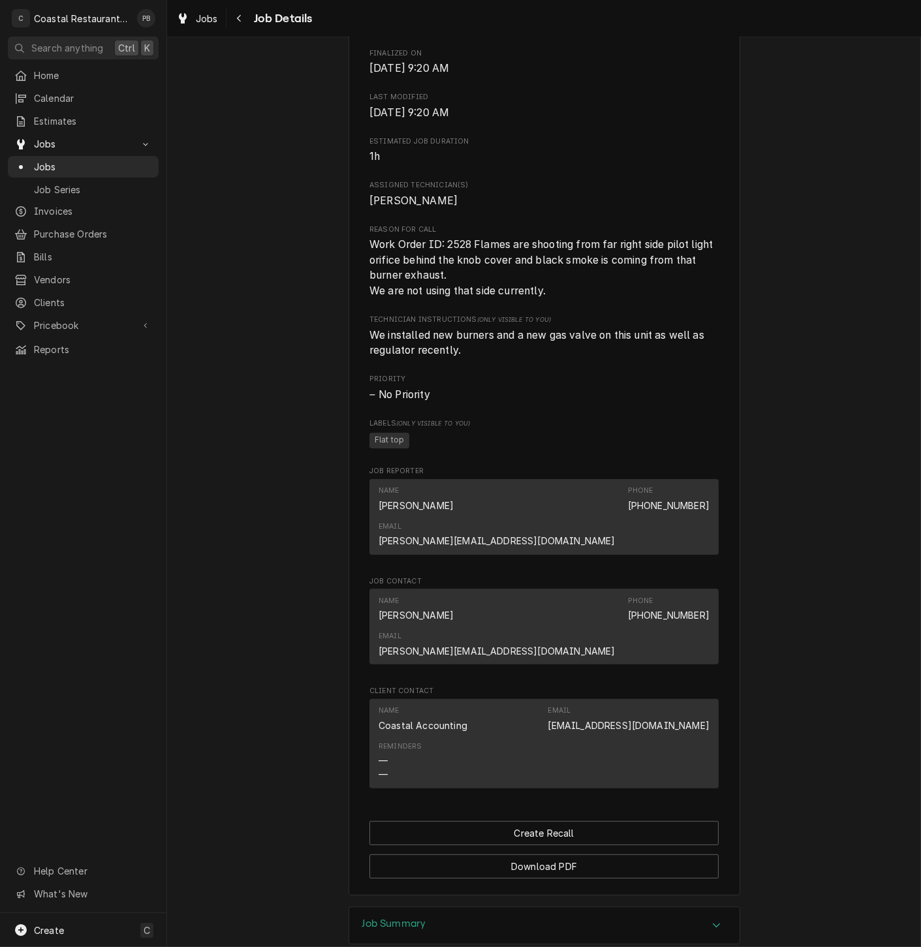
scroll to position [540, 0]
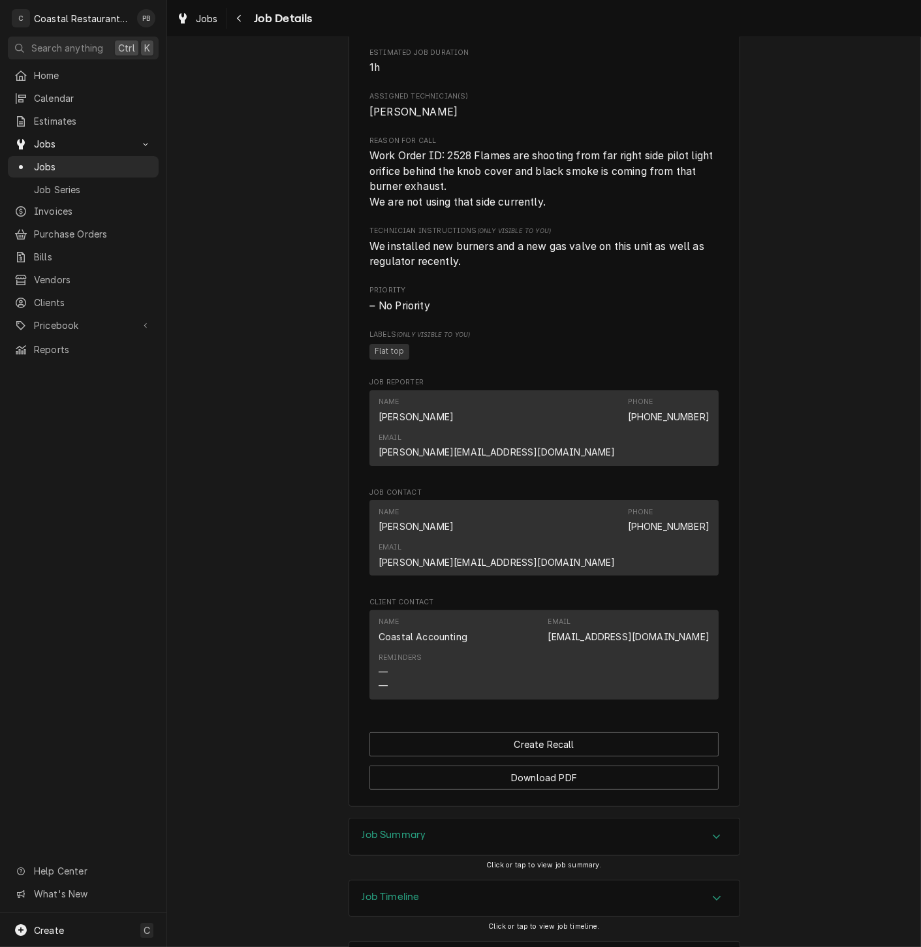
click at [707, 829] on div "Accordion Header" at bounding box center [717, 837] width 20 height 16
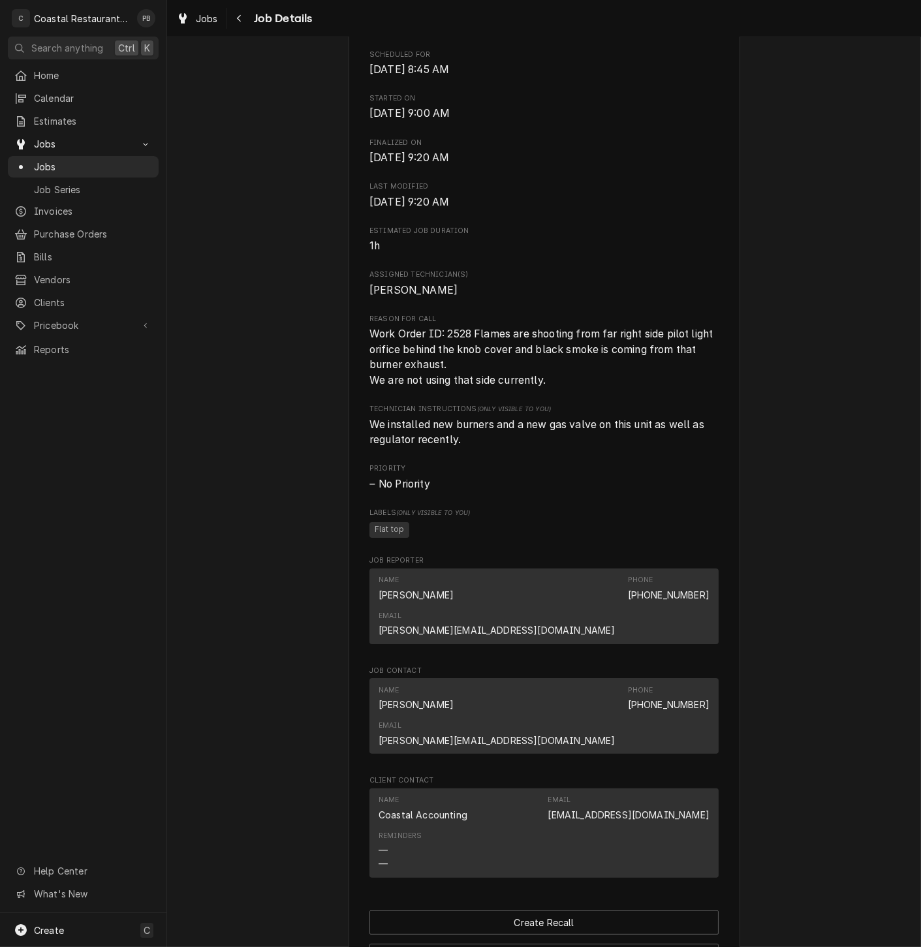
scroll to position [0, 0]
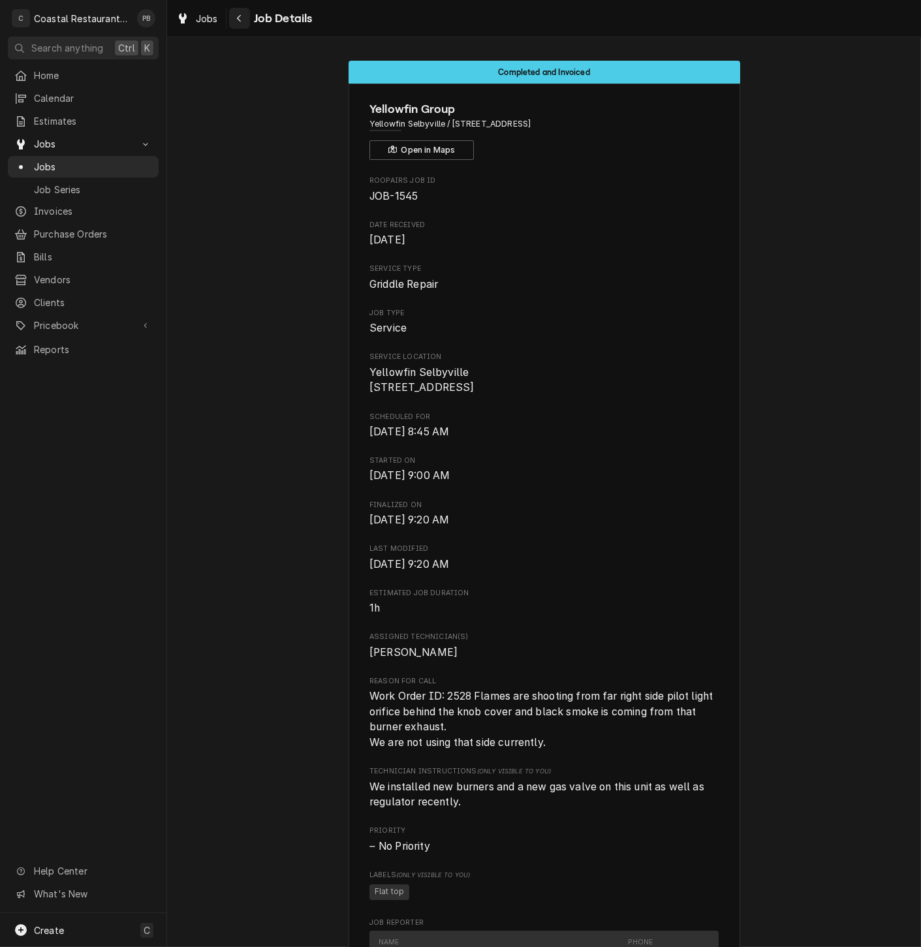
click at [243, 20] on div "Navigate back" at bounding box center [239, 18] width 13 height 13
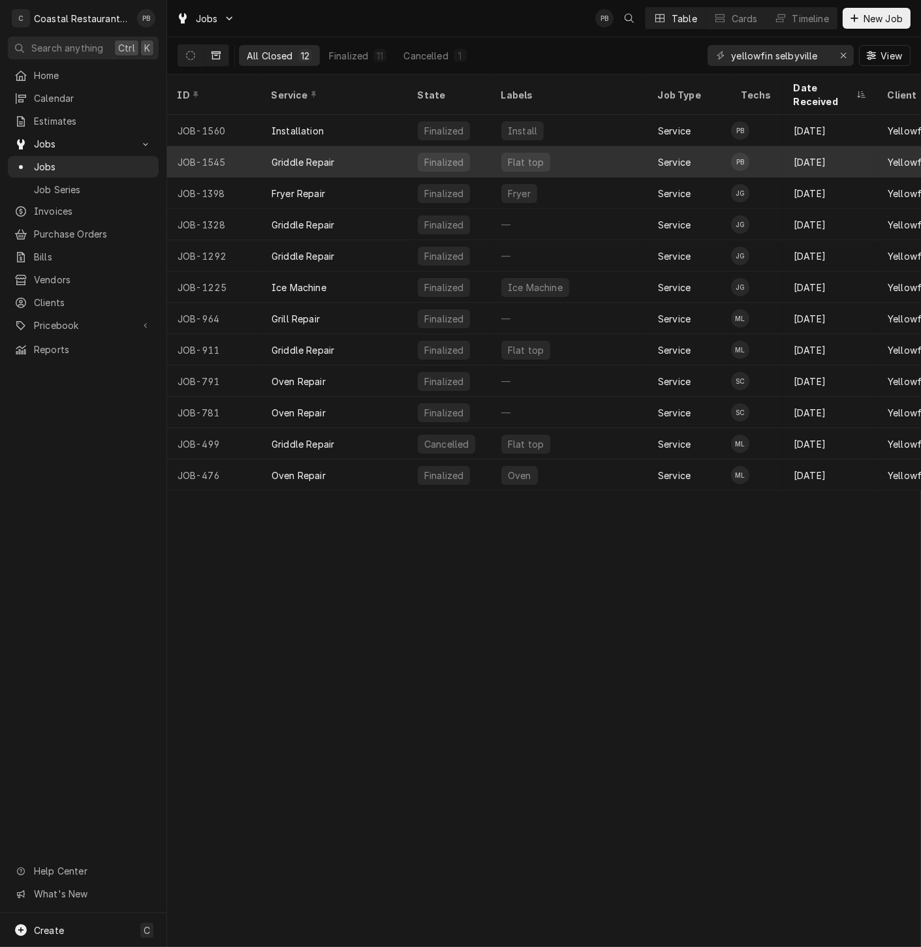
click at [343, 146] on div "Griddle Repair" at bounding box center [334, 161] width 146 height 31
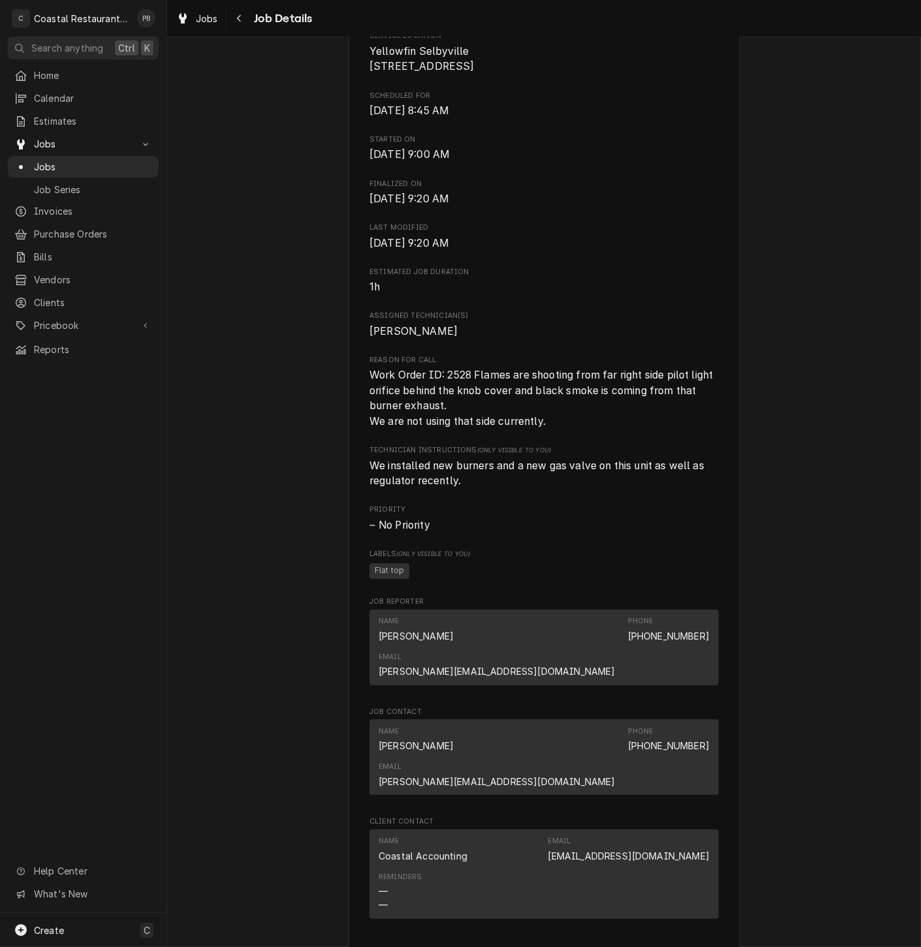
scroll to position [540, 0]
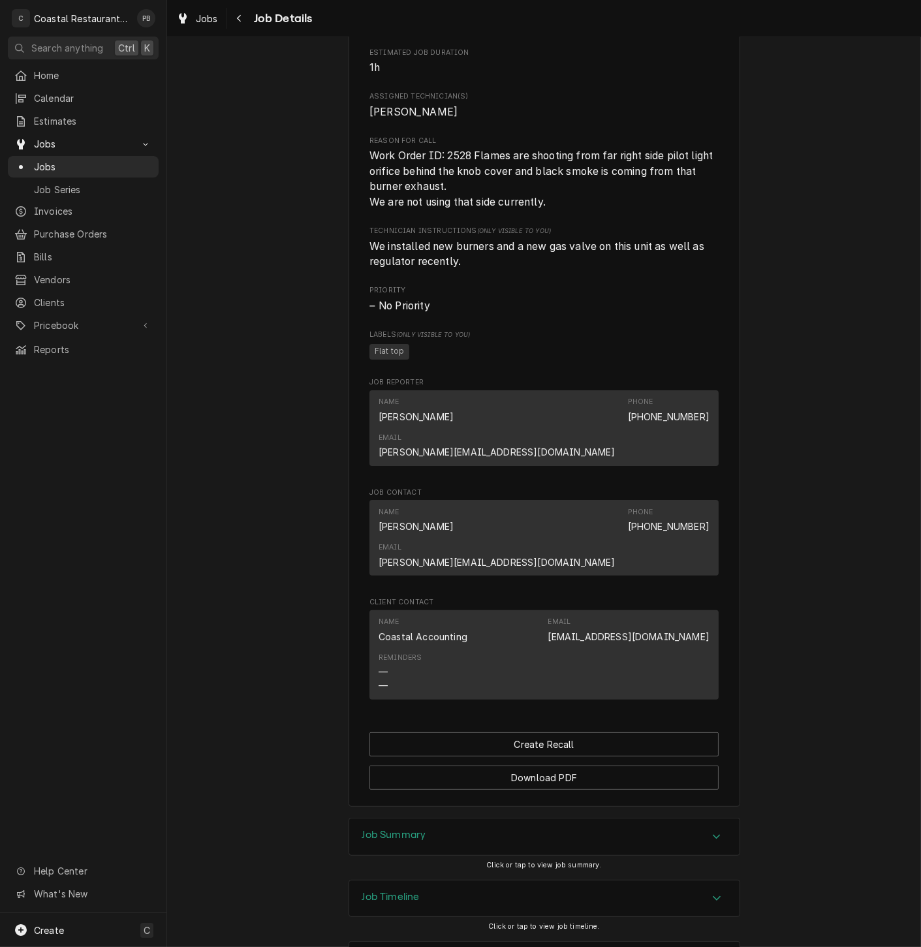
click at [696, 818] on div "Job Summary" at bounding box center [544, 836] width 390 height 37
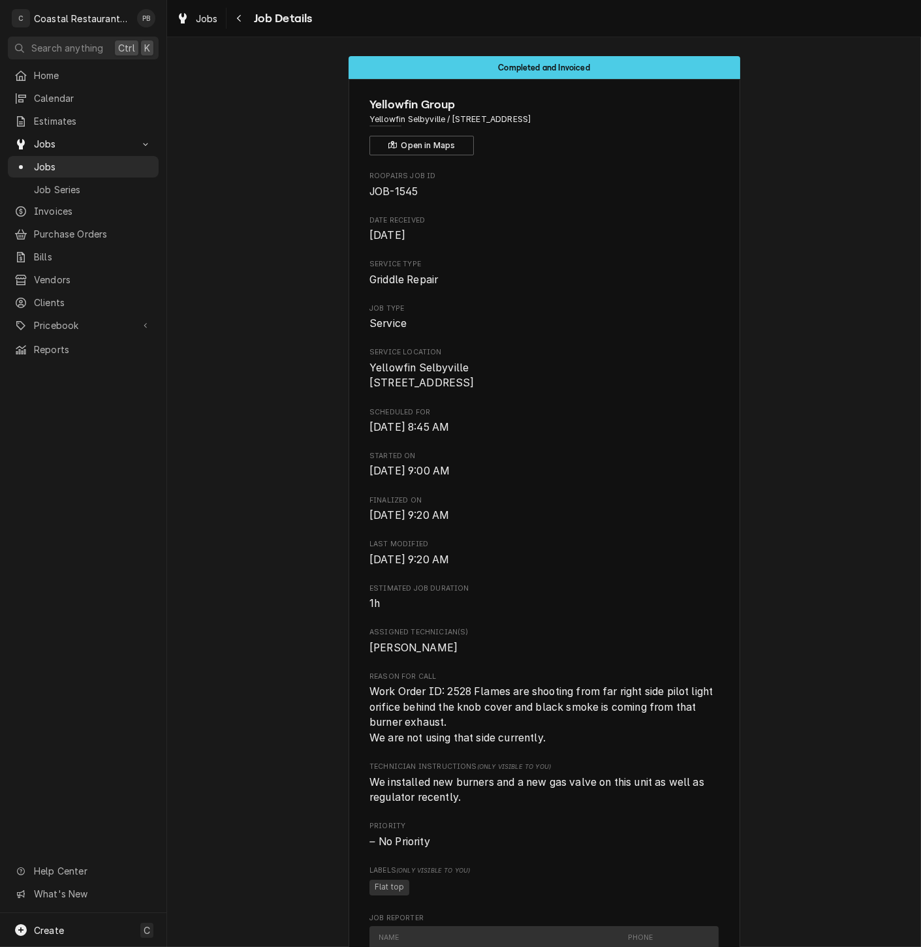
scroll to position [0, 0]
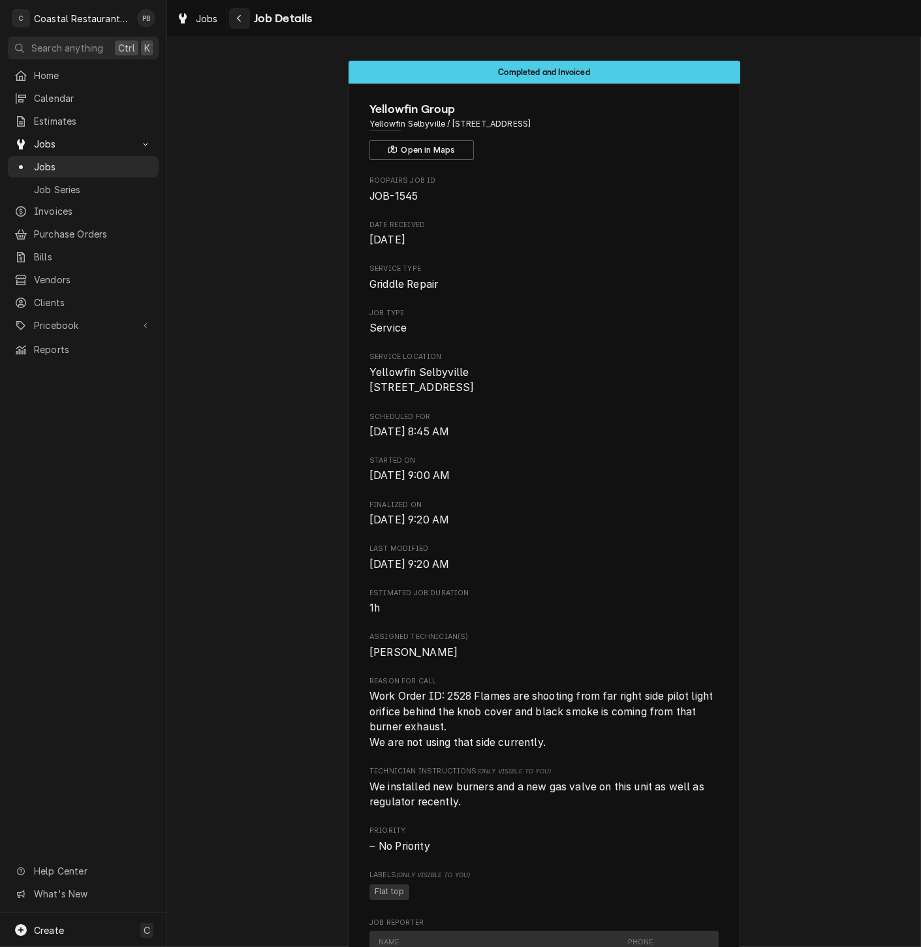
click at [242, 18] on div "Navigate back" at bounding box center [239, 18] width 13 height 13
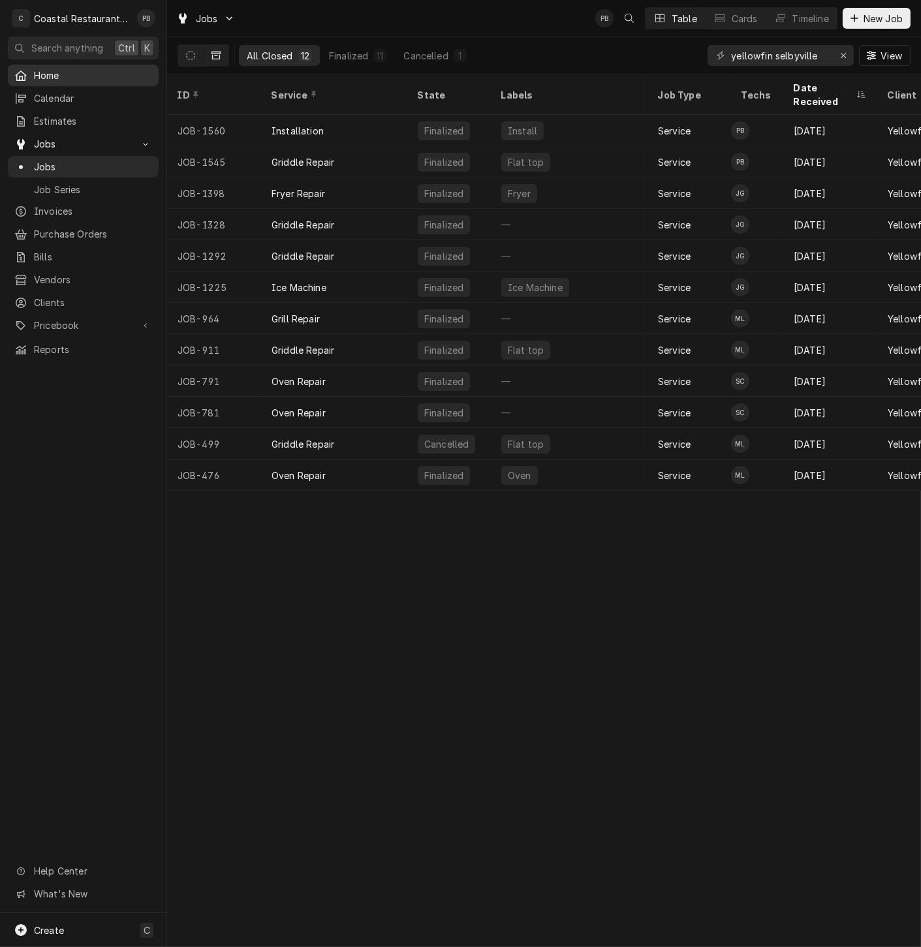
click at [70, 76] on span "Home" at bounding box center [93, 76] width 118 height 14
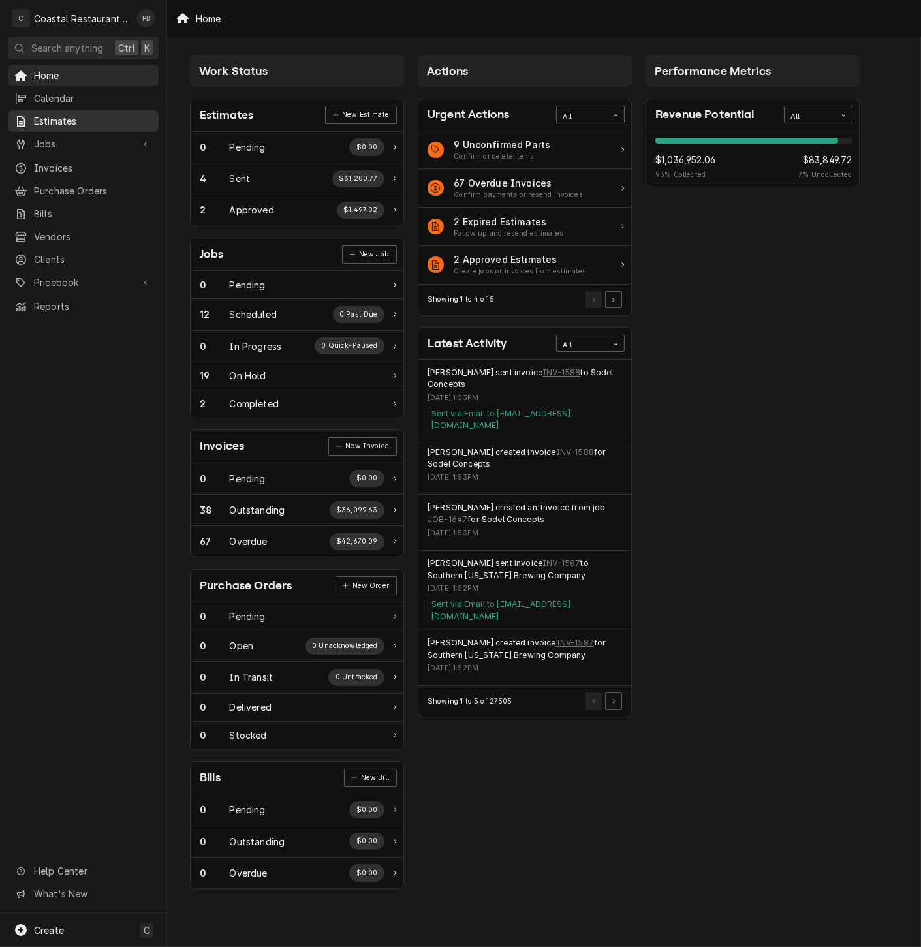
click at [59, 123] on span "Estimates" at bounding box center [93, 121] width 118 height 14
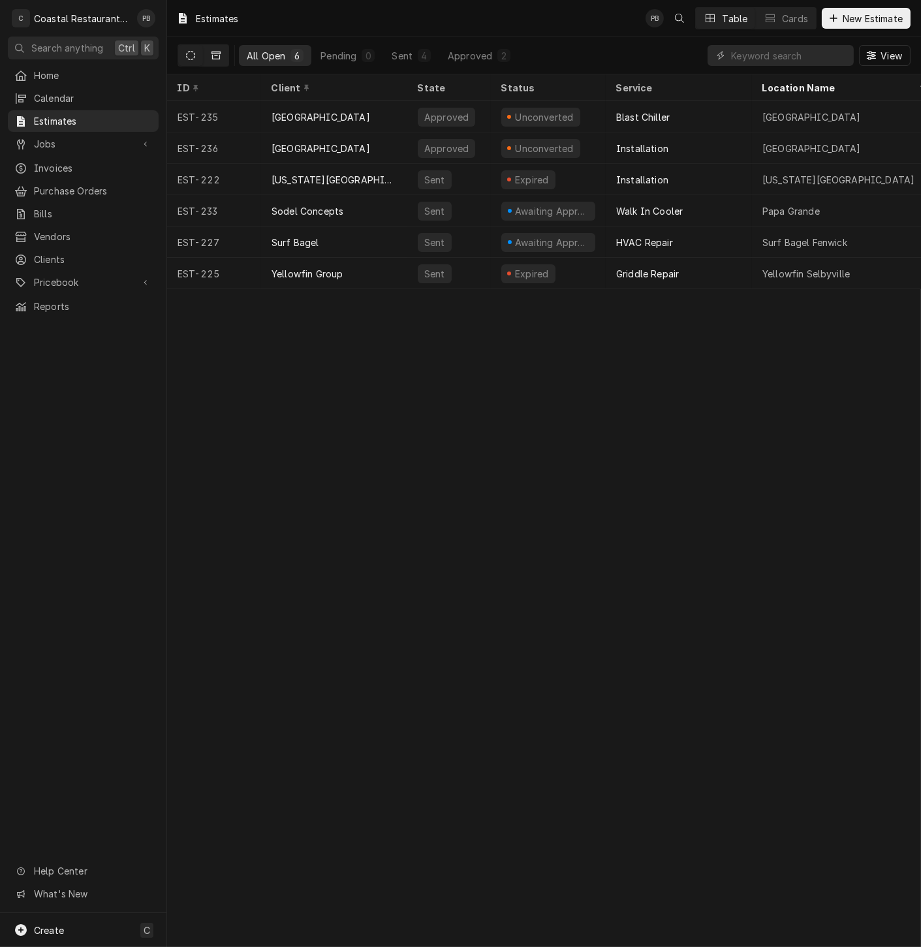
click at [214, 50] on button "Dynamic Content Wrapper" at bounding box center [216, 55] width 25 height 21
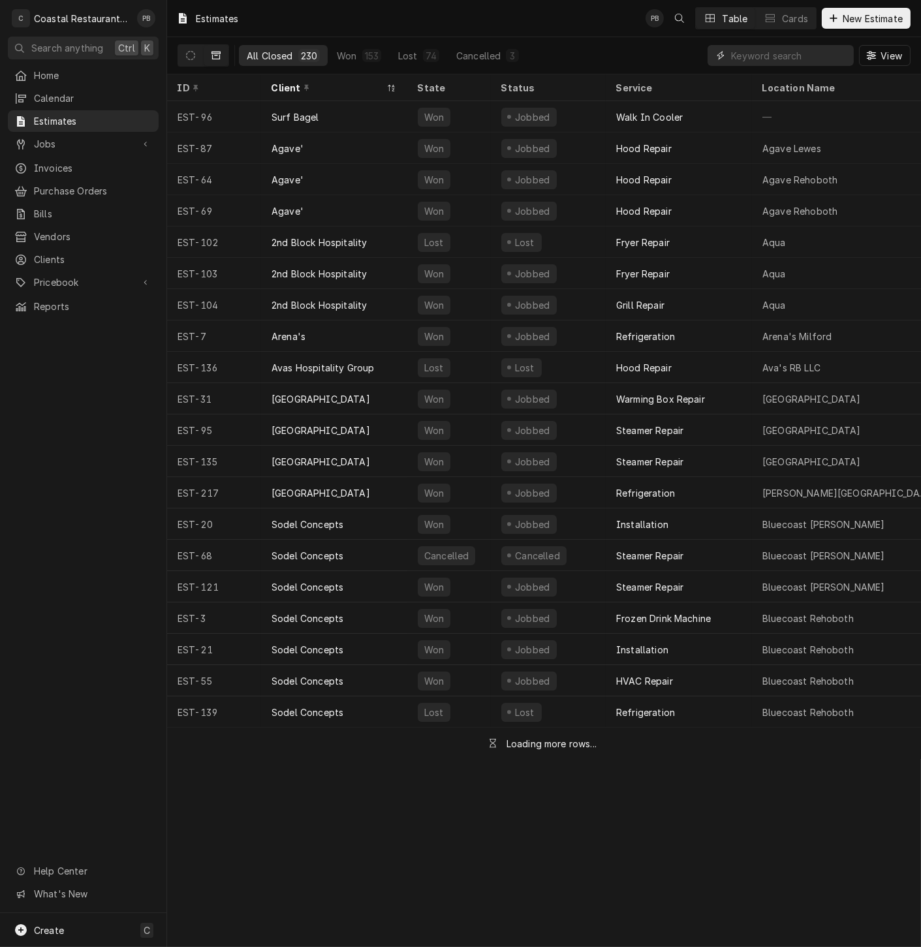
click at [802, 56] on input "Dynamic Content Wrapper" at bounding box center [789, 55] width 116 height 21
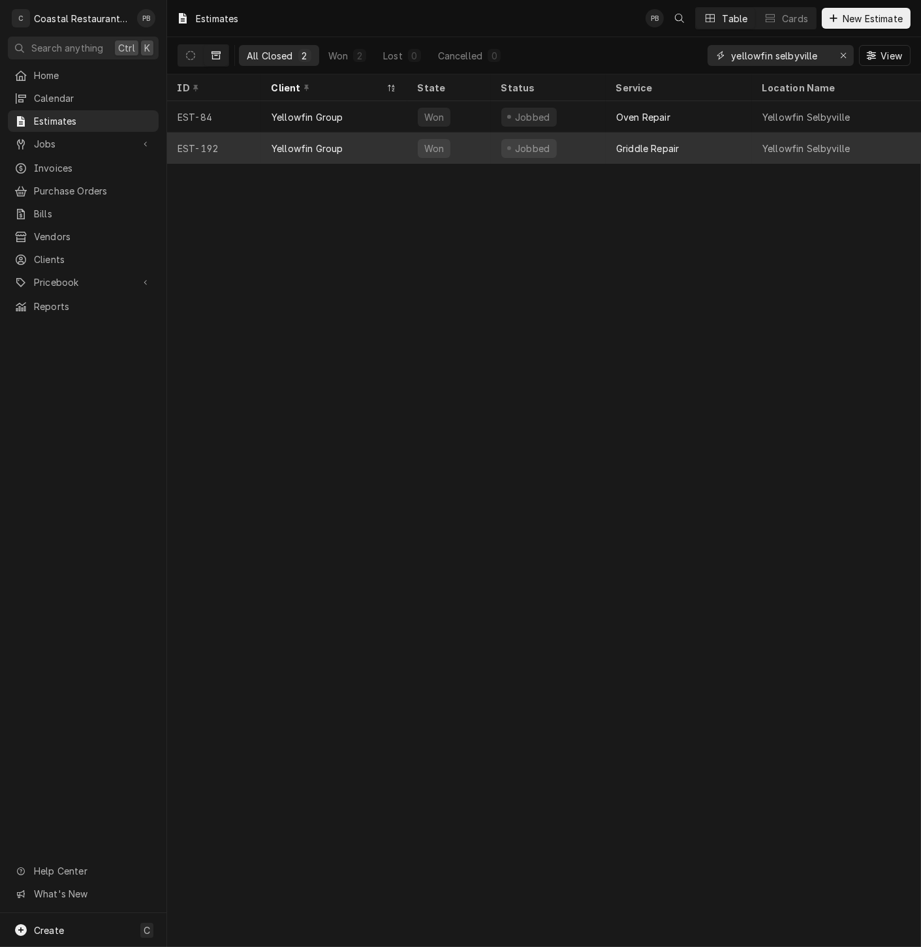
type input "yellowfin selbyville"
click at [362, 142] on div "Yellowfin Group" at bounding box center [334, 147] width 146 height 31
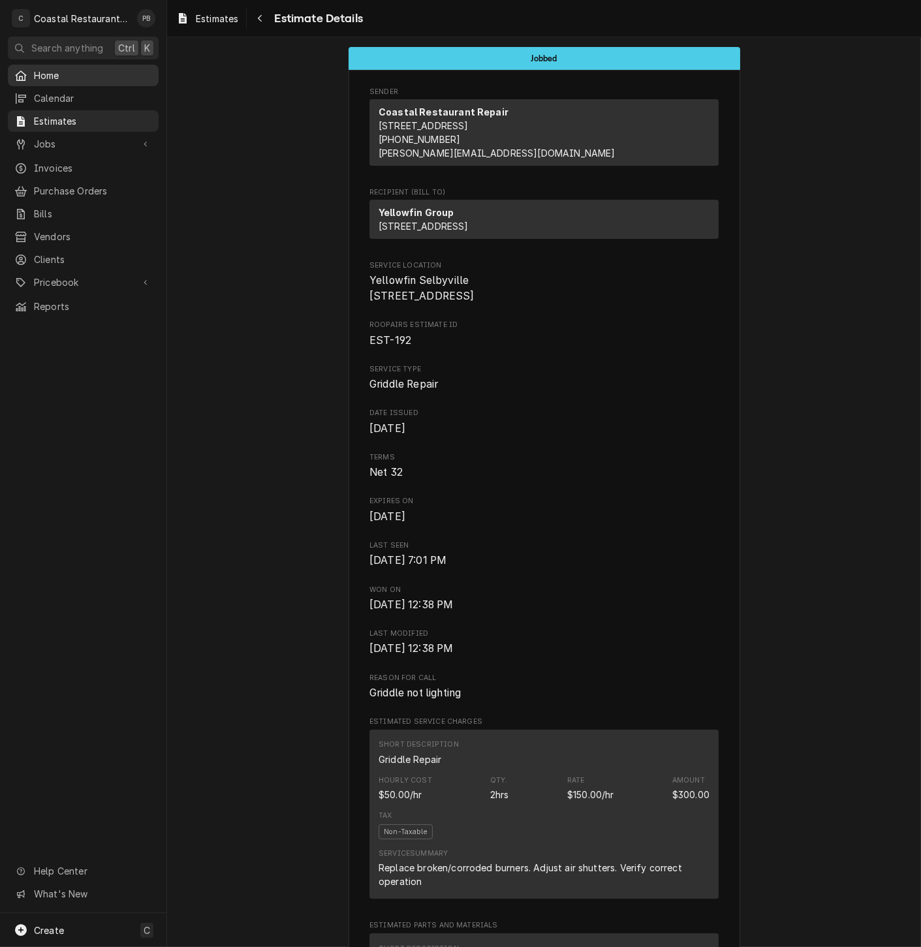
click at [63, 71] on span "Home" at bounding box center [93, 76] width 118 height 14
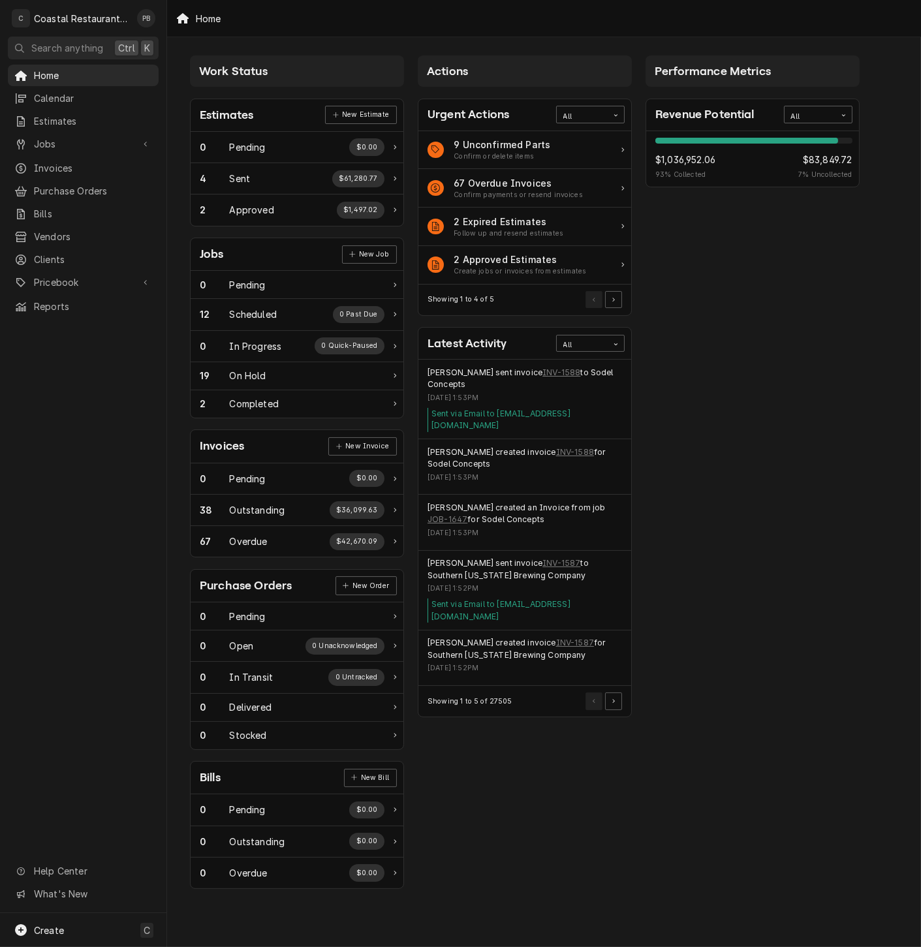
click at [322, 12] on div "Home" at bounding box center [544, 18] width 754 height 37
click at [61, 115] on span "Estimates" at bounding box center [93, 121] width 118 height 14
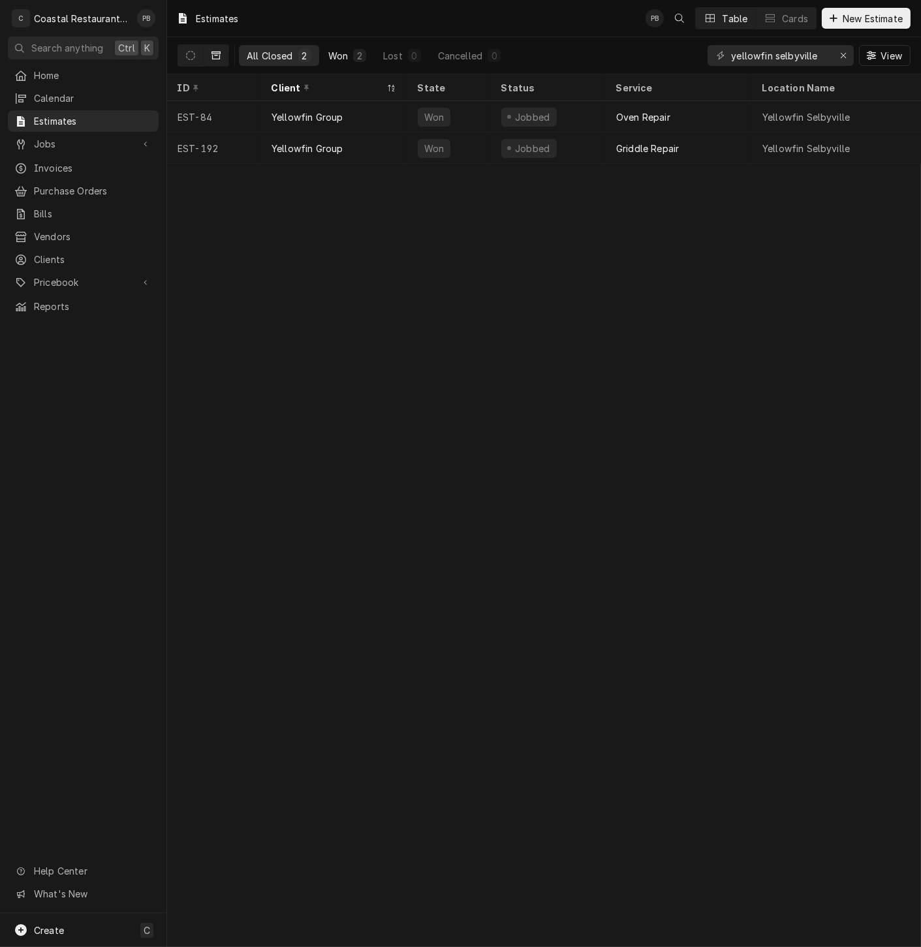
click at [330, 58] on div "Won" at bounding box center [338, 56] width 20 height 14
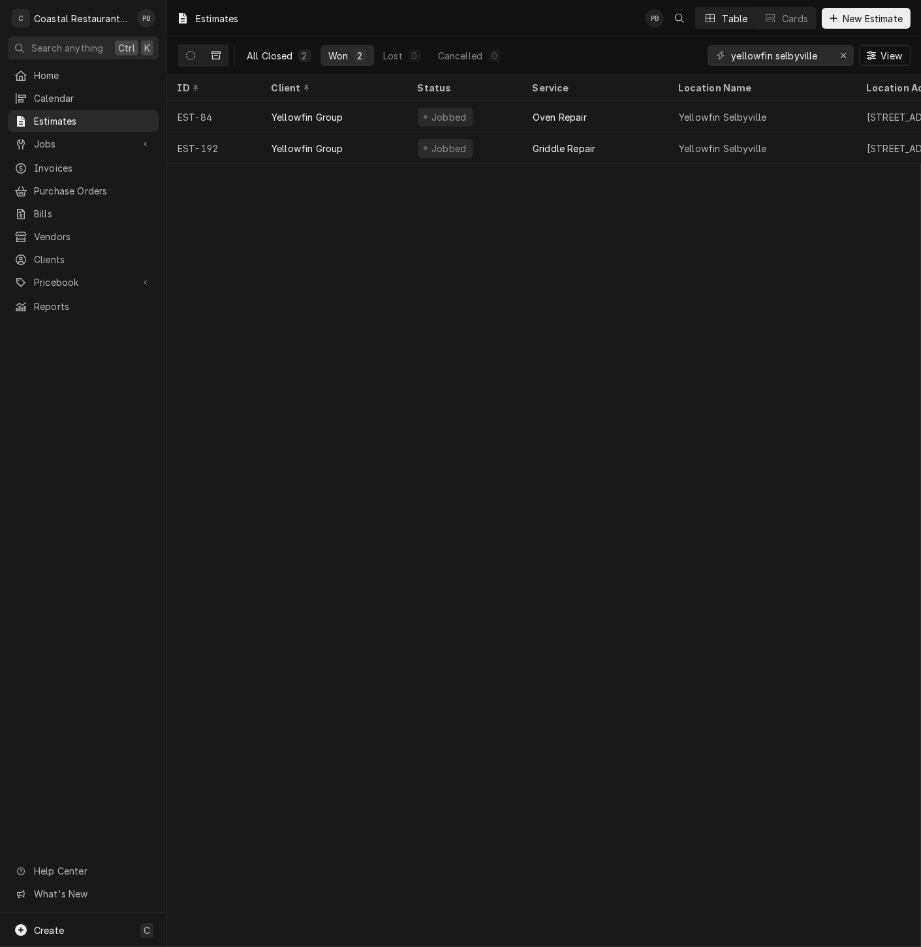
click at [290, 54] on div "All Closed" at bounding box center [270, 56] width 46 height 14
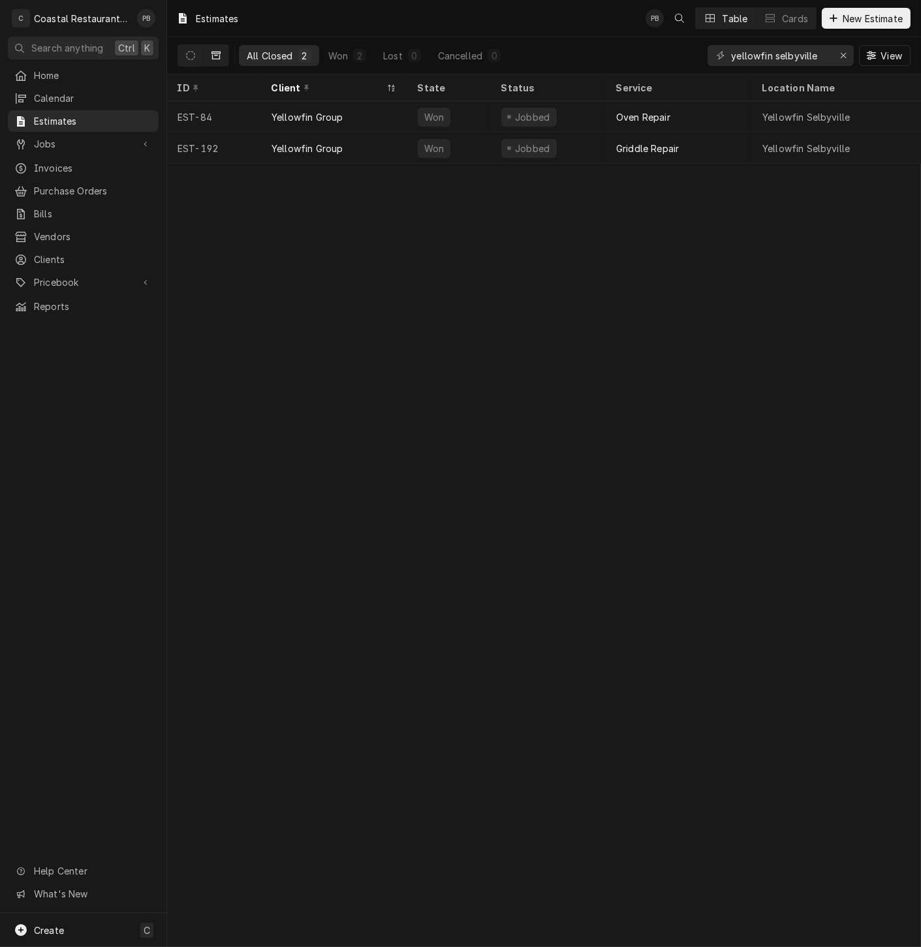
click at [213, 55] on icon "Dynamic Content Wrapper" at bounding box center [215, 55] width 9 height 9
click at [341, 49] on div "Won" at bounding box center [338, 56] width 20 height 14
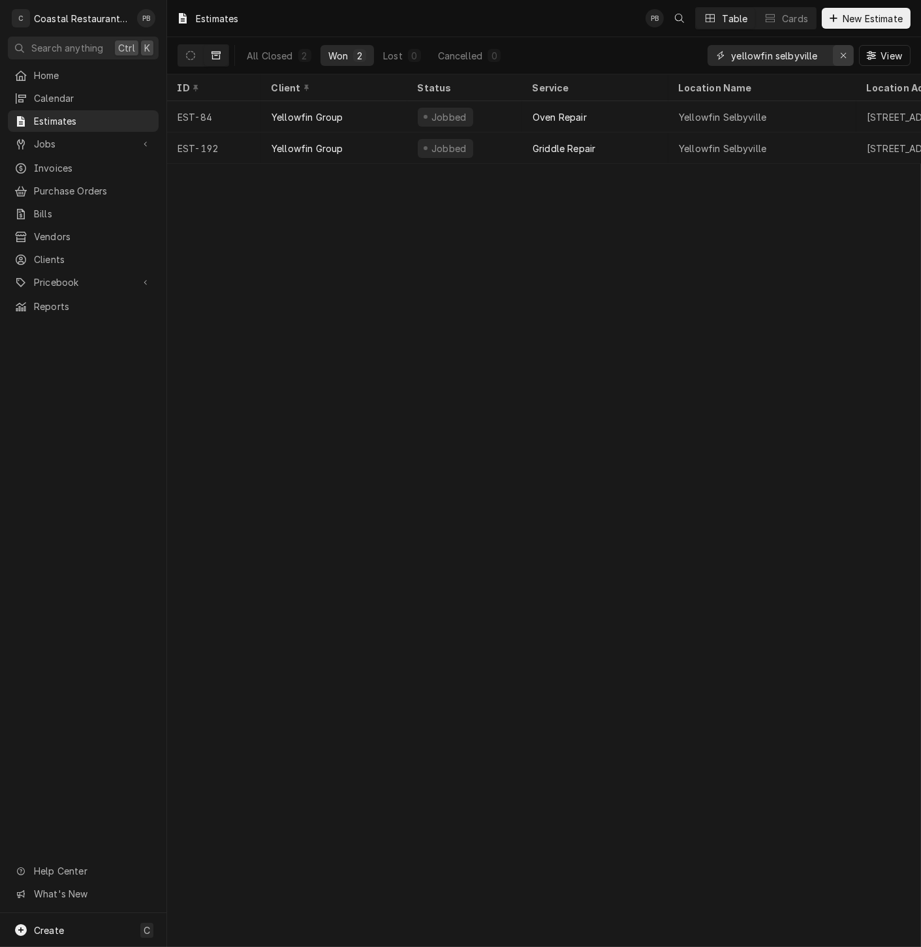
click at [840, 53] on icon "Erase input" at bounding box center [843, 55] width 7 height 9
